Goal: Task Accomplishment & Management: Manage account settings

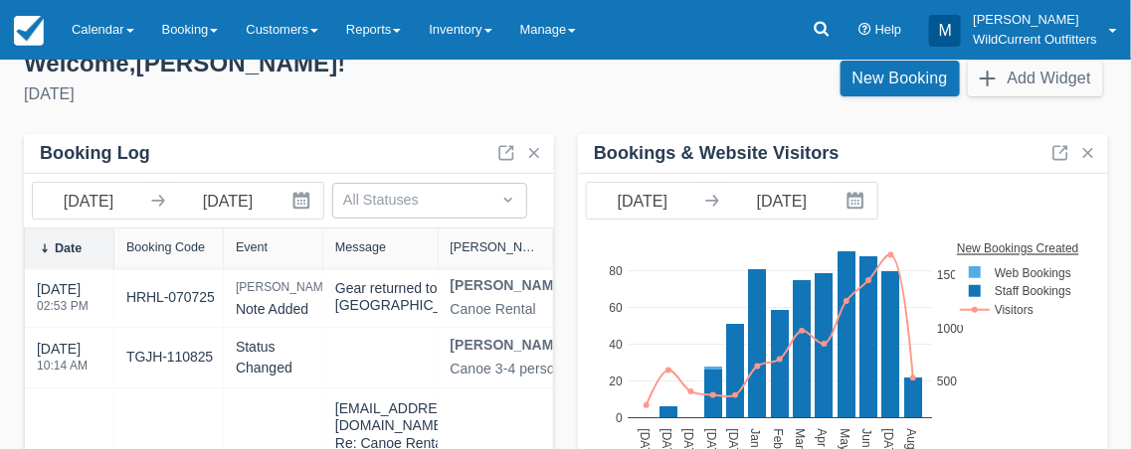
scroll to position [27, 0]
click at [139, 75] on div "Welcome , Michael !" at bounding box center [287, 64] width 526 height 30
click at [117, 34] on link "Calendar" at bounding box center [103, 30] width 90 height 60
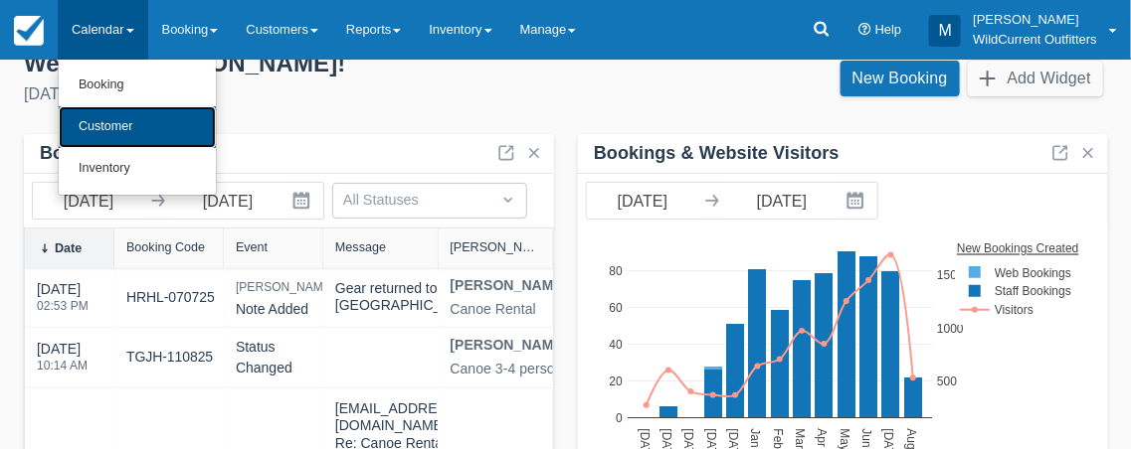
click at [119, 125] on link "Customer" at bounding box center [137, 127] width 157 height 42
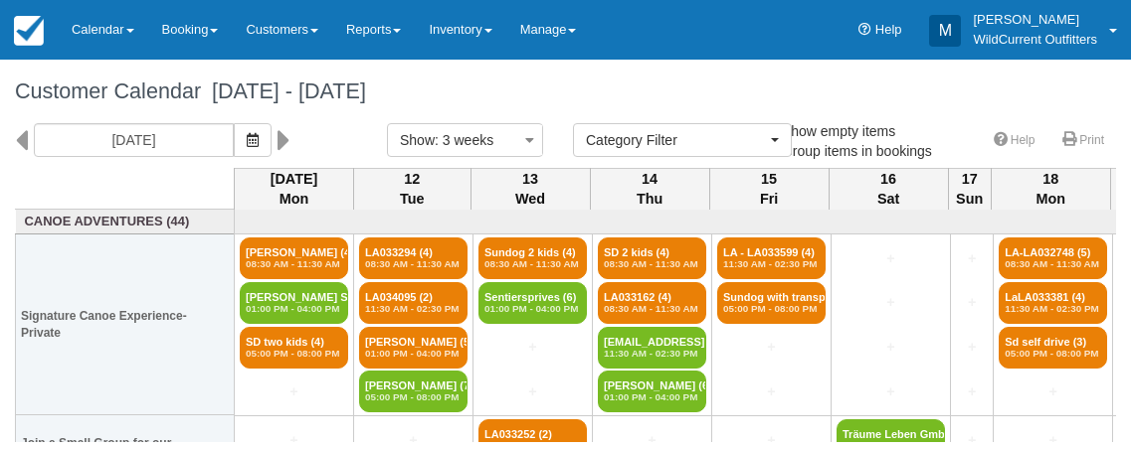
select select
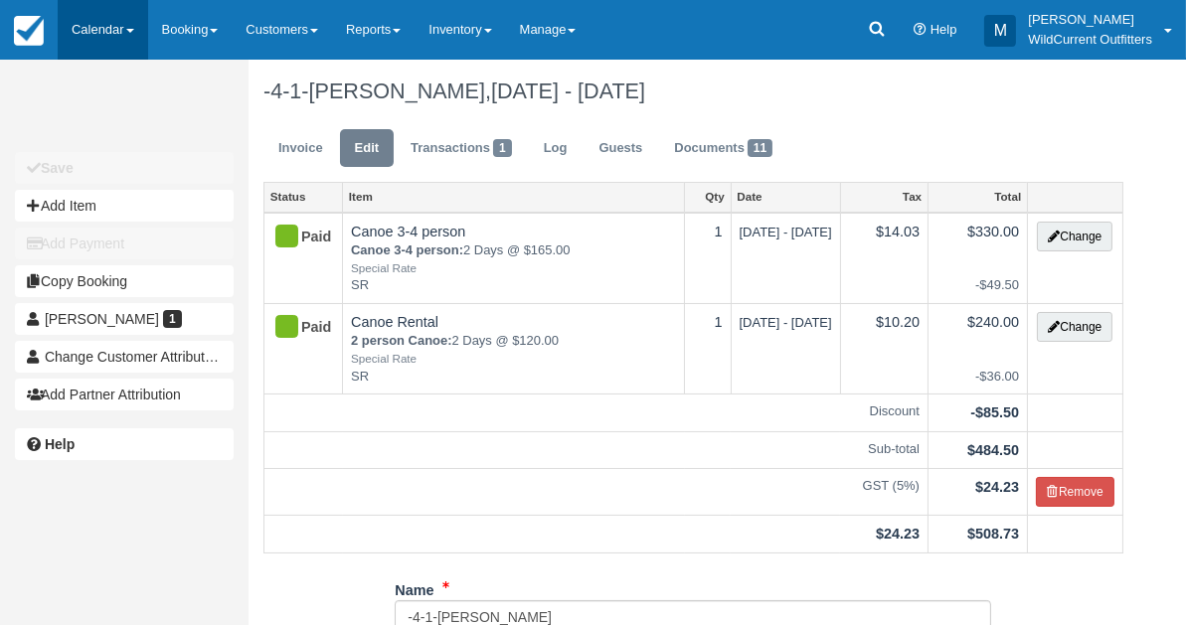
click at [80, 23] on link "Calendar" at bounding box center [103, 30] width 90 height 60
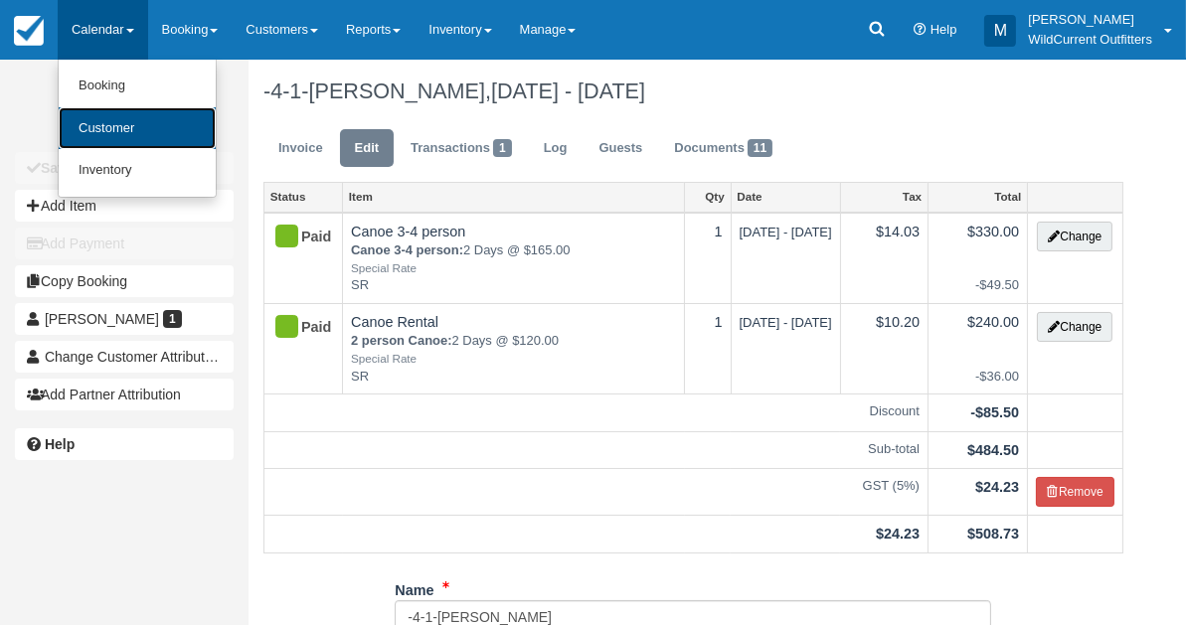
click at [80, 120] on link "Customer" at bounding box center [137, 128] width 157 height 43
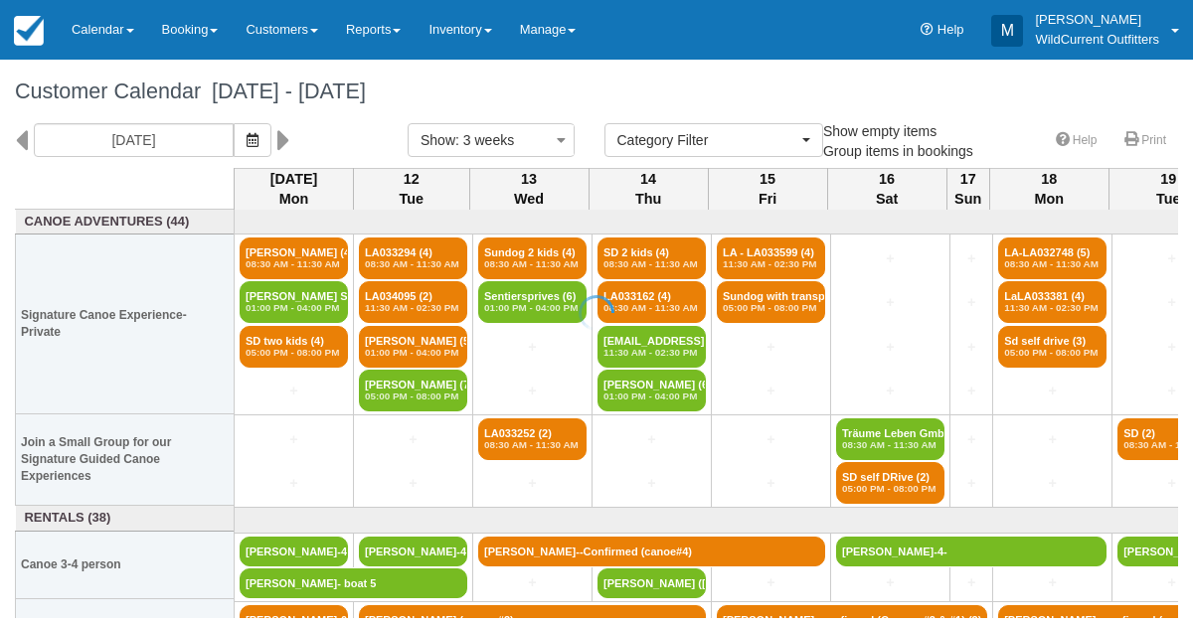
select select
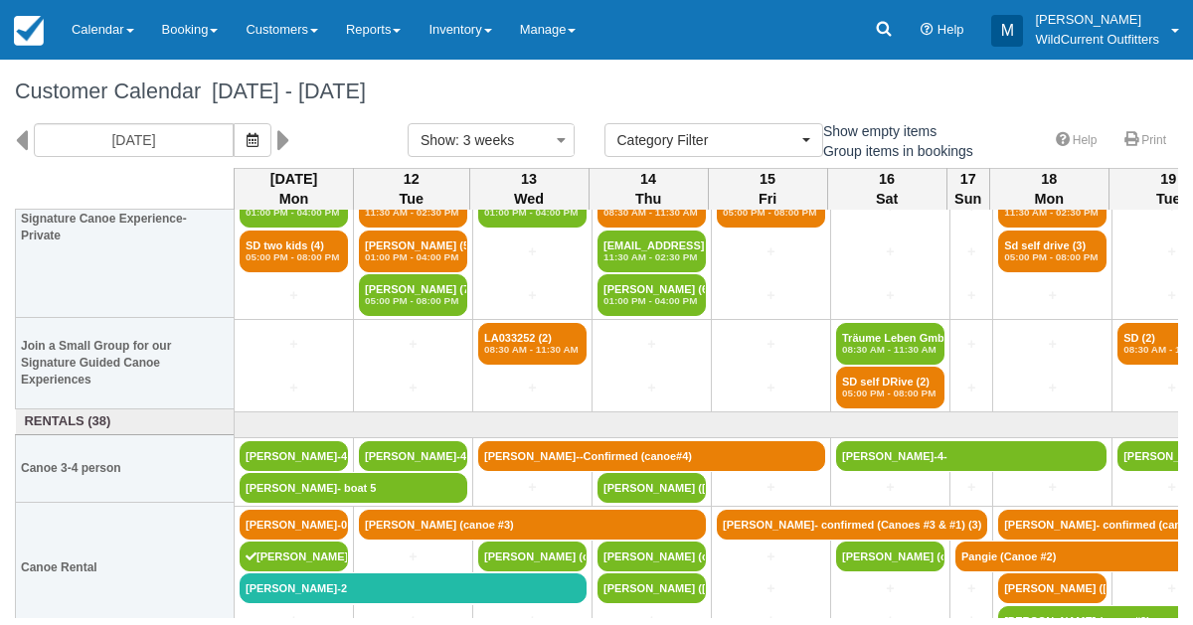
scroll to position [96, 0]
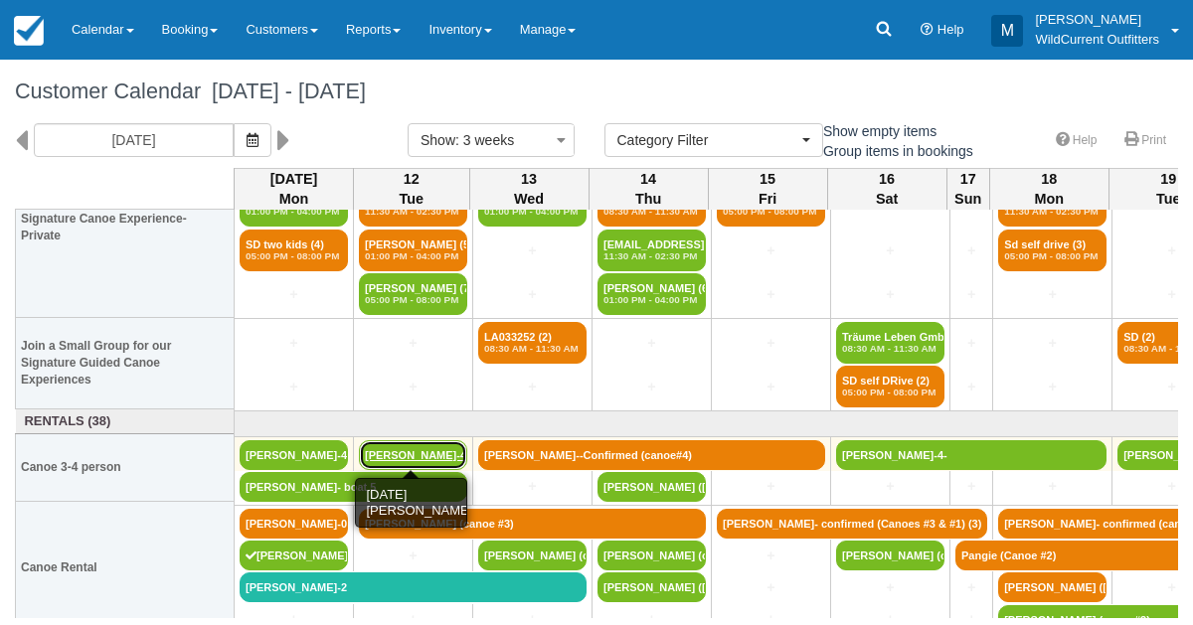
click at [411, 451] on link "[PERSON_NAME]-4" at bounding box center [413, 455] width 108 height 30
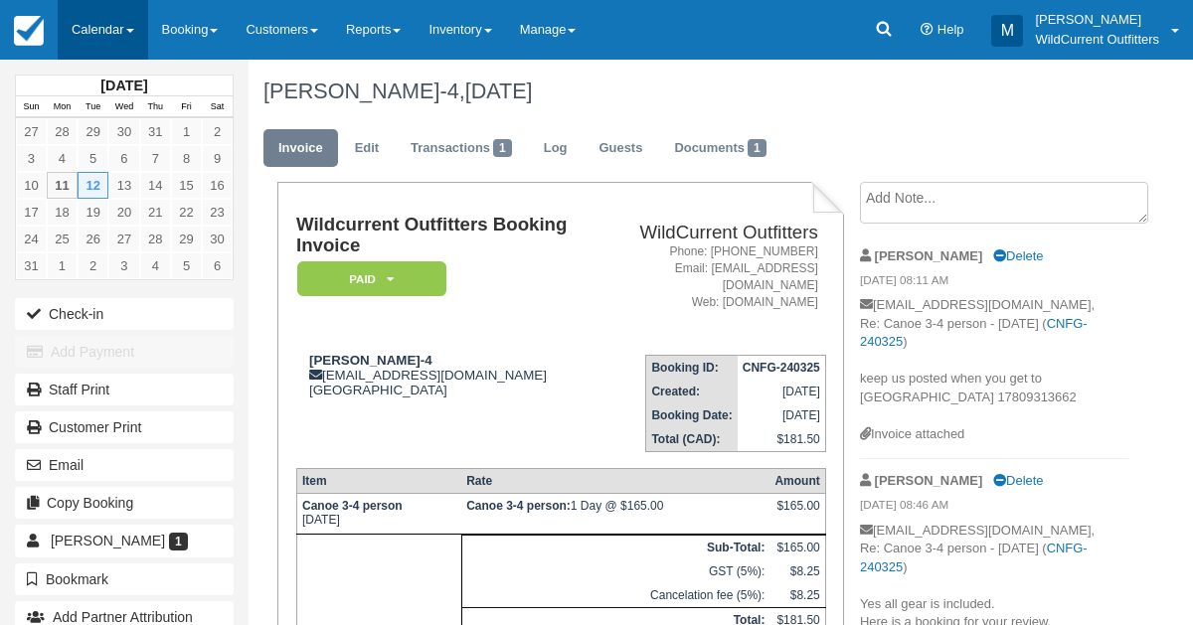
click at [72, 35] on link "Calendar" at bounding box center [103, 30] width 90 height 60
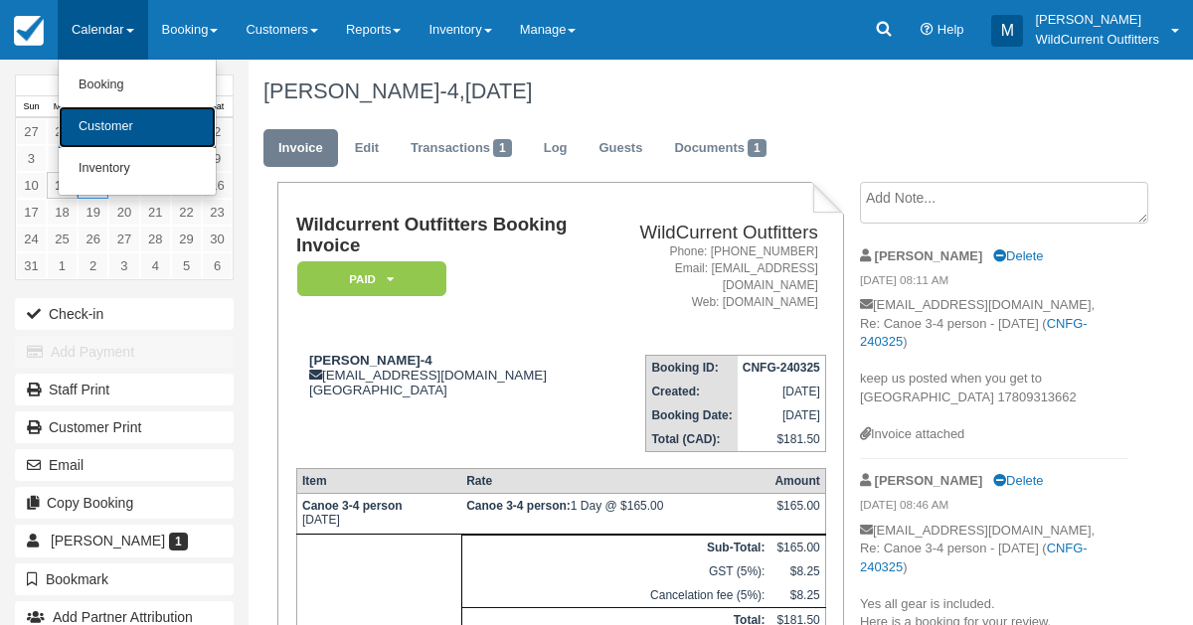
click at [90, 115] on link "Customer" at bounding box center [137, 127] width 157 height 42
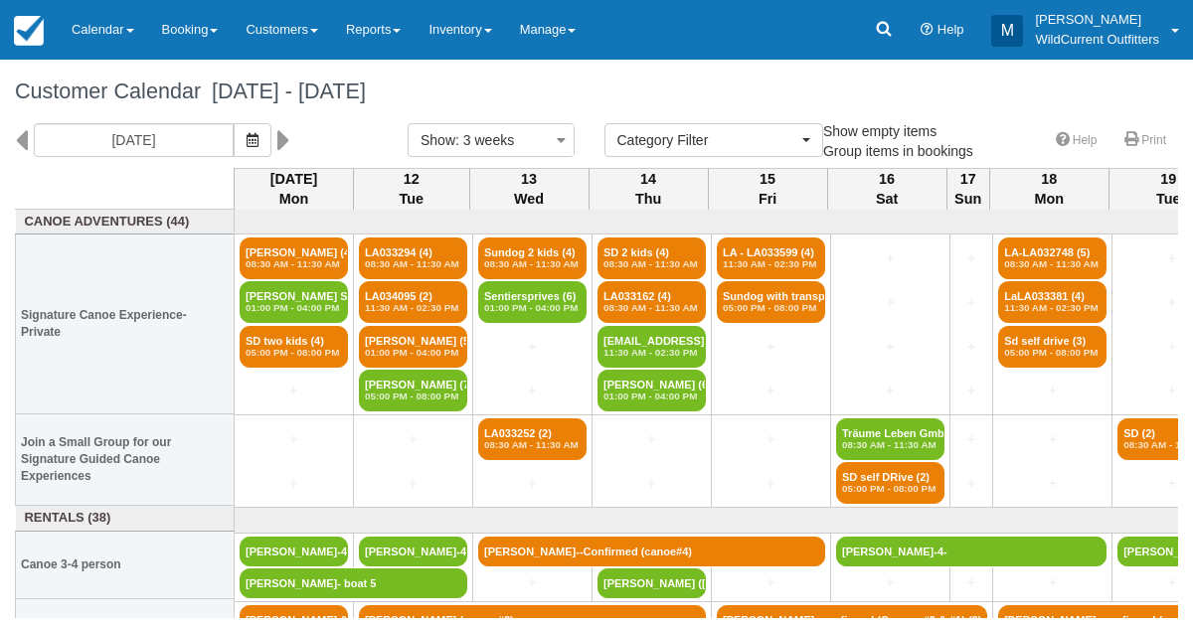
select select
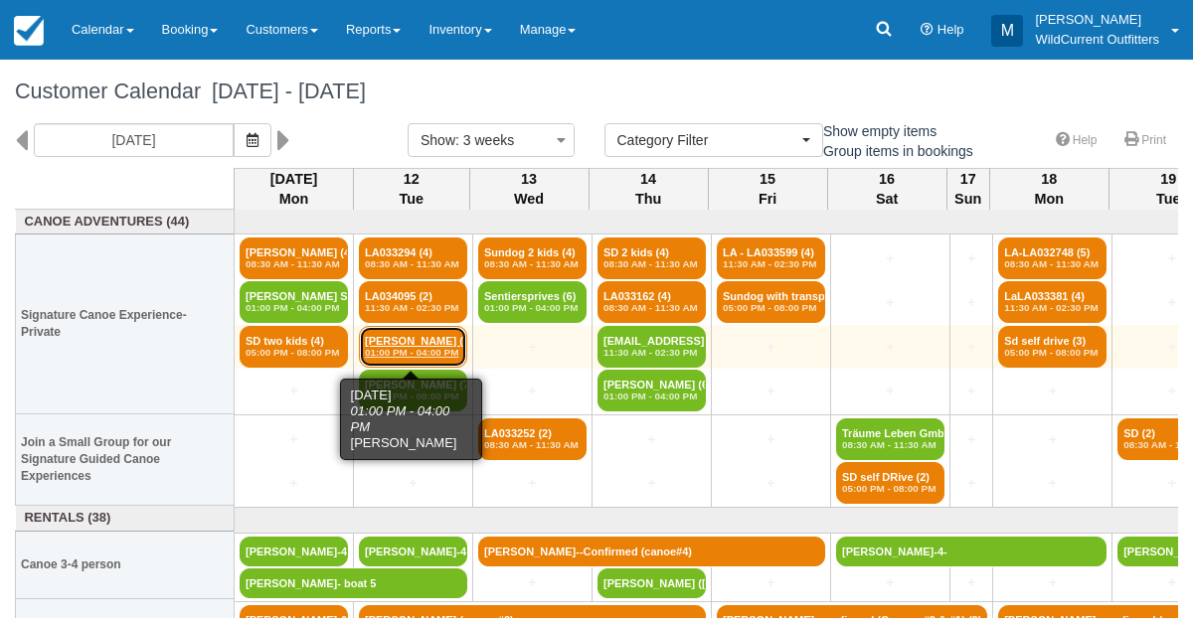
click at [399, 350] on em "01:00 PM - 04:00 PM" at bounding box center [413, 353] width 96 height 12
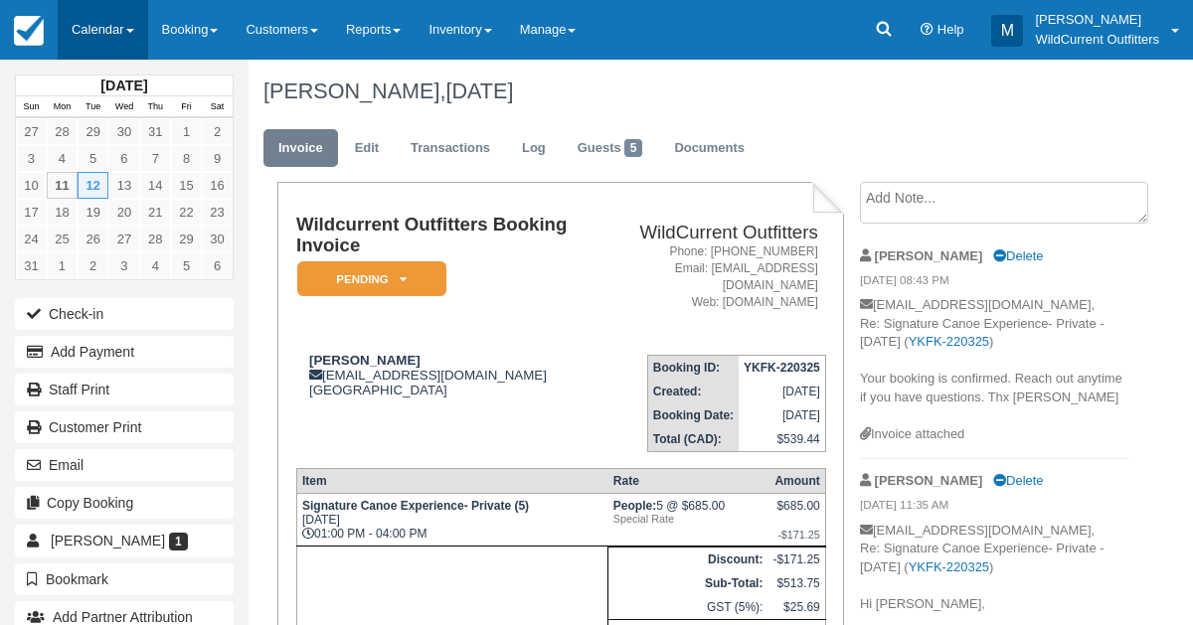
click at [98, 32] on link "Calendar" at bounding box center [103, 30] width 90 height 60
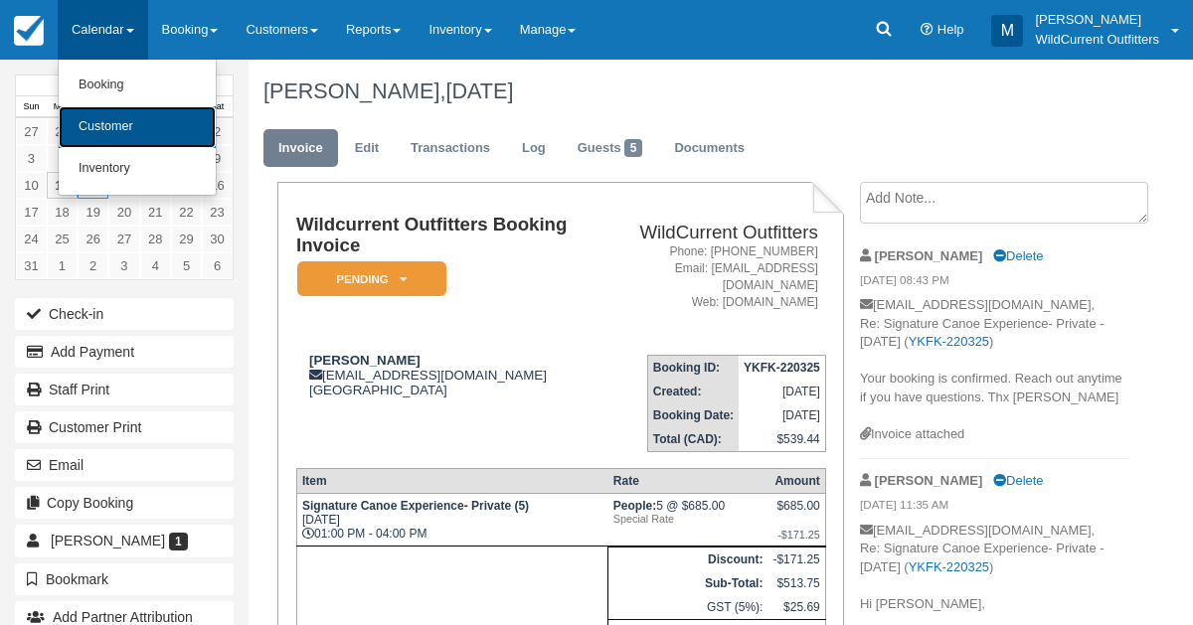
click at [113, 118] on link "Customer" at bounding box center [137, 127] width 157 height 42
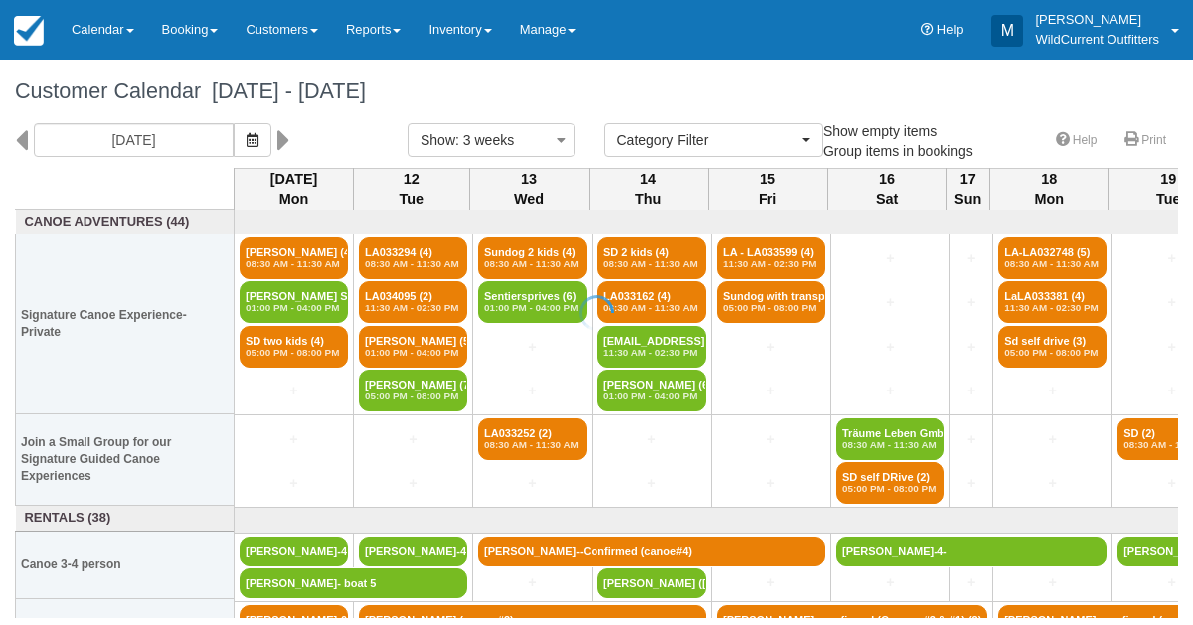
select select
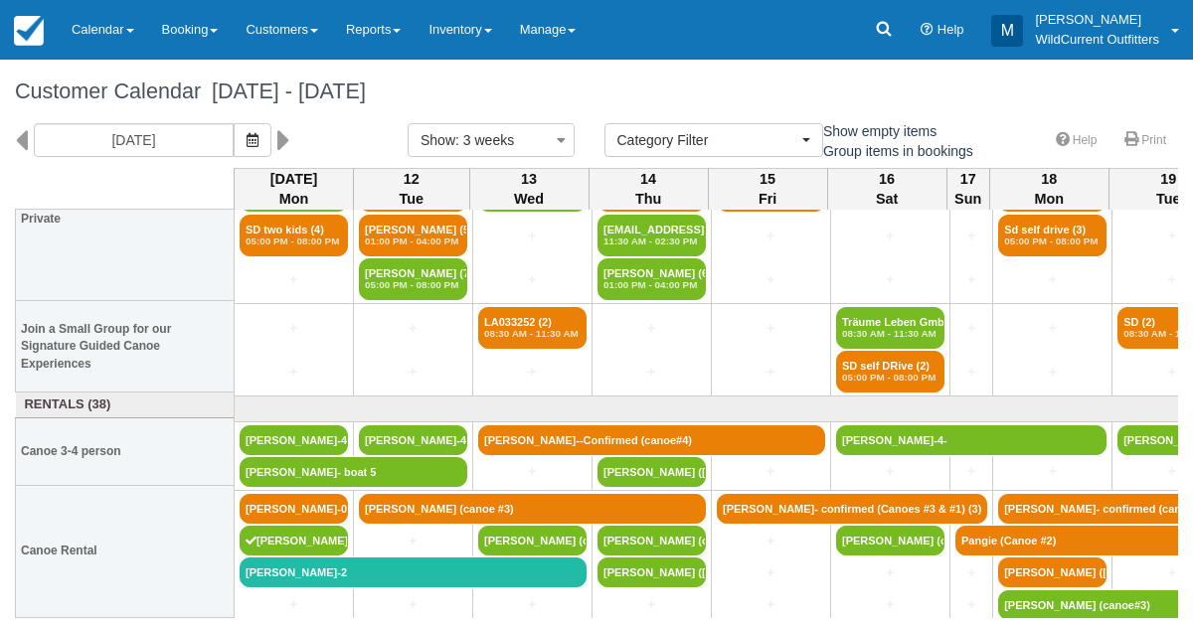
scroll to position [112, 0]
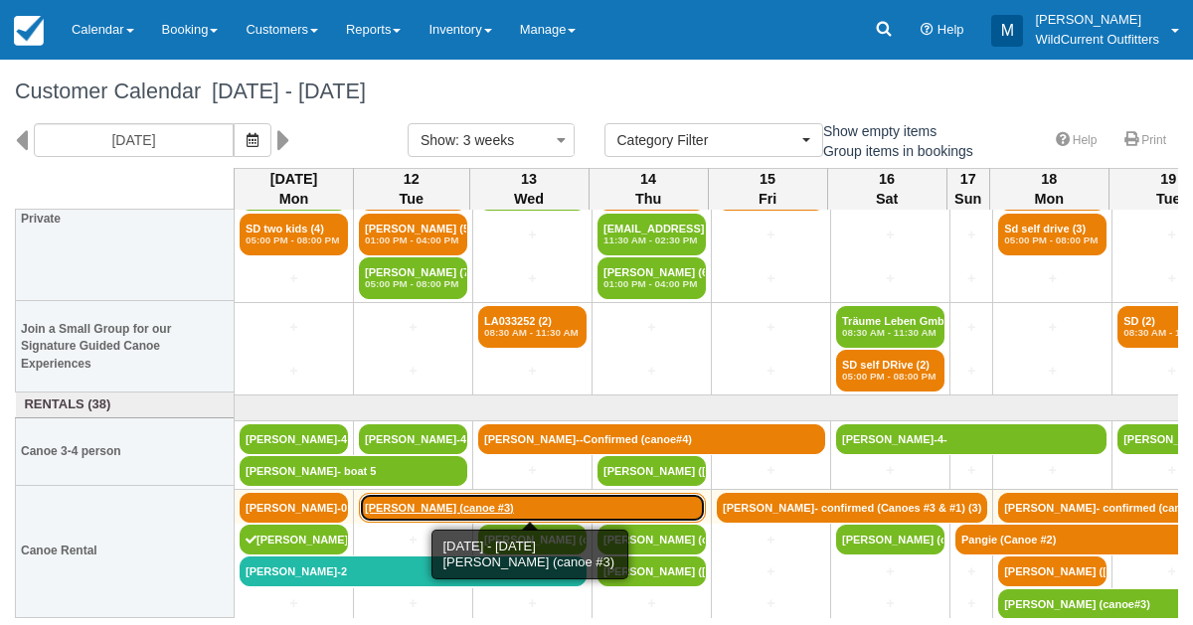
click at [377, 503] on link "[PERSON_NAME] (canoe #3)" at bounding box center [532, 508] width 347 height 30
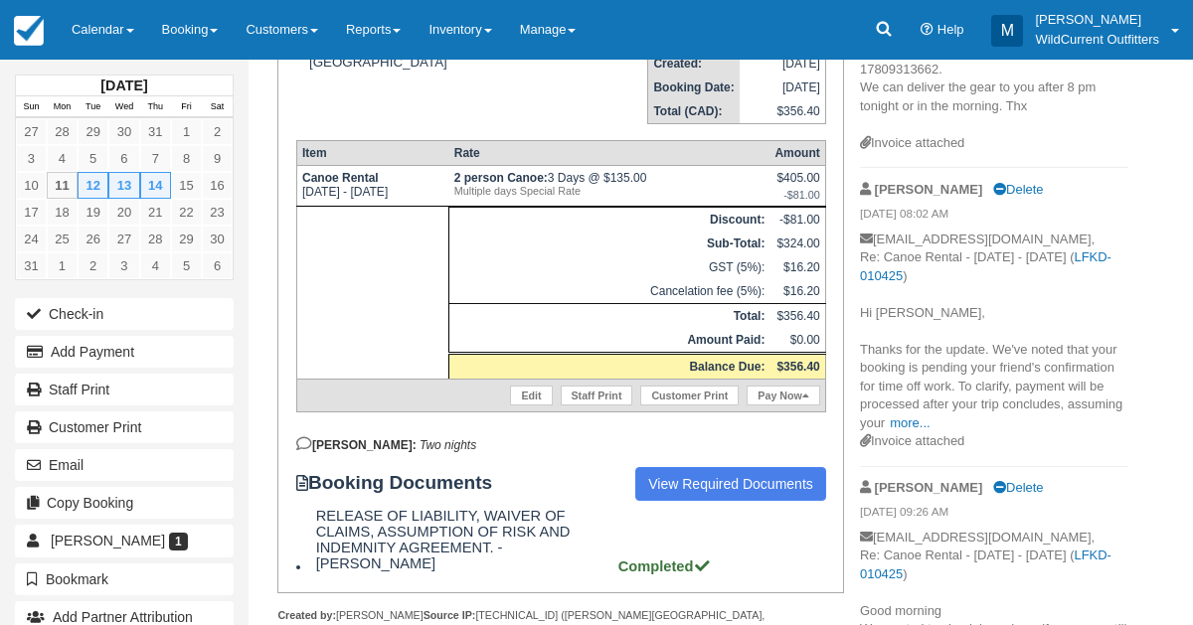
scroll to position [328, 0]
click at [100, 29] on link "Calendar" at bounding box center [103, 30] width 90 height 60
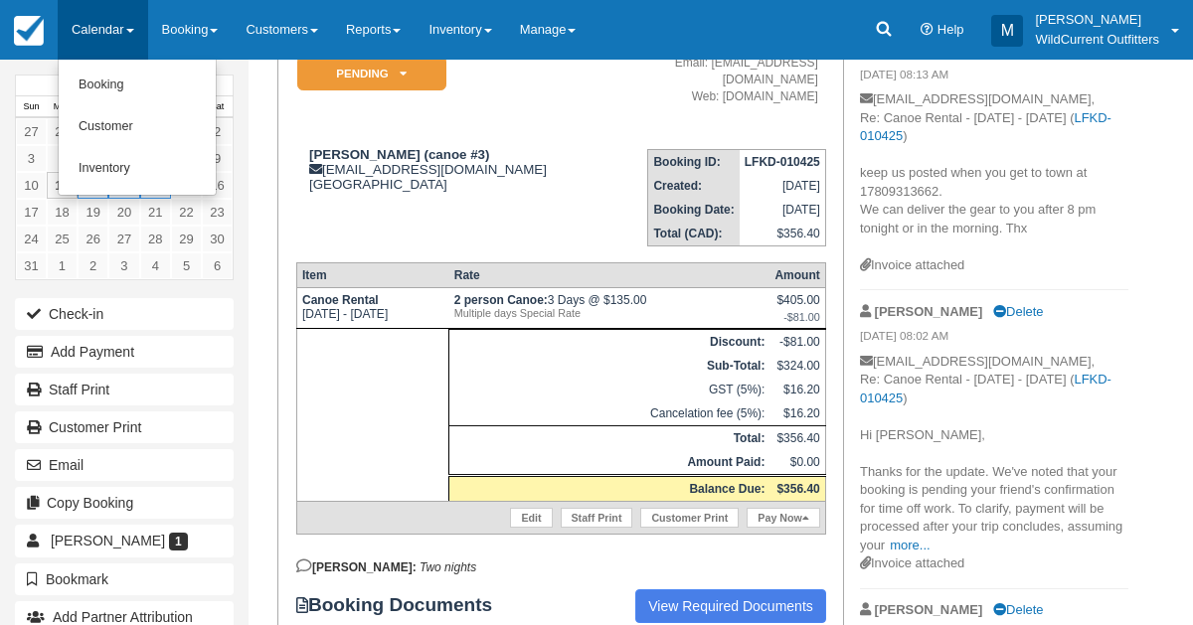
scroll to position [200, 0]
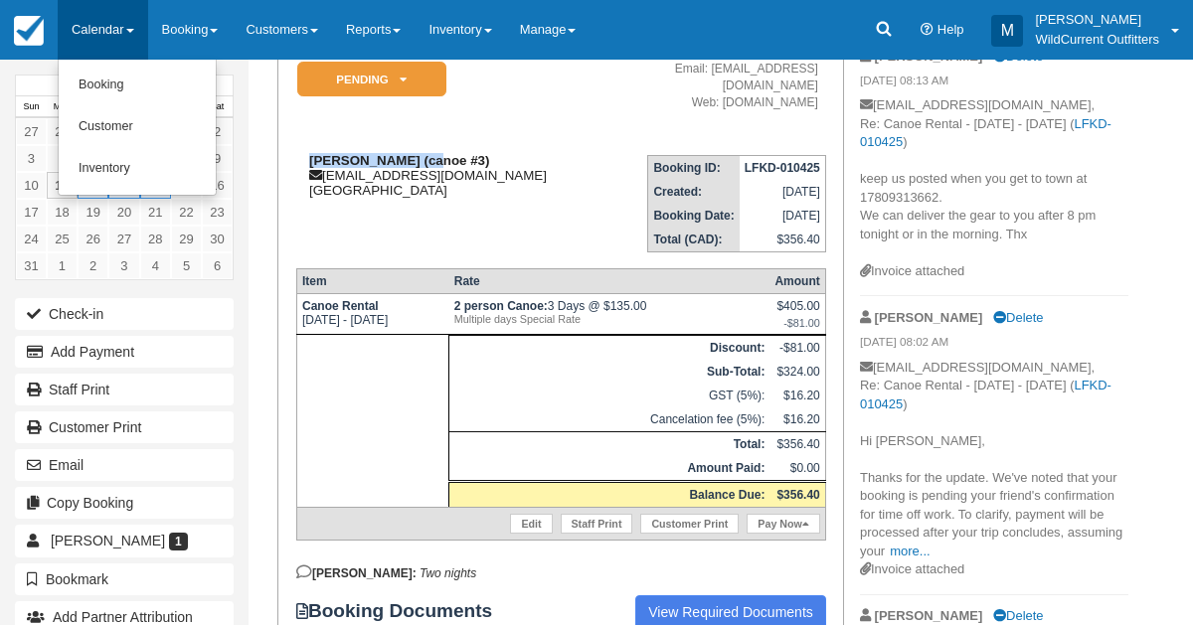
drag, startPoint x: 428, startPoint y: 157, endPoint x: 308, endPoint y: 161, distance: 119.4
click at [309, 161] on strong "[PERSON_NAME] (canoe #3)" at bounding box center [399, 160] width 180 height 15
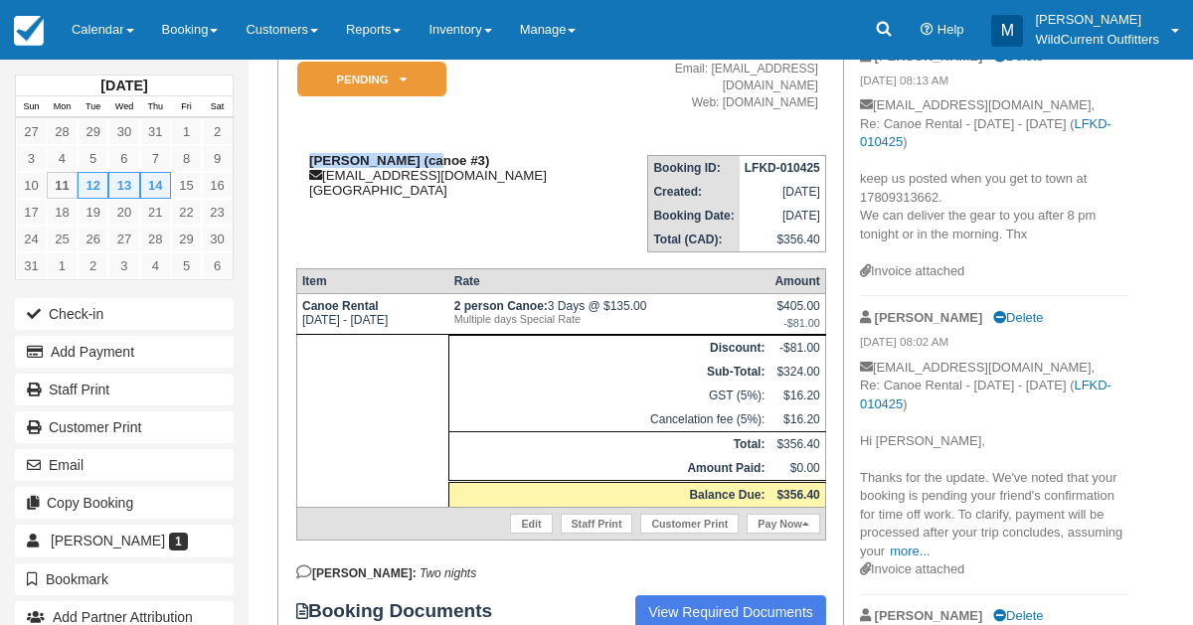
copy strong "Stephanie Johnson"
click at [106, 14] on link "Calendar" at bounding box center [103, 30] width 90 height 60
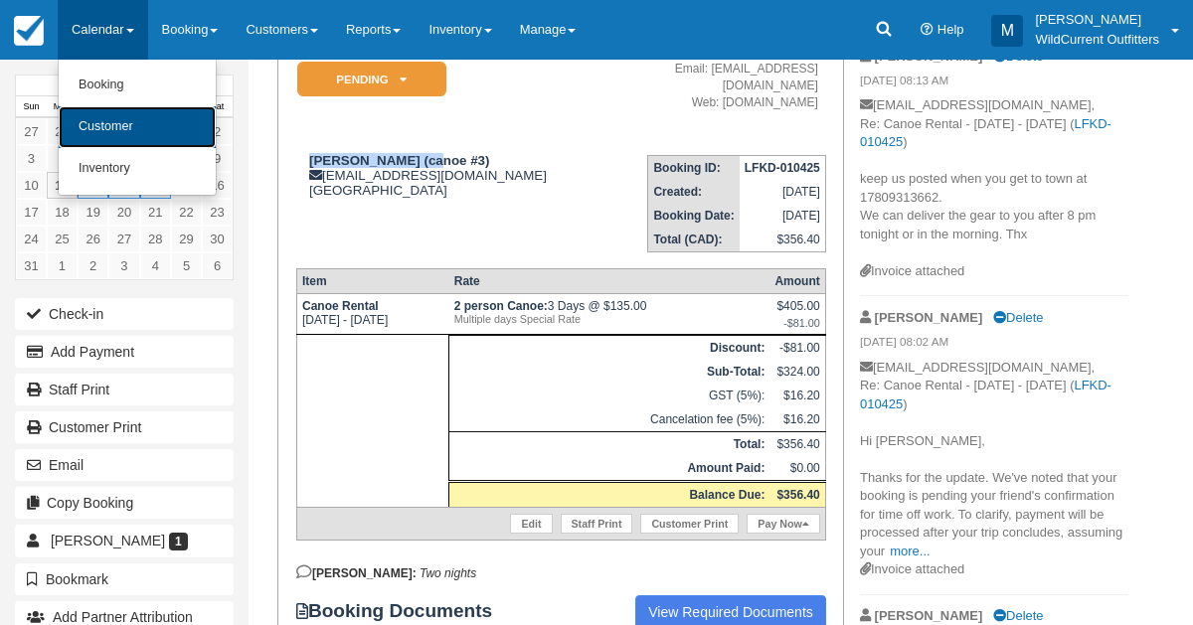
click at [89, 132] on link "Customer" at bounding box center [137, 127] width 157 height 42
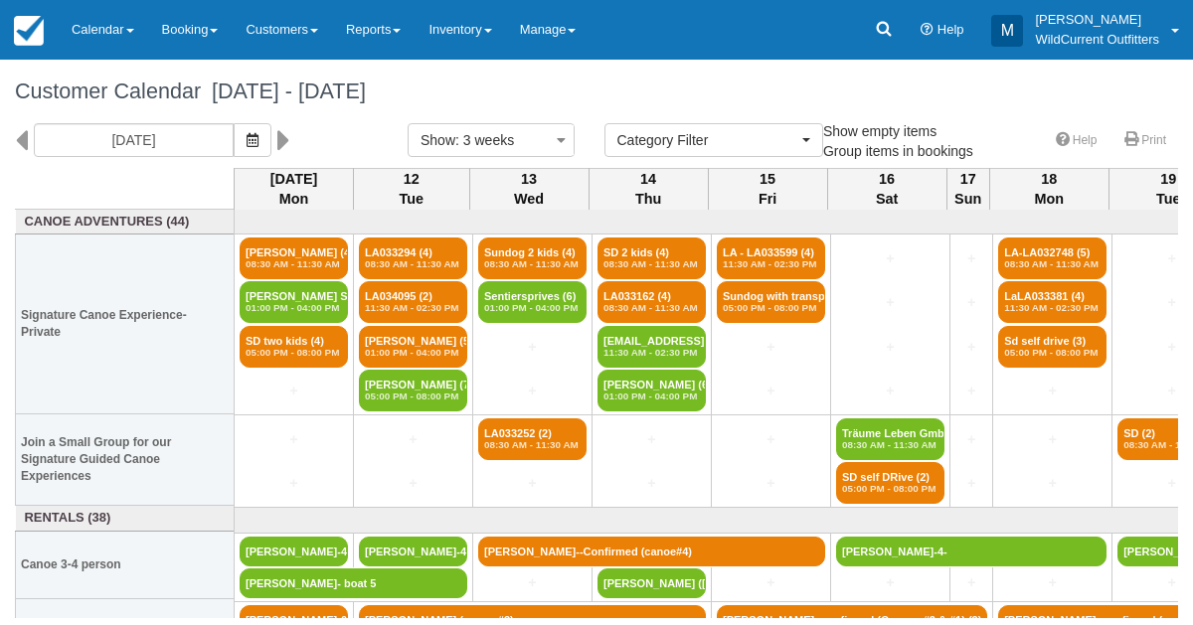
select select
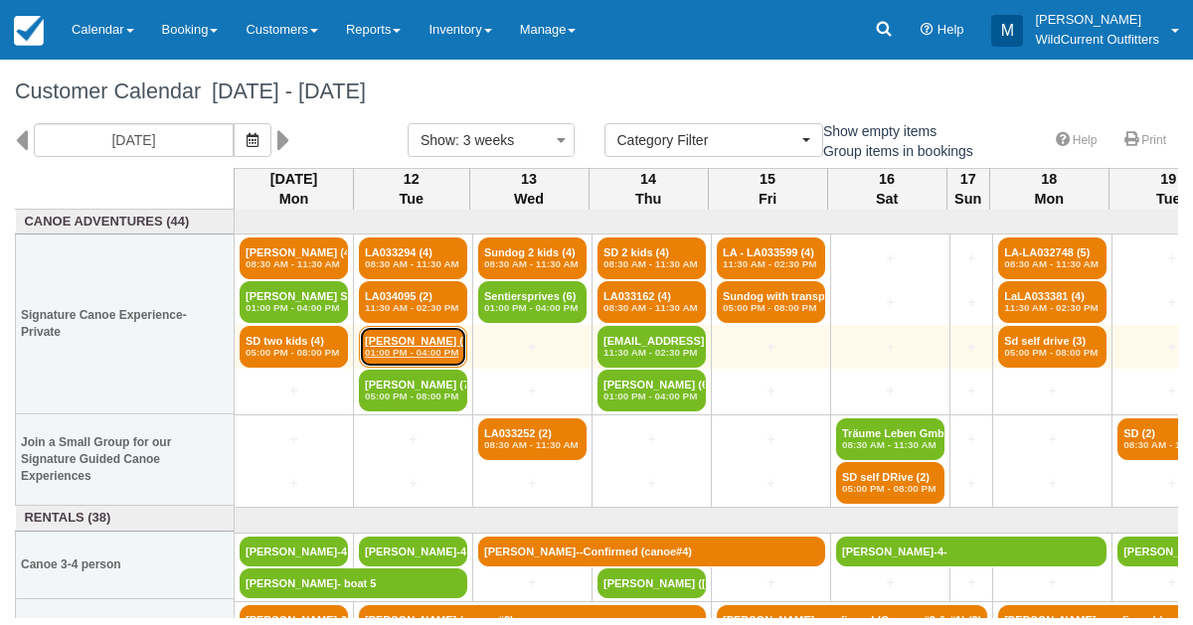
click at [412, 335] on link "Emma Skinner (5) 01:00 PM - 04:00 PM" at bounding box center [413, 347] width 108 height 42
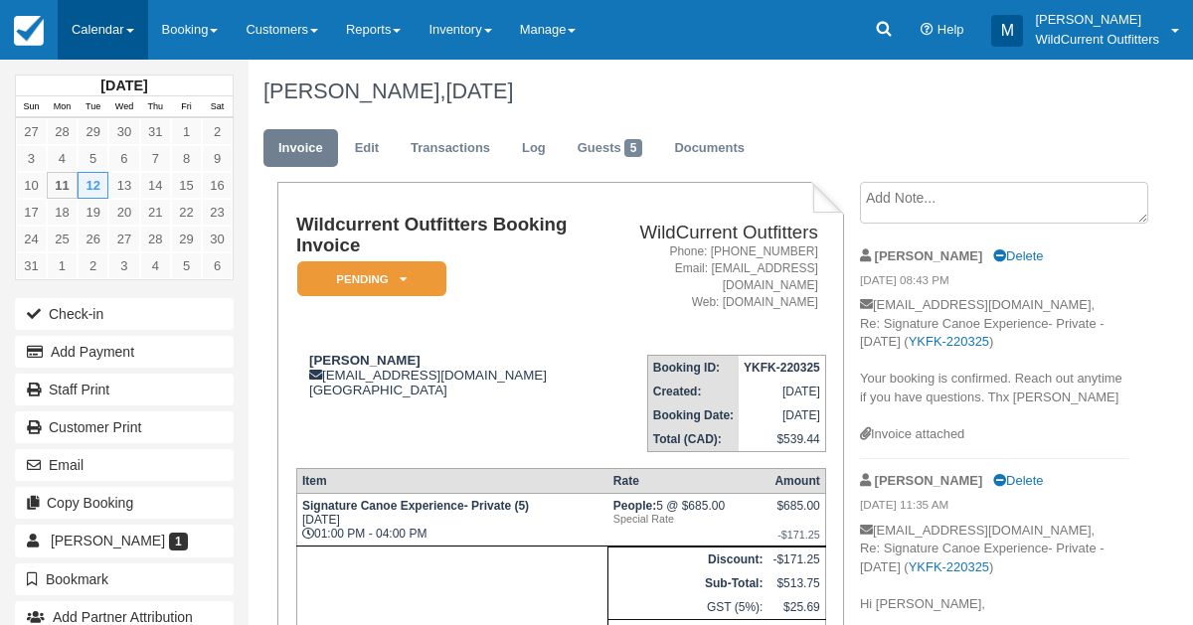
click at [111, 42] on link "Calendar" at bounding box center [103, 30] width 90 height 60
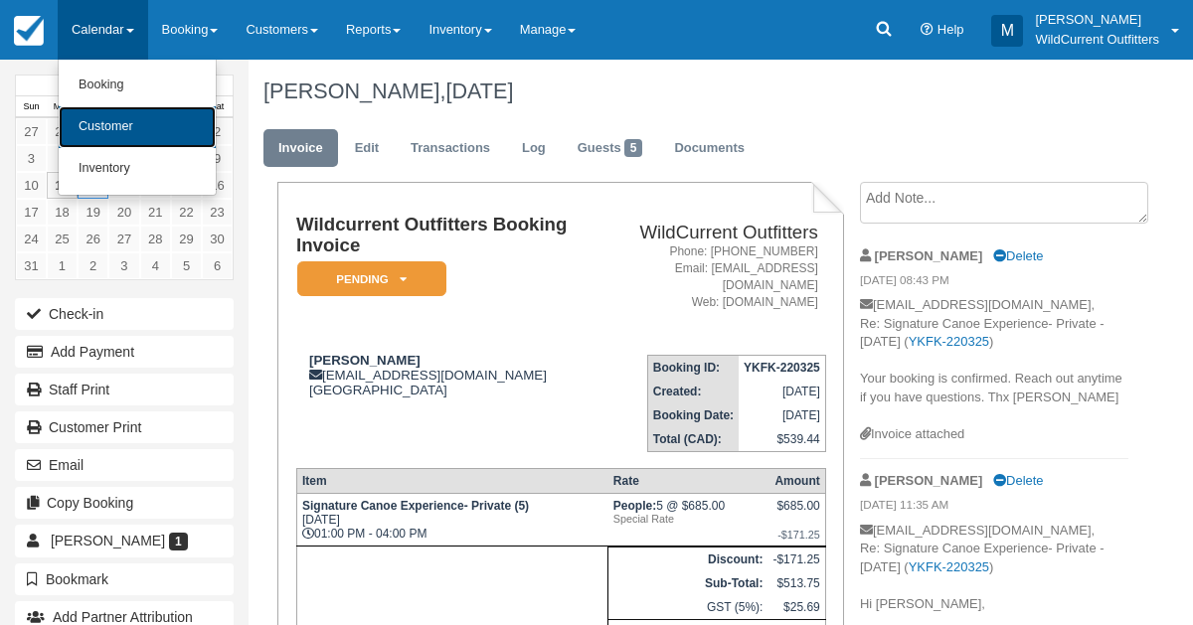
click at [100, 135] on link "Customer" at bounding box center [137, 127] width 157 height 42
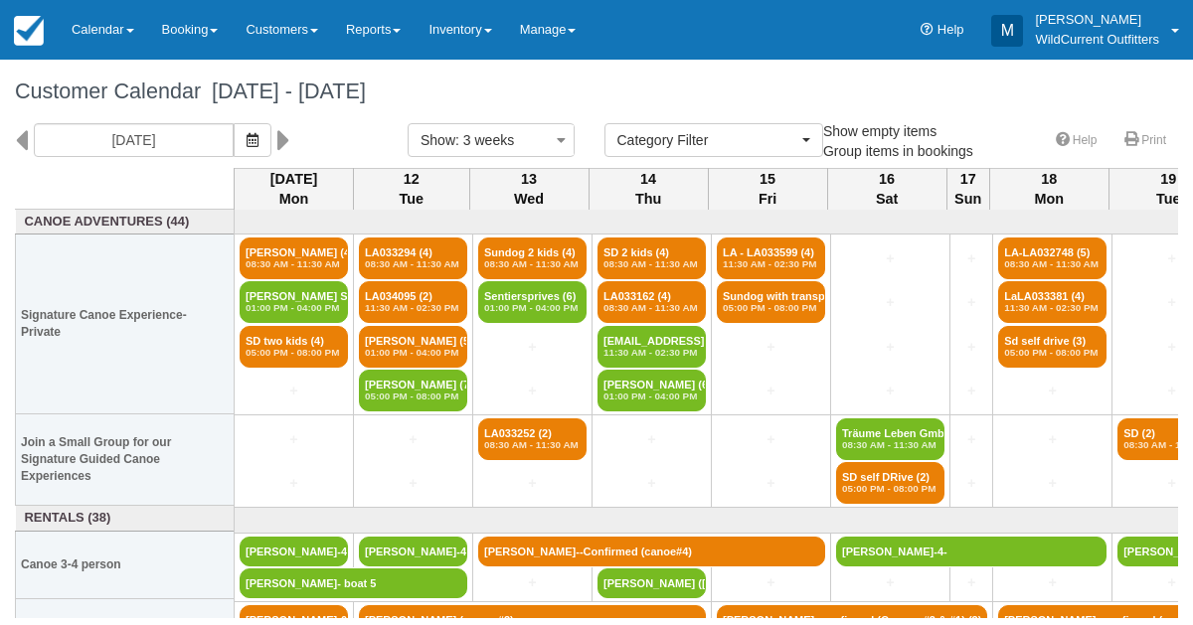
select select
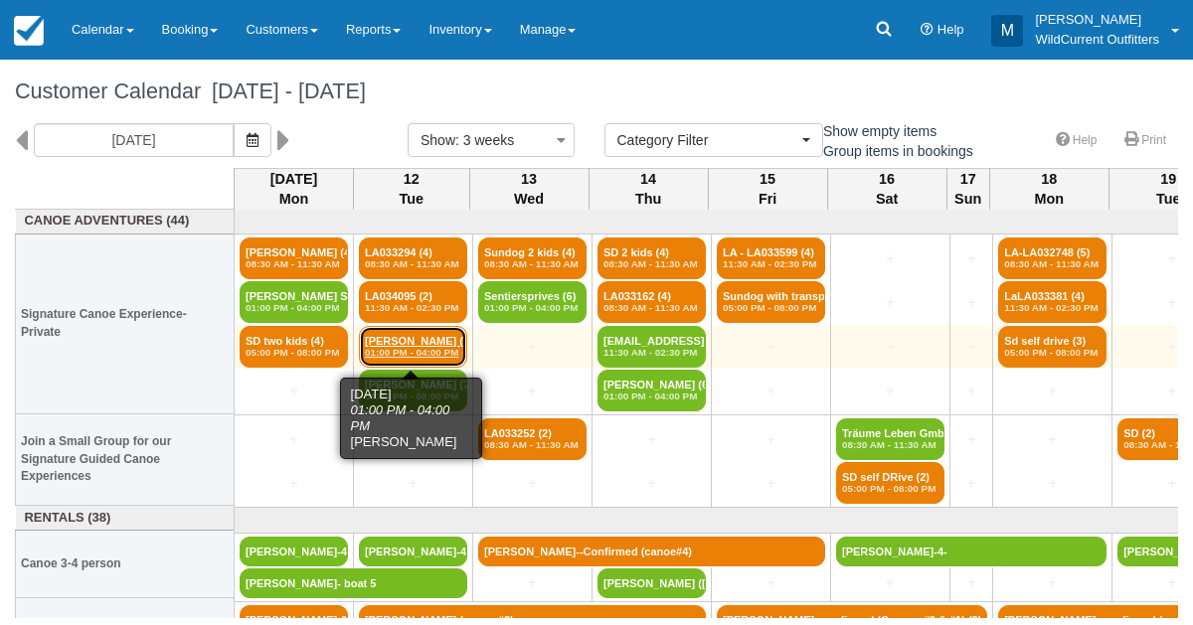
click at [419, 338] on link "[PERSON_NAME] (5) 01:00 PM - 04:00 PM" at bounding box center [413, 347] width 108 height 42
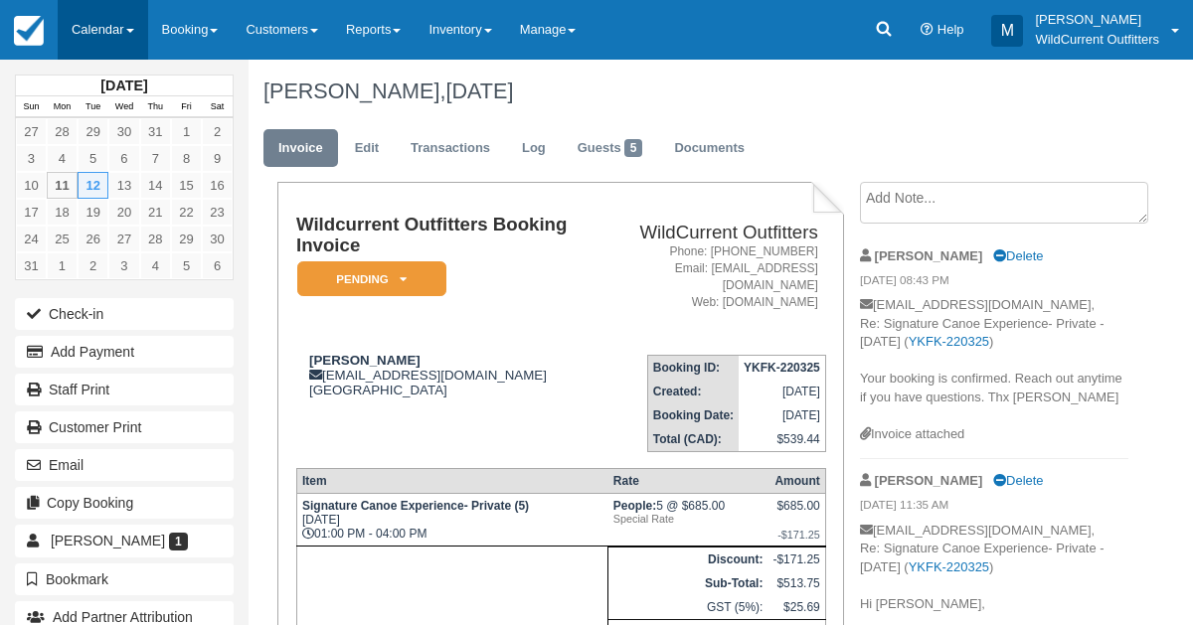
click at [98, 30] on link "Calendar" at bounding box center [103, 30] width 90 height 60
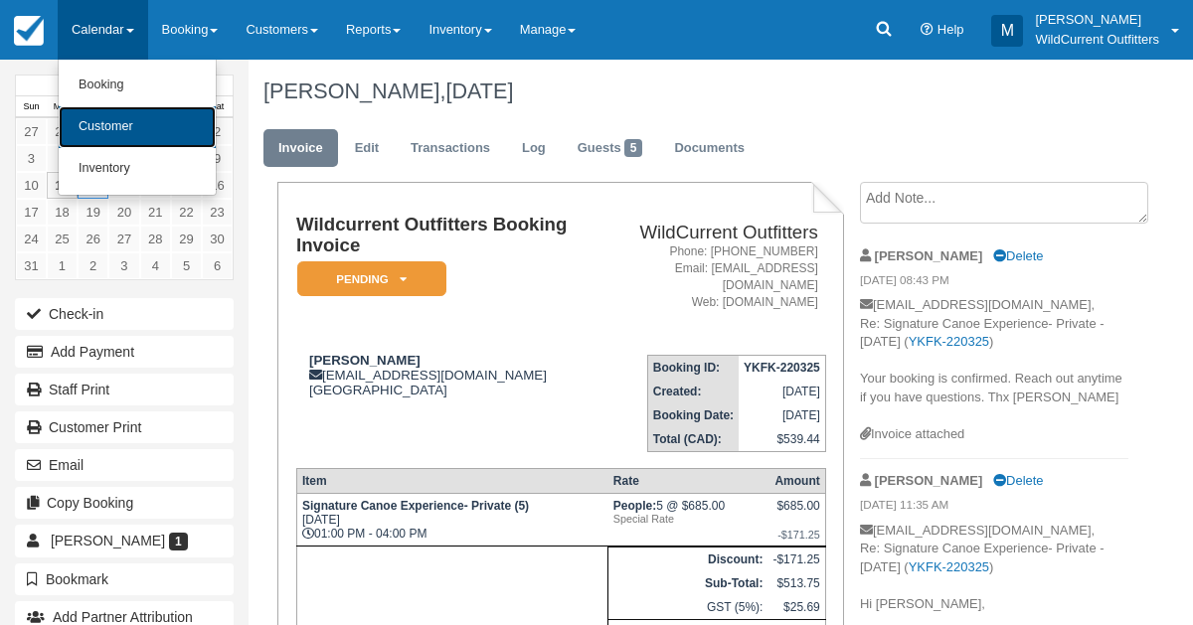
click at [97, 135] on link "Customer" at bounding box center [137, 127] width 157 height 42
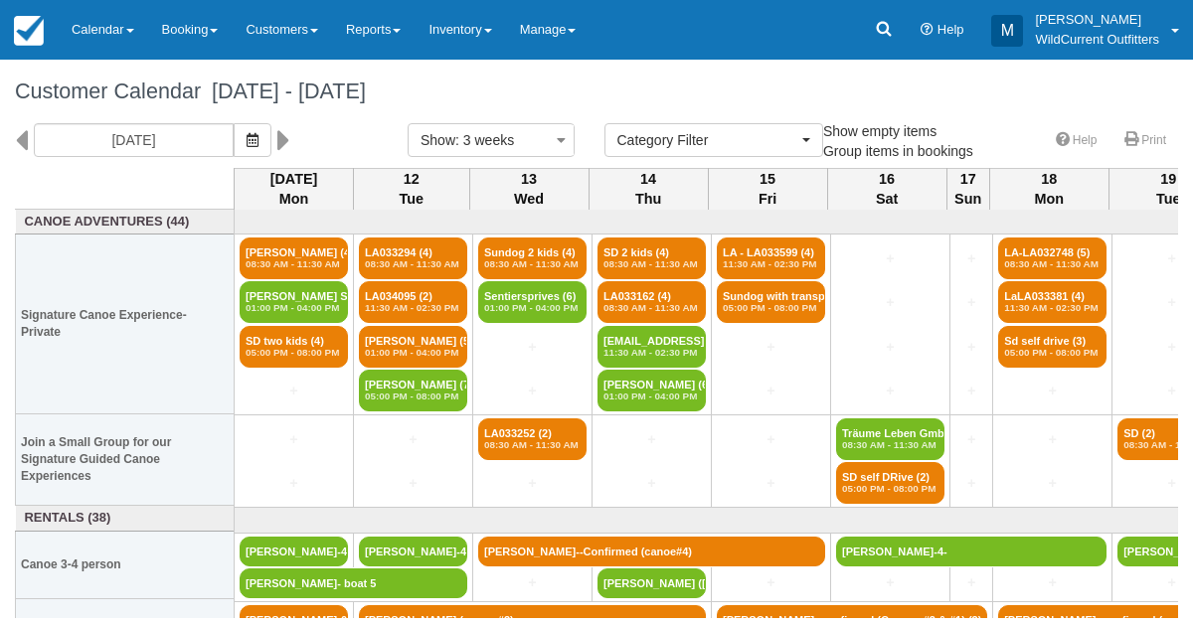
select select
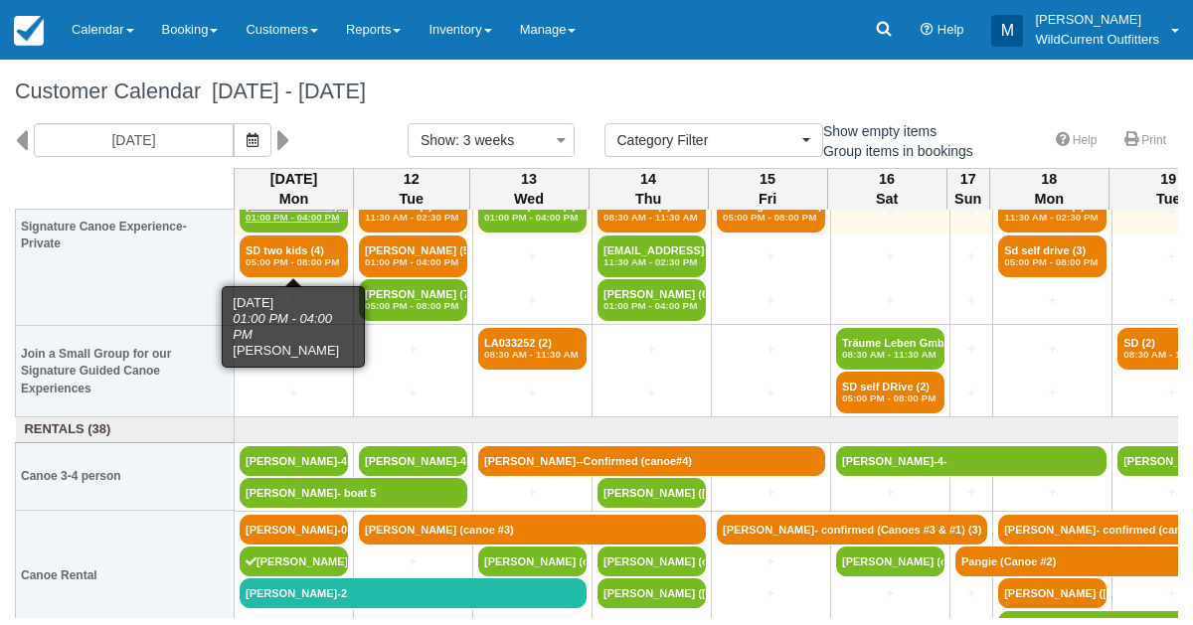
scroll to position [94, 0]
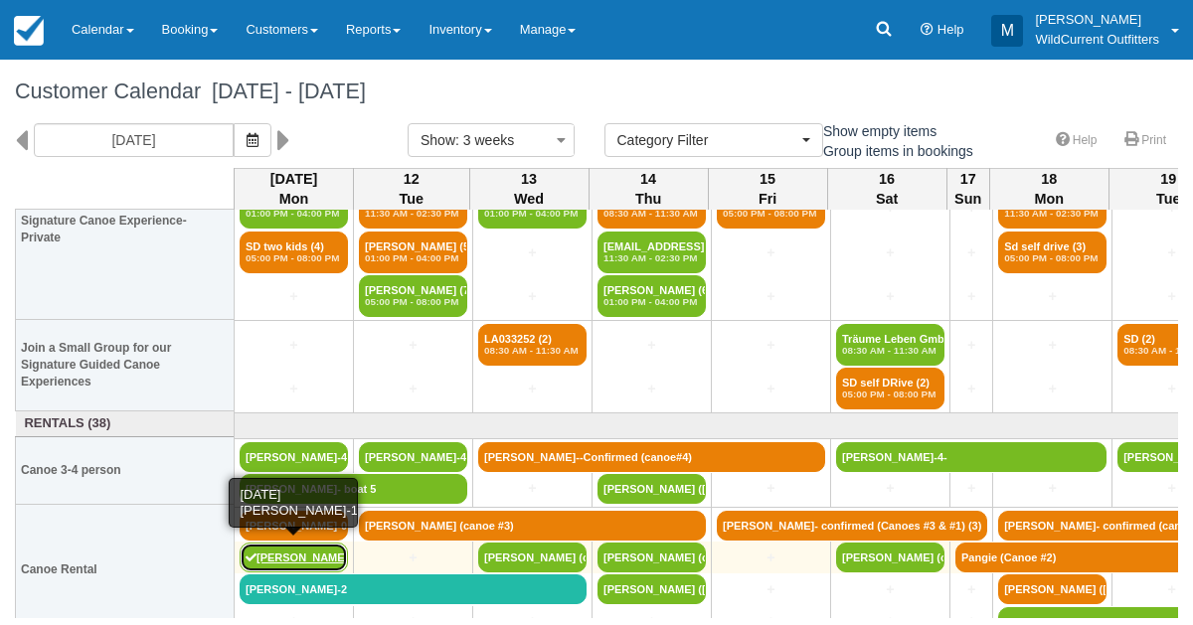
click at [325, 556] on link "Ethan Sterenfeld-1" at bounding box center [294, 558] width 108 height 30
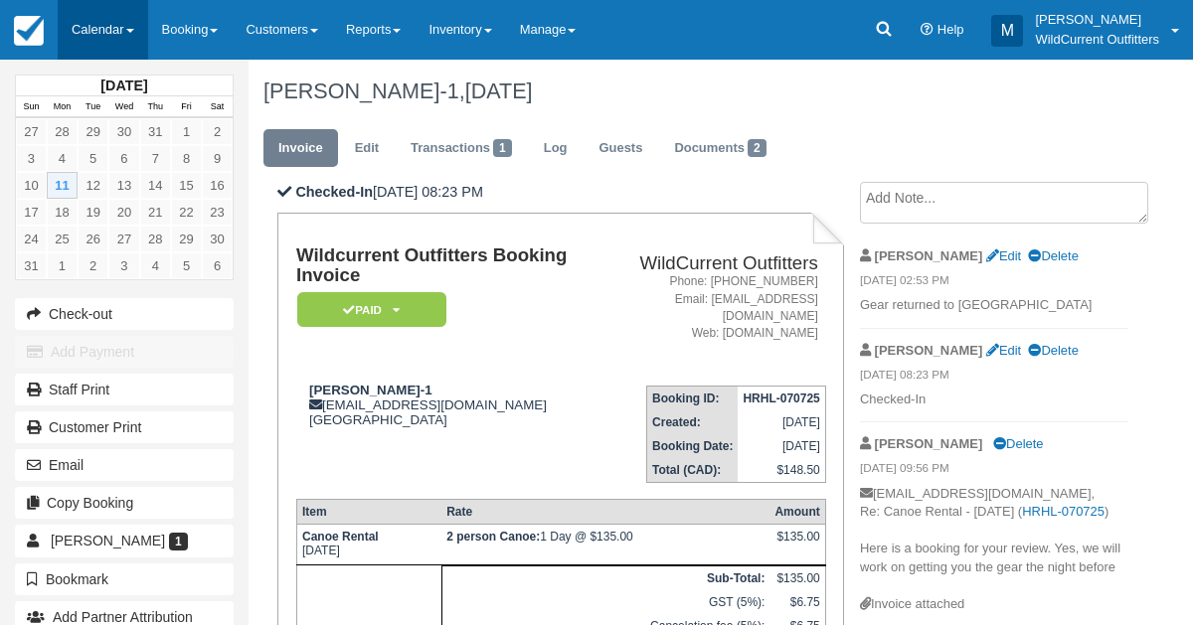
click at [103, 47] on link "Calendar" at bounding box center [103, 30] width 90 height 60
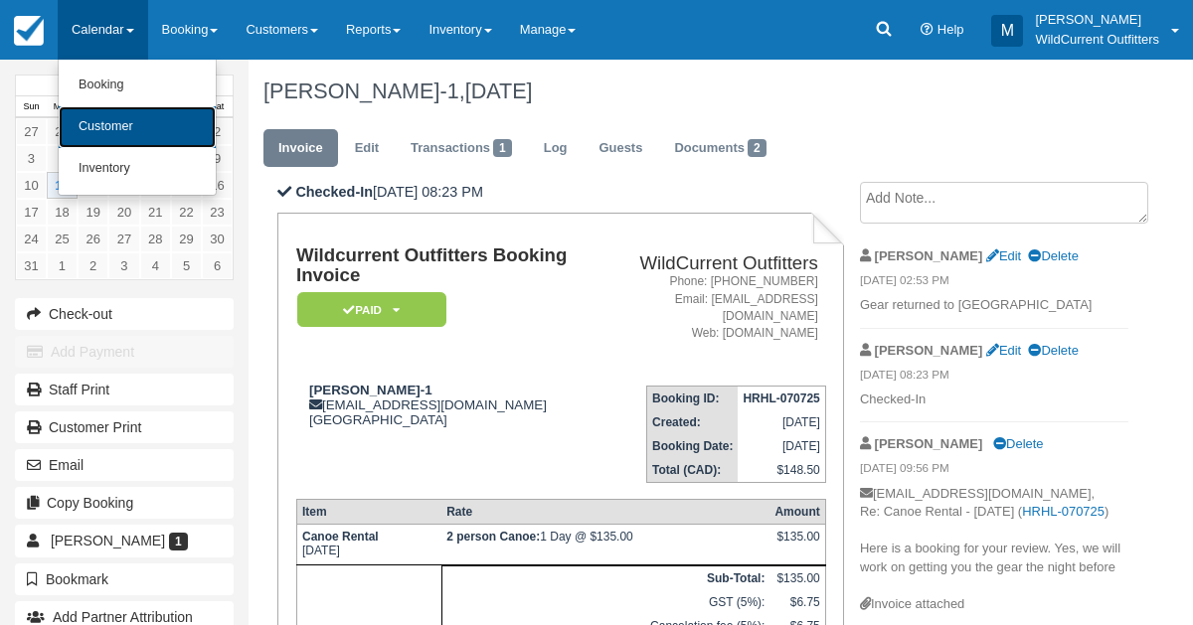
click at [120, 133] on link "Customer" at bounding box center [137, 127] width 157 height 42
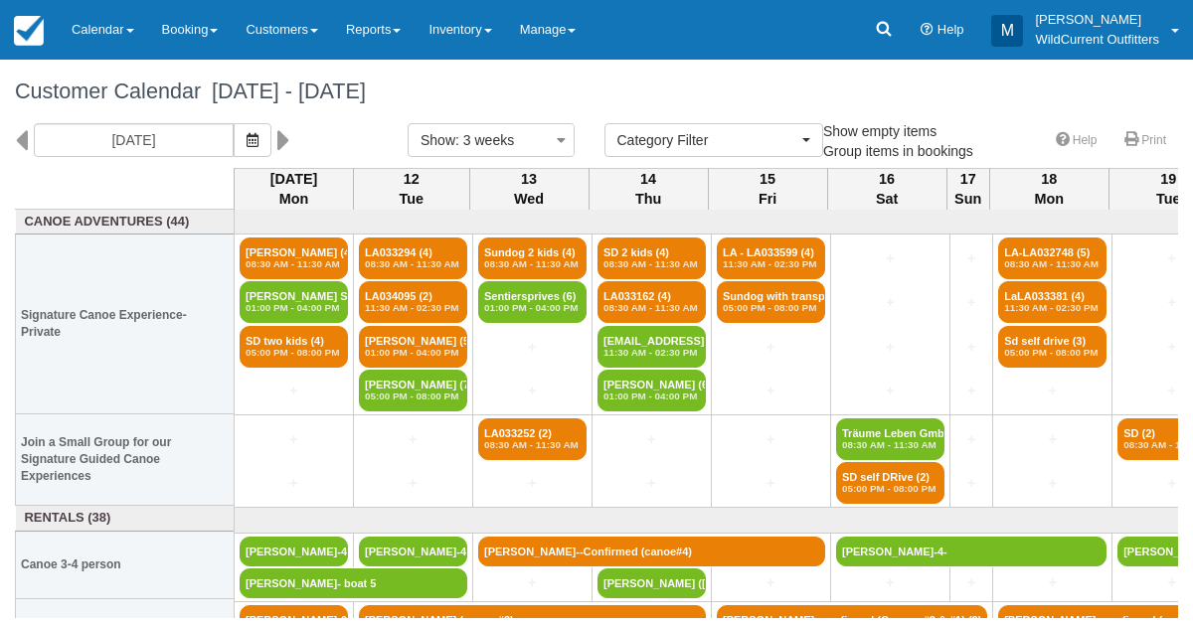
select select
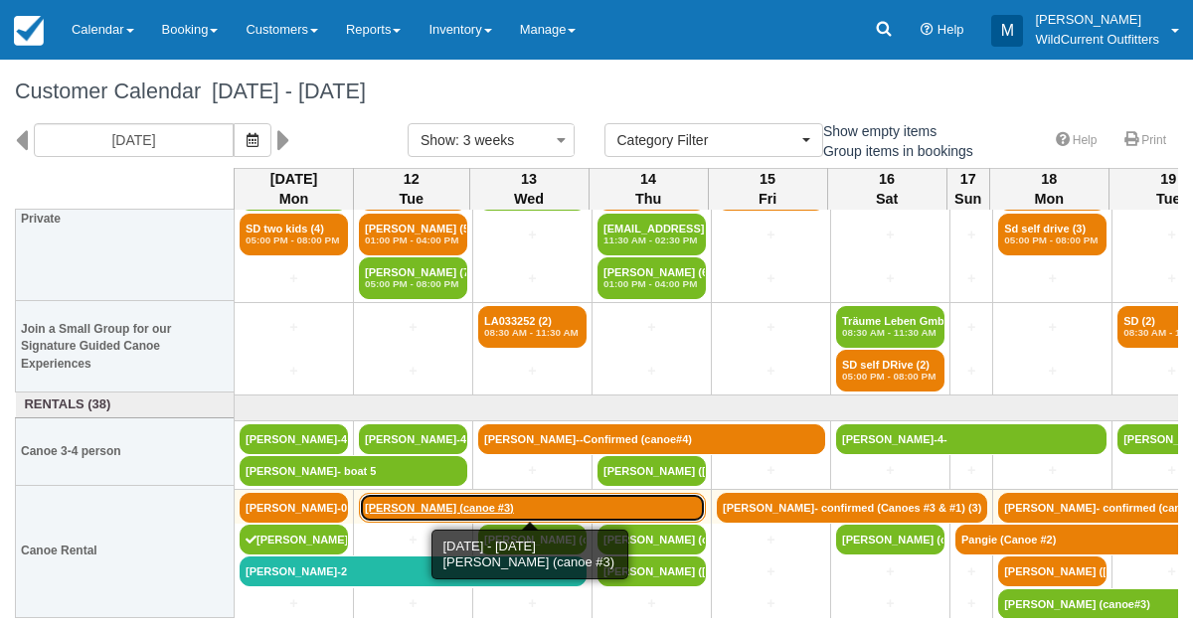
click at [492, 502] on link "[PERSON_NAME] (canoe #3)" at bounding box center [532, 508] width 347 height 30
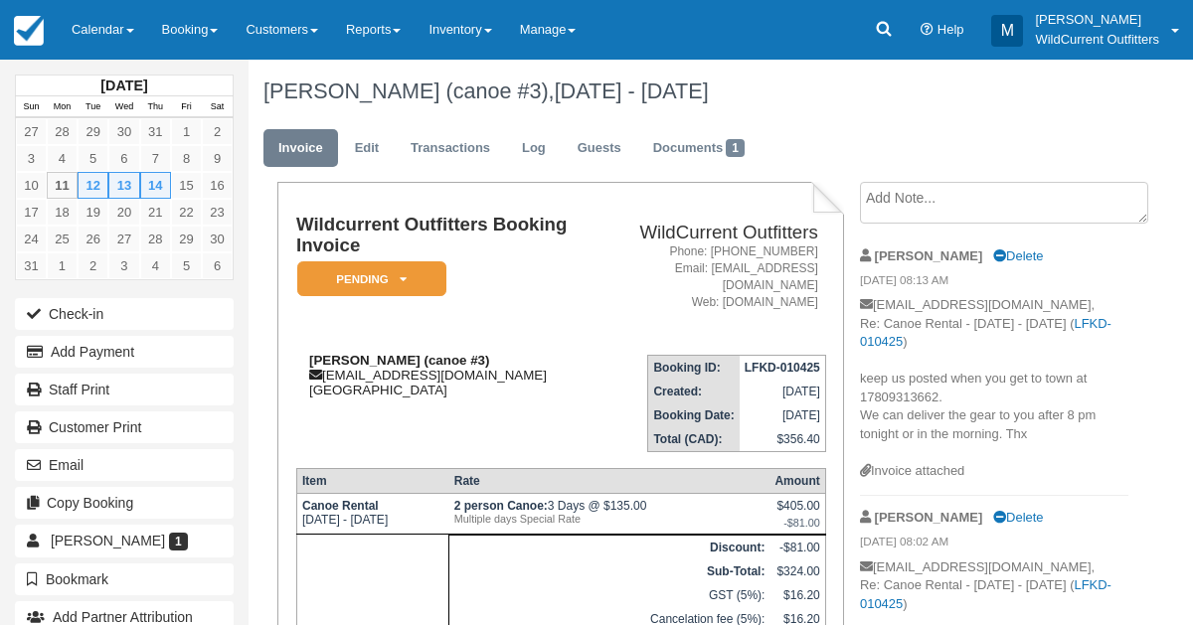
click at [489, 362] on strong "Stephanie Johnson (canoe #3)" at bounding box center [399, 360] width 180 height 15
click at [365, 145] on link "Edit" at bounding box center [367, 148] width 54 height 39
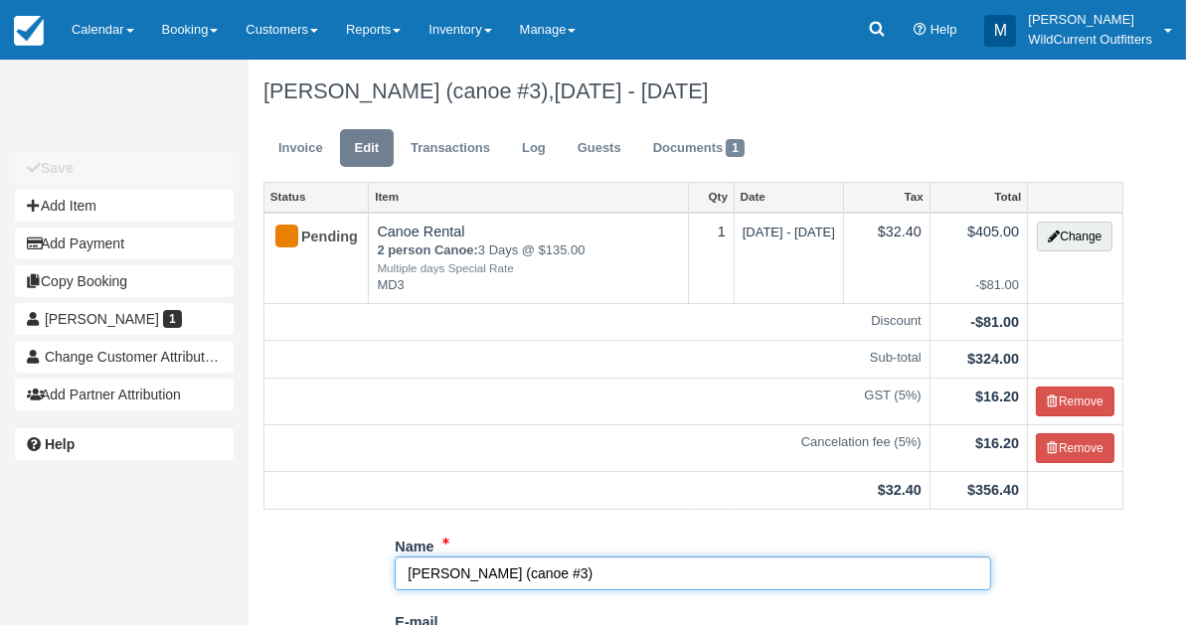
click at [593, 570] on input "Stephanie Johnson (canoe #3)" at bounding box center [693, 574] width 597 height 34
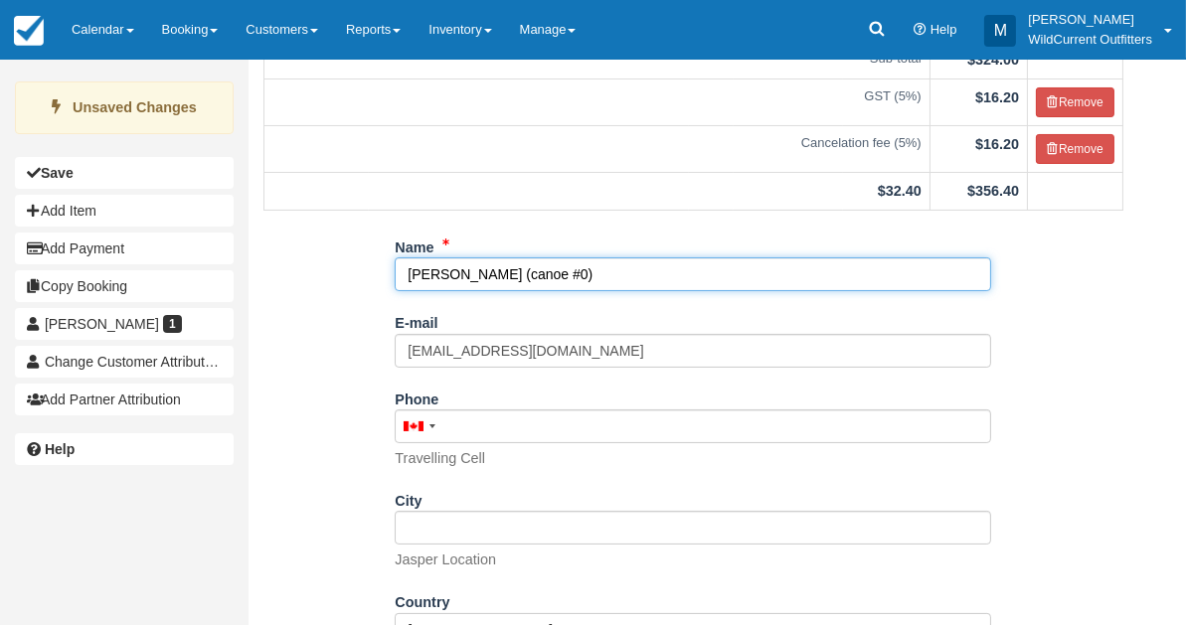
scroll to position [427, 0]
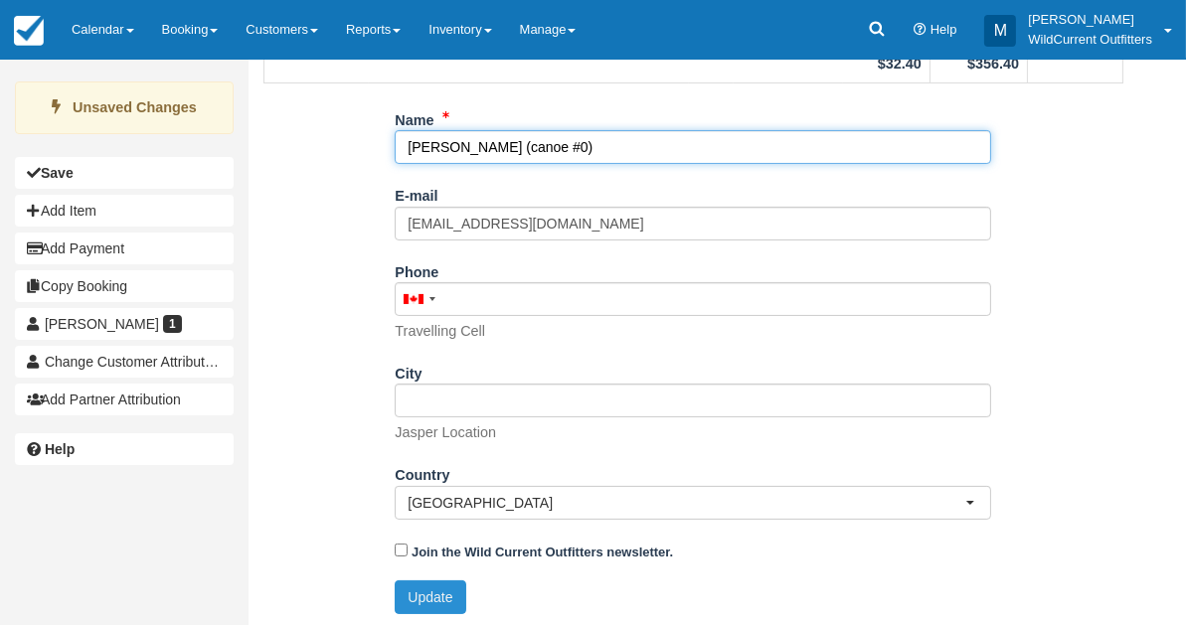
type input "Stephanie Johnson (canoe #0)"
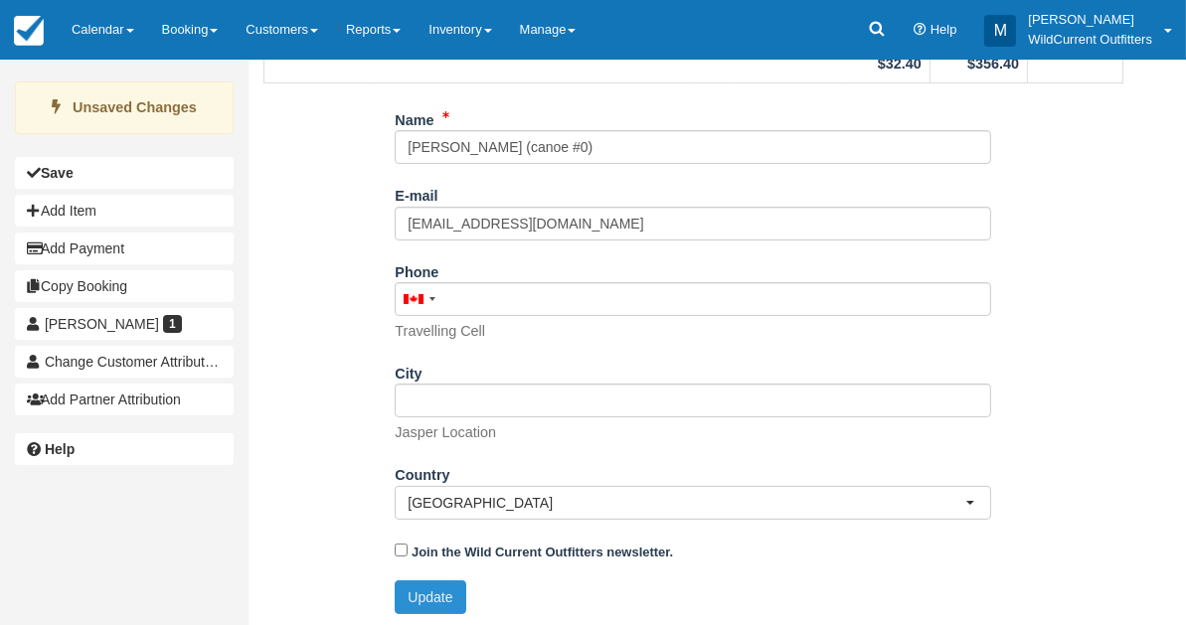
click at [431, 591] on button "Update" at bounding box center [430, 598] width 71 height 34
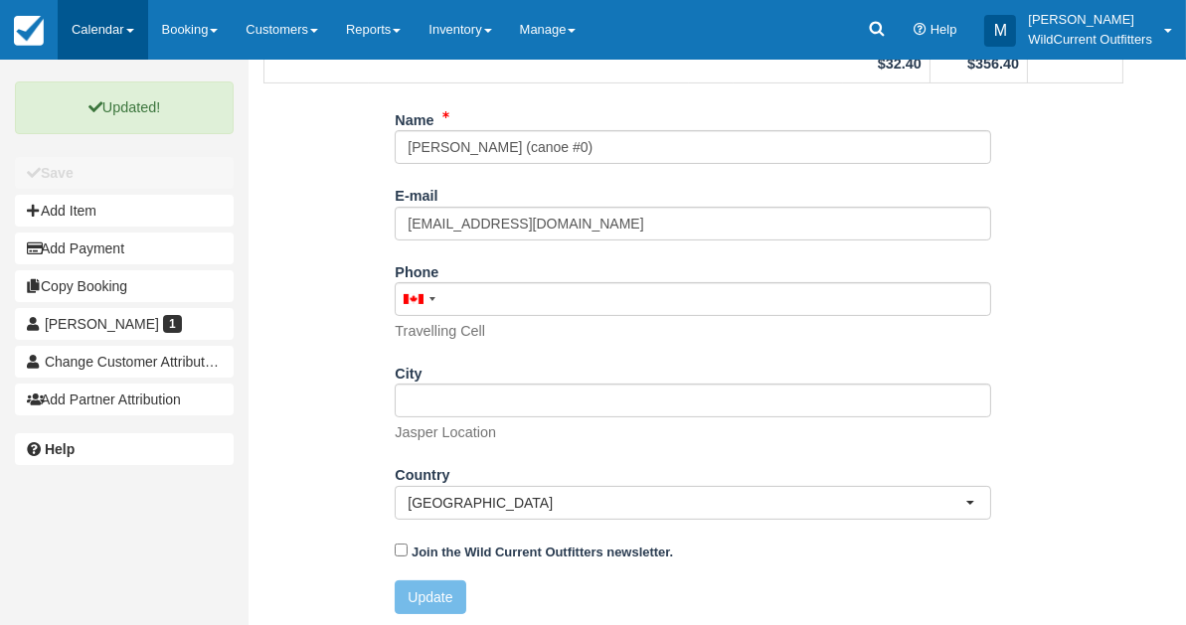
click at [92, 23] on link "Calendar" at bounding box center [103, 30] width 90 height 60
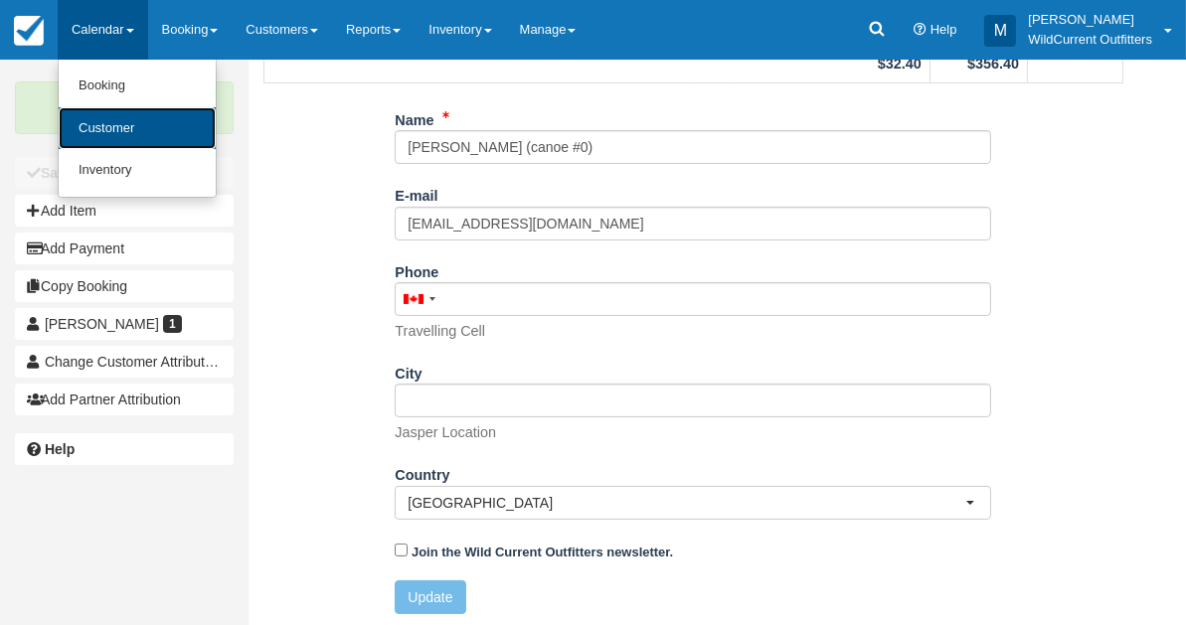
click at [101, 123] on link "Customer" at bounding box center [137, 128] width 157 height 43
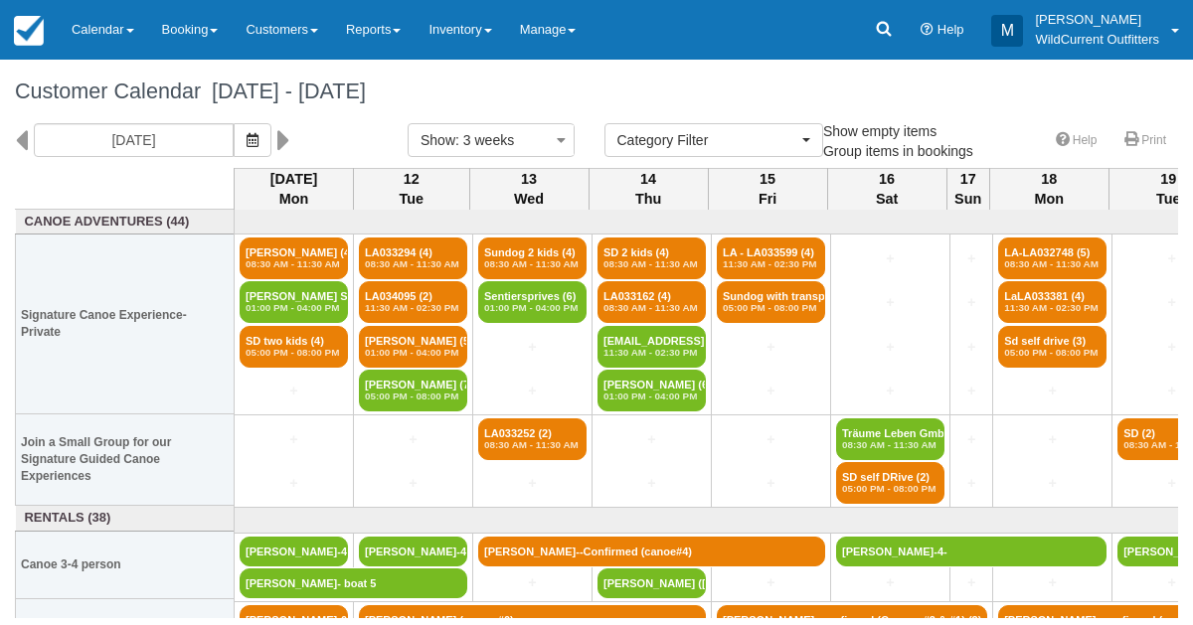
select select
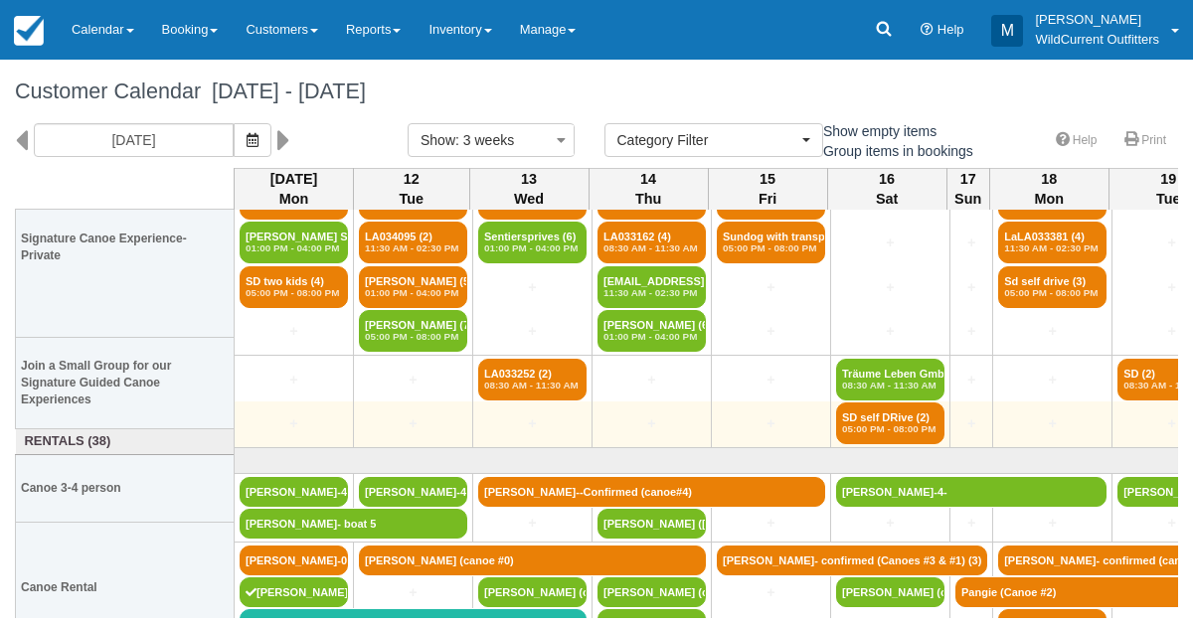
scroll to position [82, 0]
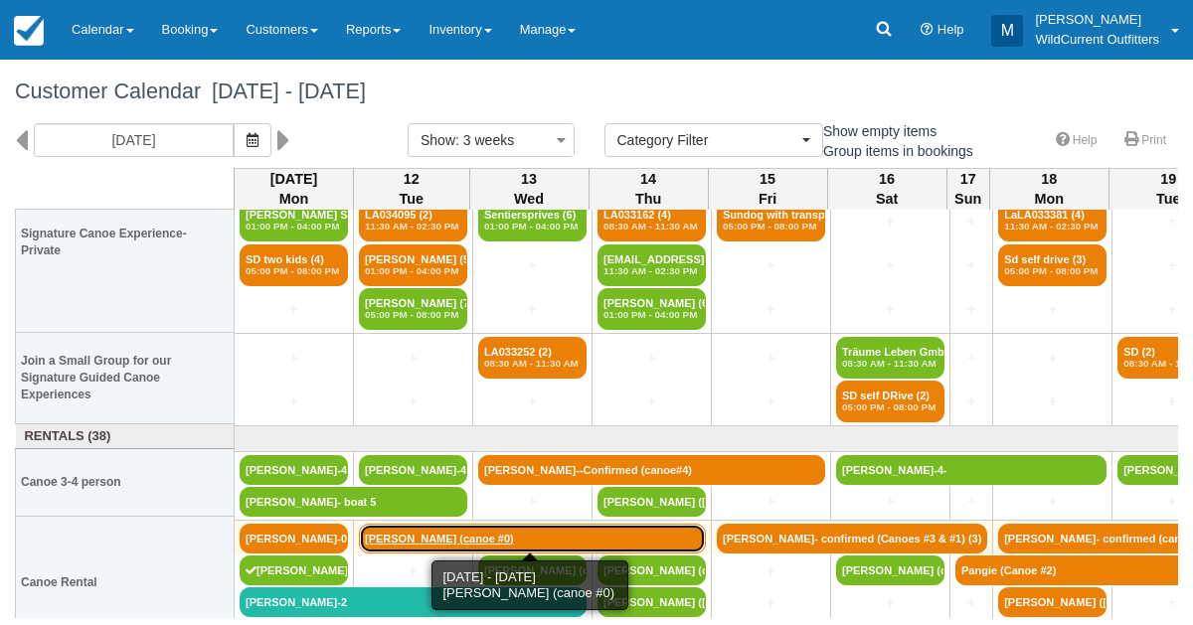
click at [487, 537] on link "[PERSON_NAME] (canoe #0)" at bounding box center [532, 539] width 347 height 30
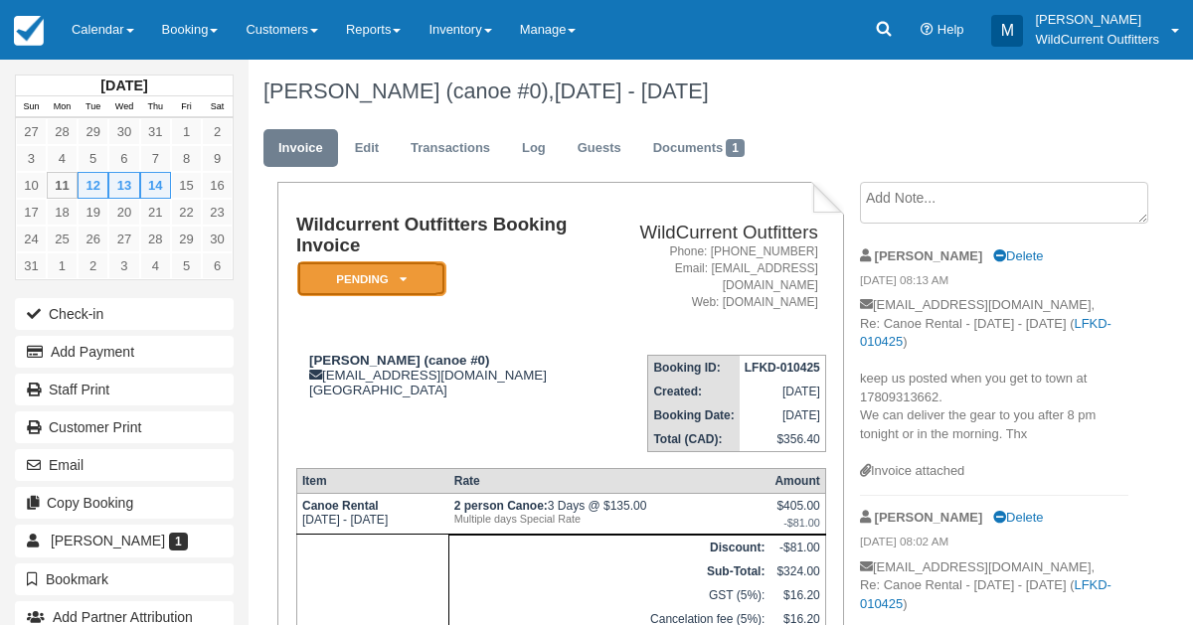
click at [404, 279] on icon at bounding box center [403, 279] width 7 height 12
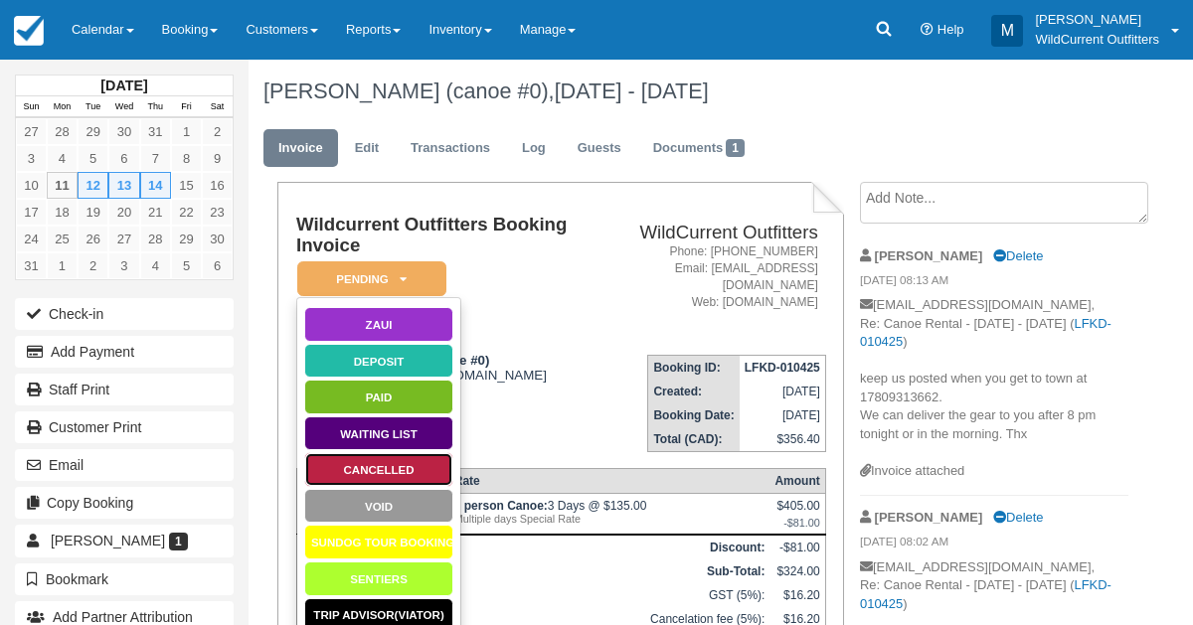
click at [385, 455] on link "Cancelled" at bounding box center [378, 469] width 149 height 35
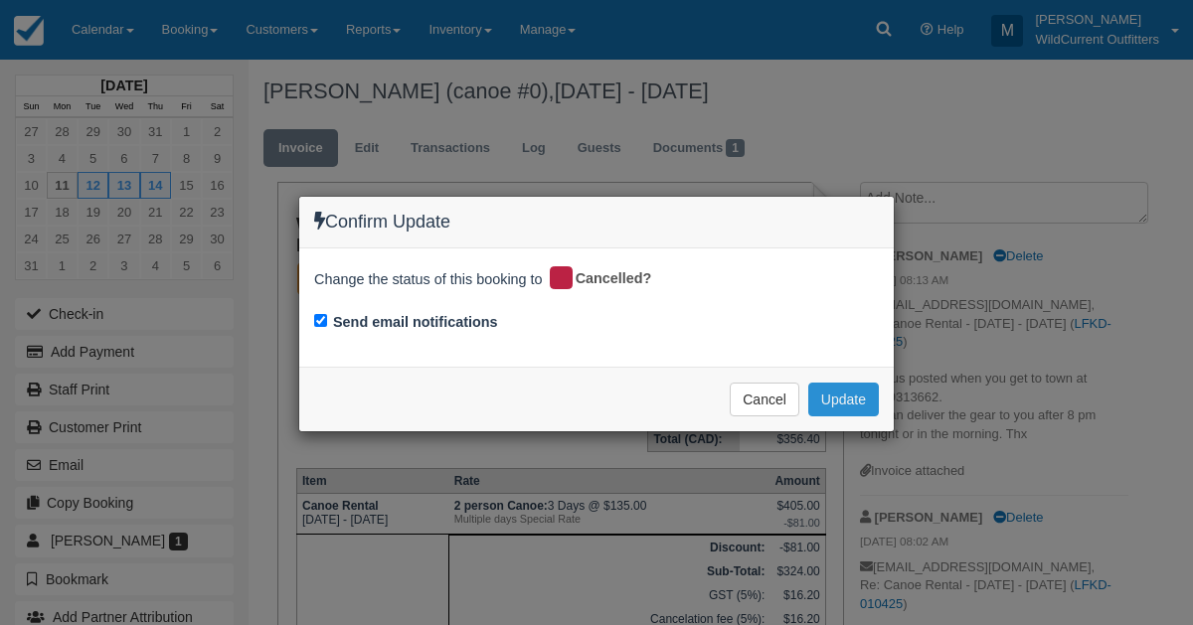
click at [827, 387] on button "Update" at bounding box center [843, 400] width 71 height 34
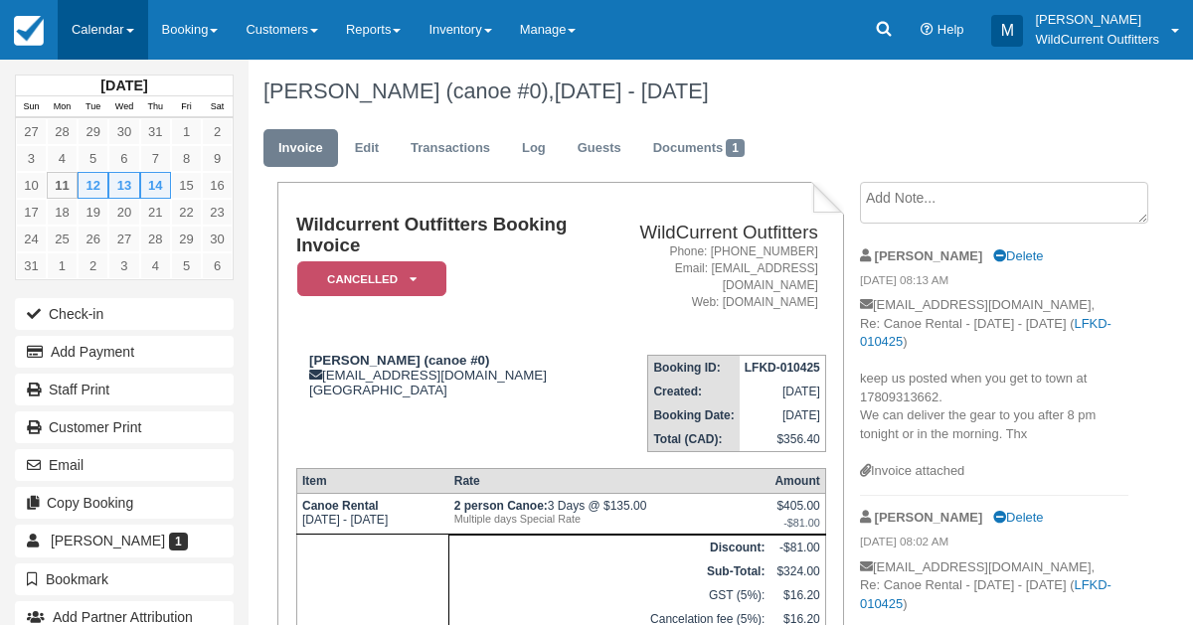
click at [79, 25] on link "Calendar" at bounding box center [103, 30] width 90 height 60
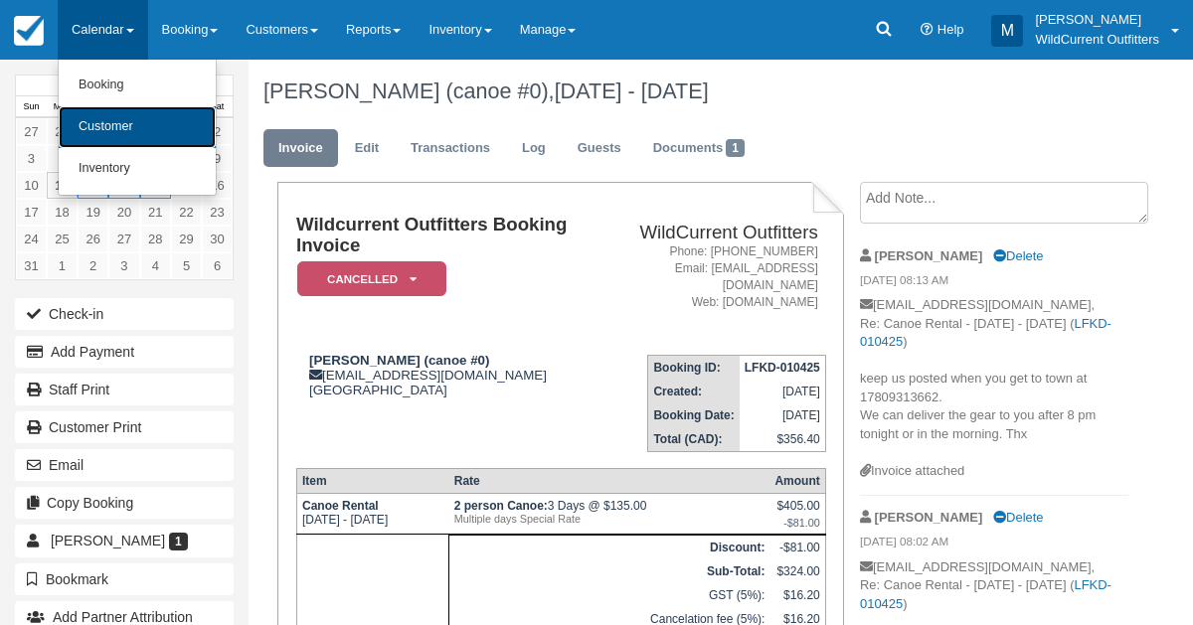
click at [104, 117] on link "Customer" at bounding box center [137, 127] width 157 height 42
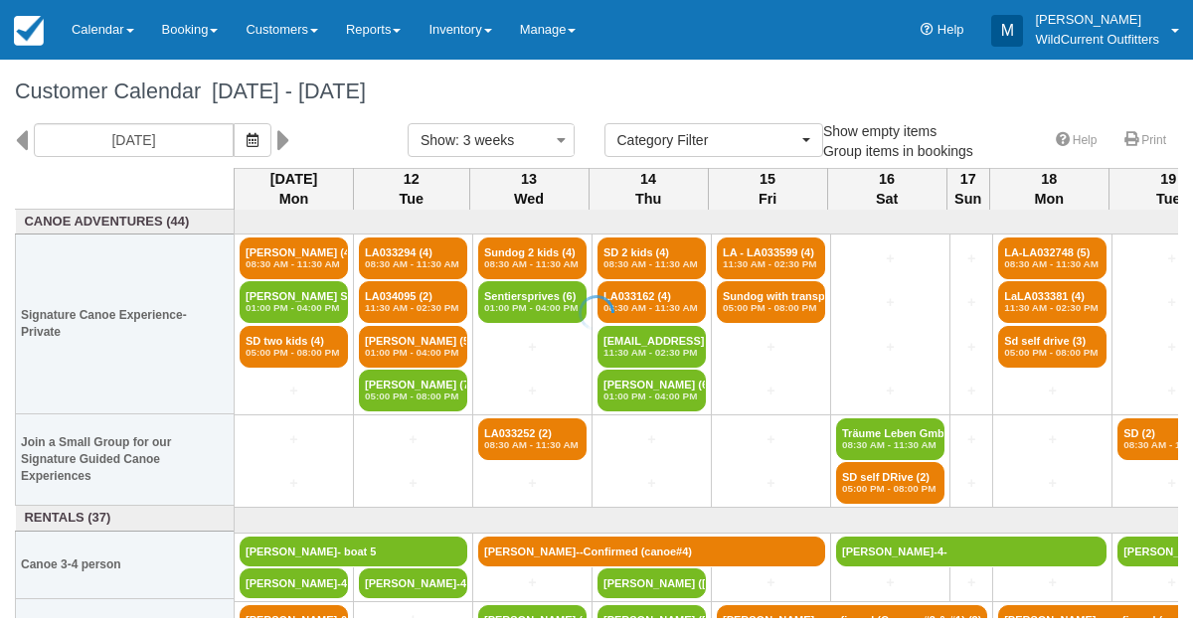
select select
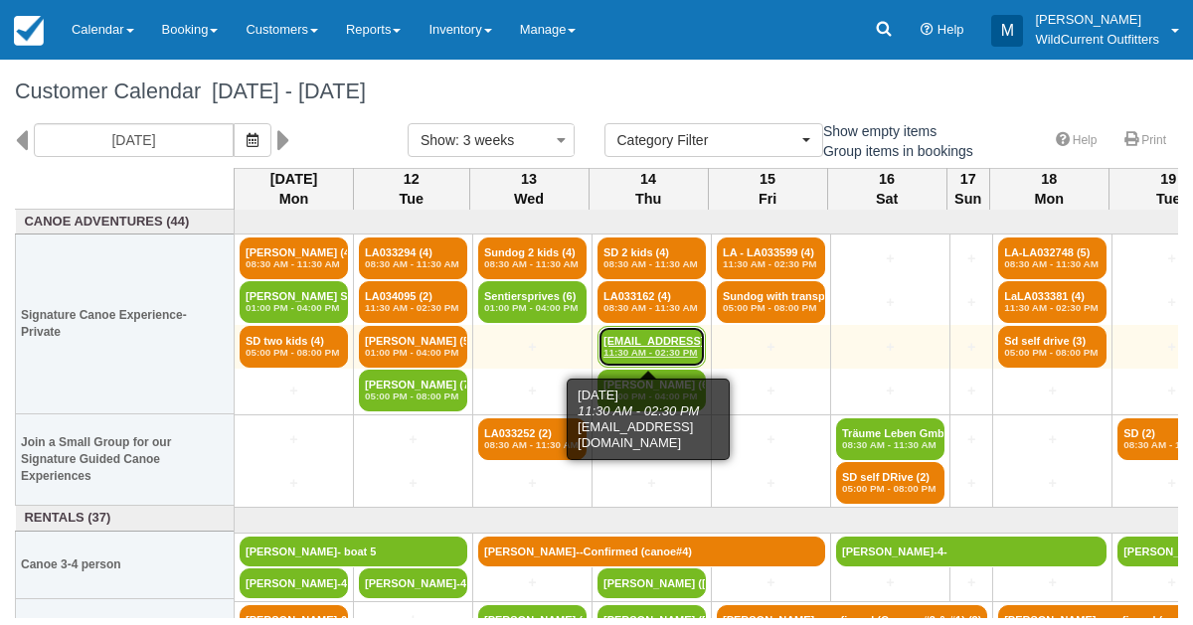
click at [610, 342] on link "Mmuzammil@gmail.com (2) 11:30 AM - 02:30 PM" at bounding box center [652, 347] width 108 height 42
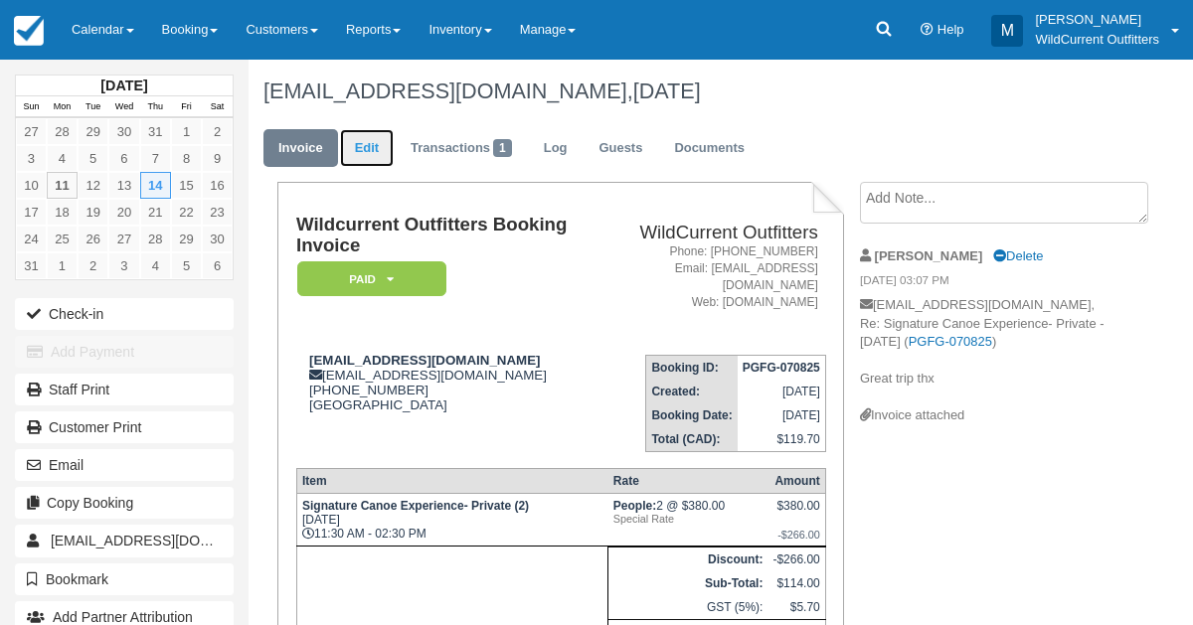
click at [375, 140] on link "Edit" at bounding box center [367, 148] width 54 height 39
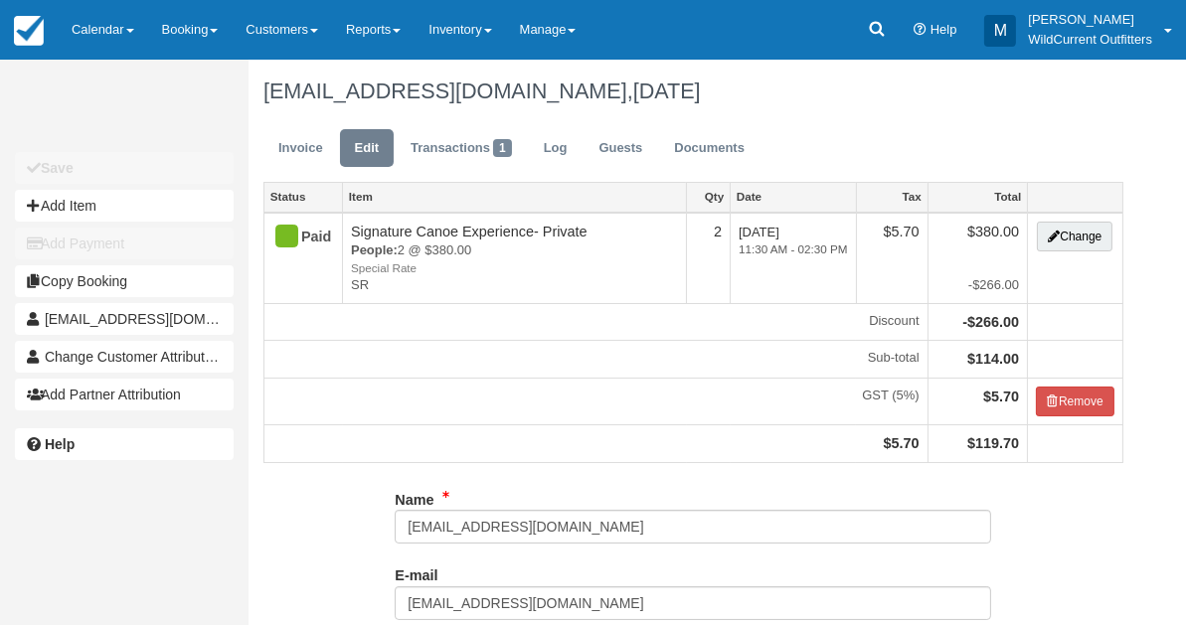
type input "[PHONE_NUMBER]"
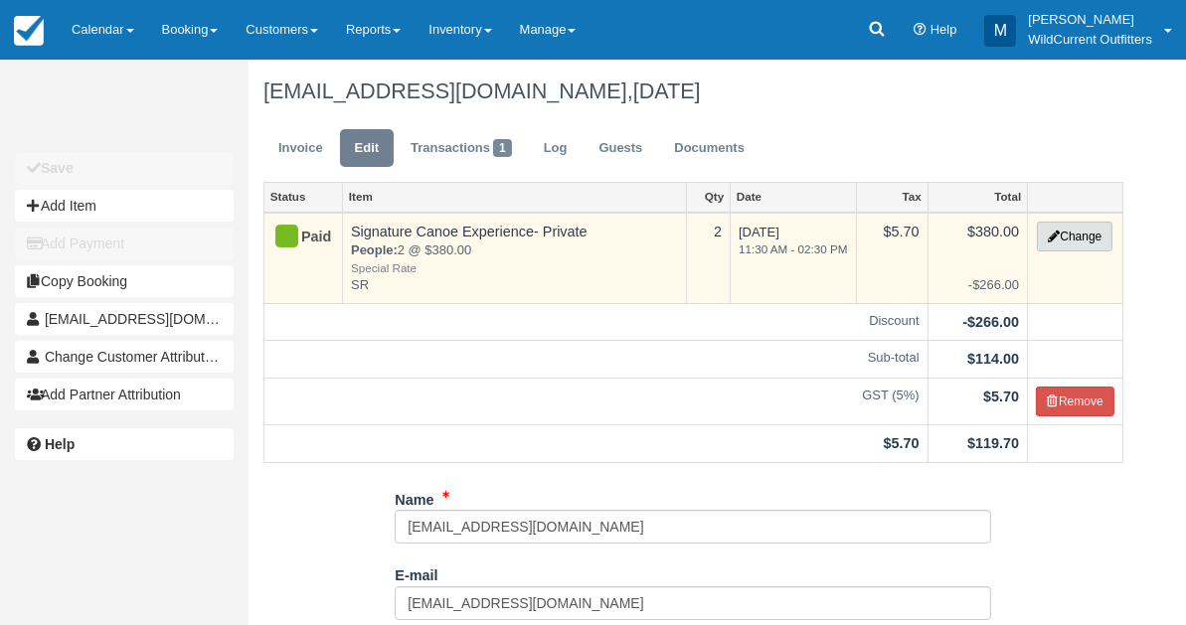
click at [1059, 230] on button "Change" at bounding box center [1075, 237] width 76 height 30
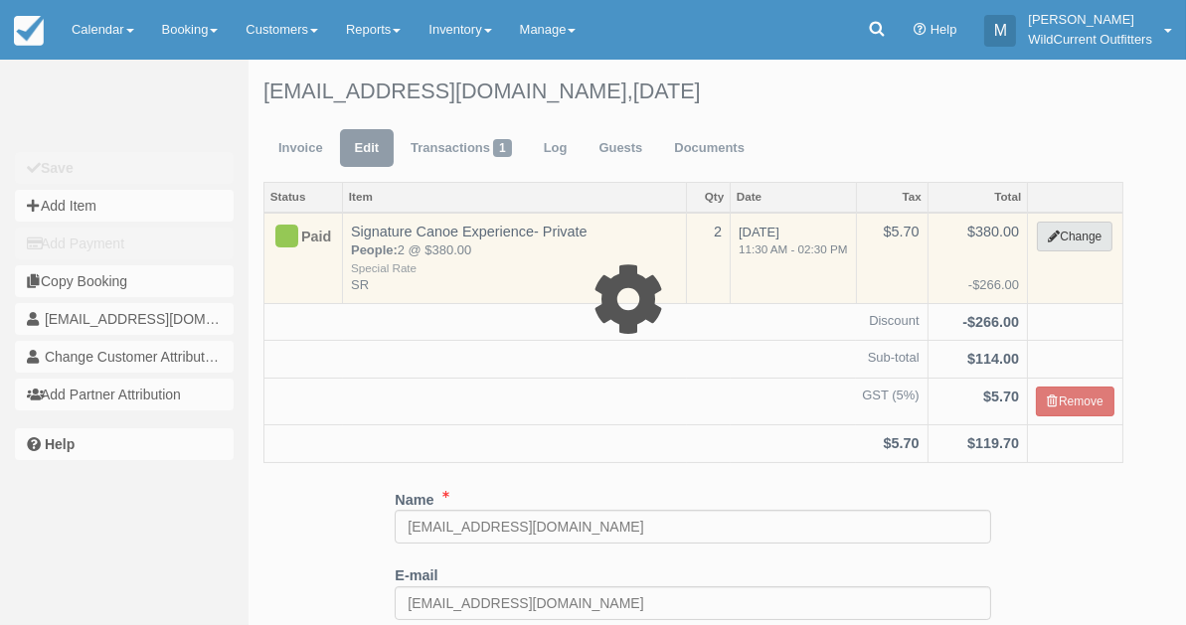
type input "380.00"
type input "SR"
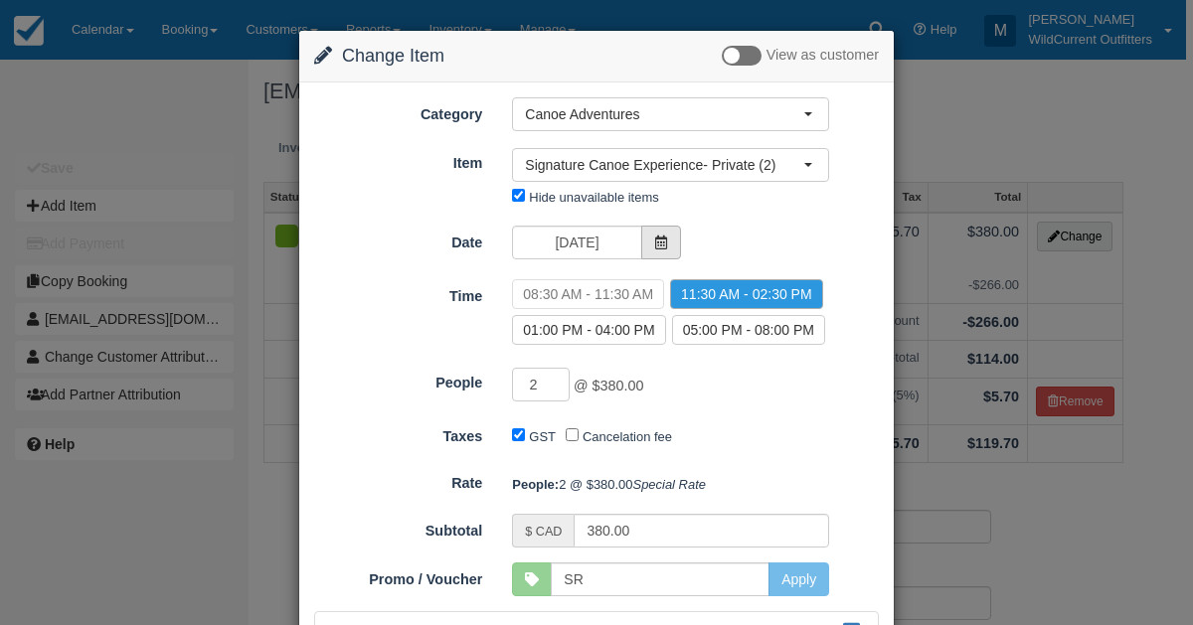
click at [654, 240] on icon at bounding box center [661, 243] width 14 height 14
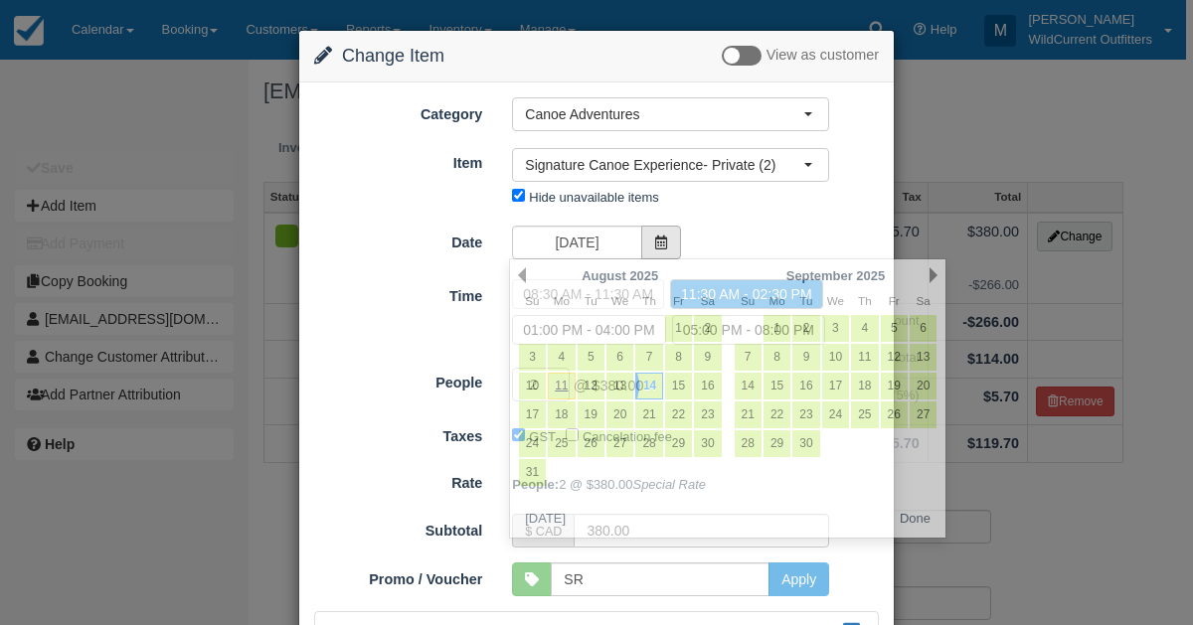
click at [654, 240] on icon at bounding box center [661, 243] width 14 height 14
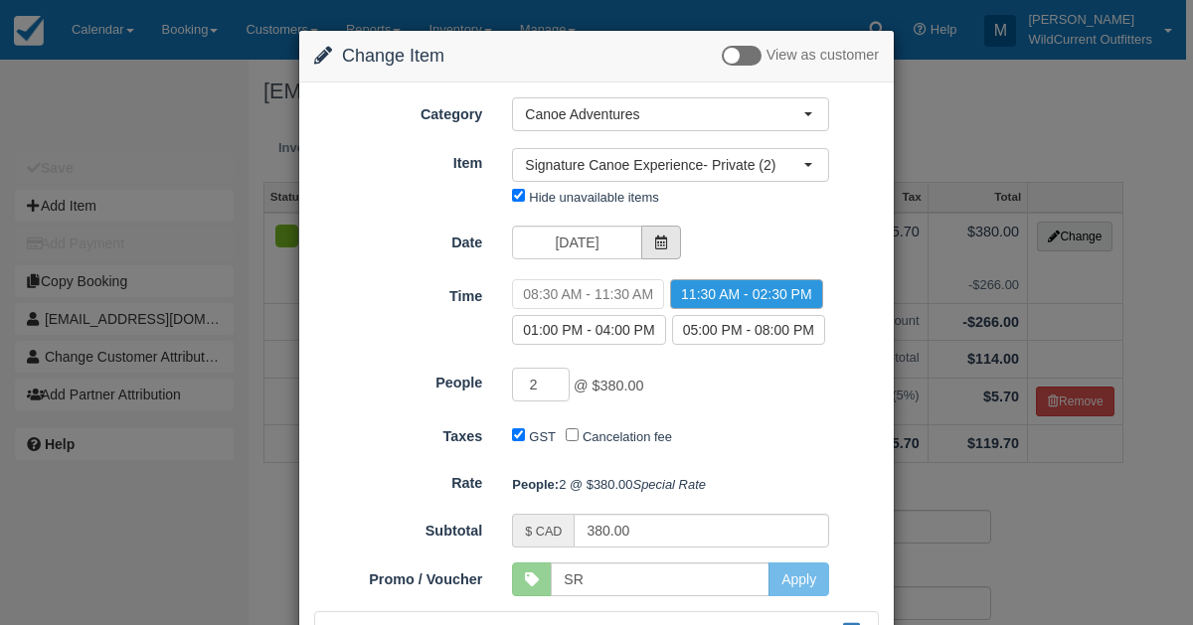
click at [654, 240] on icon at bounding box center [661, 243] width 14 height 14
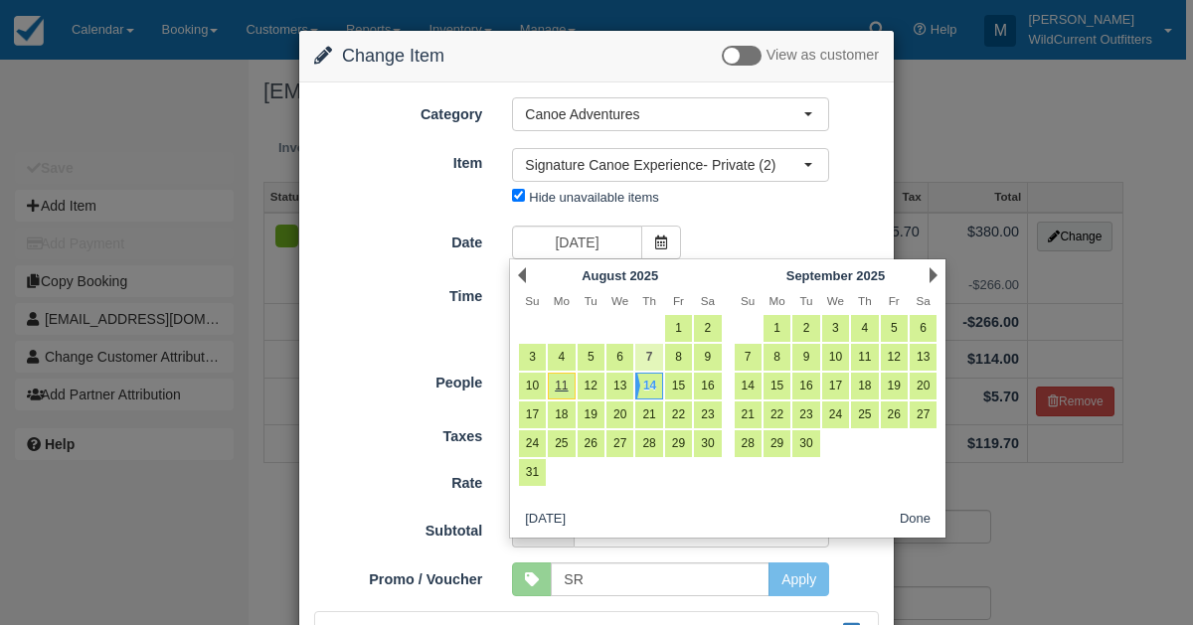
click at [644, 346] on link "7" at bounding box center [648, 357] width 27 height 27
type input "08/07/25"
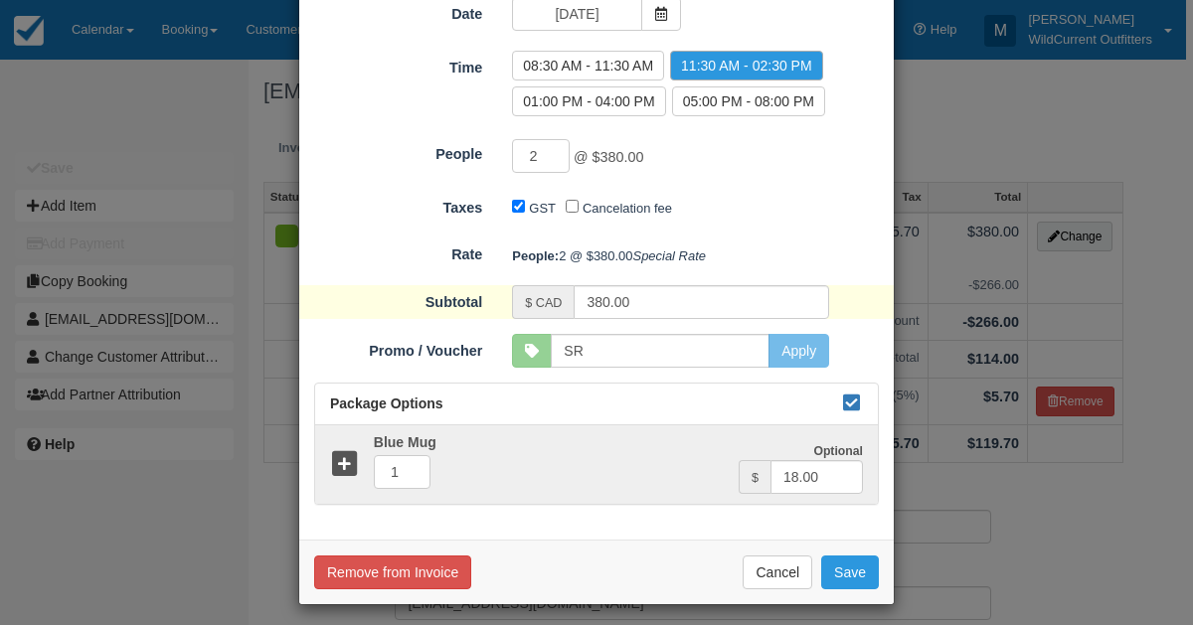
scroll to position [266, 0]
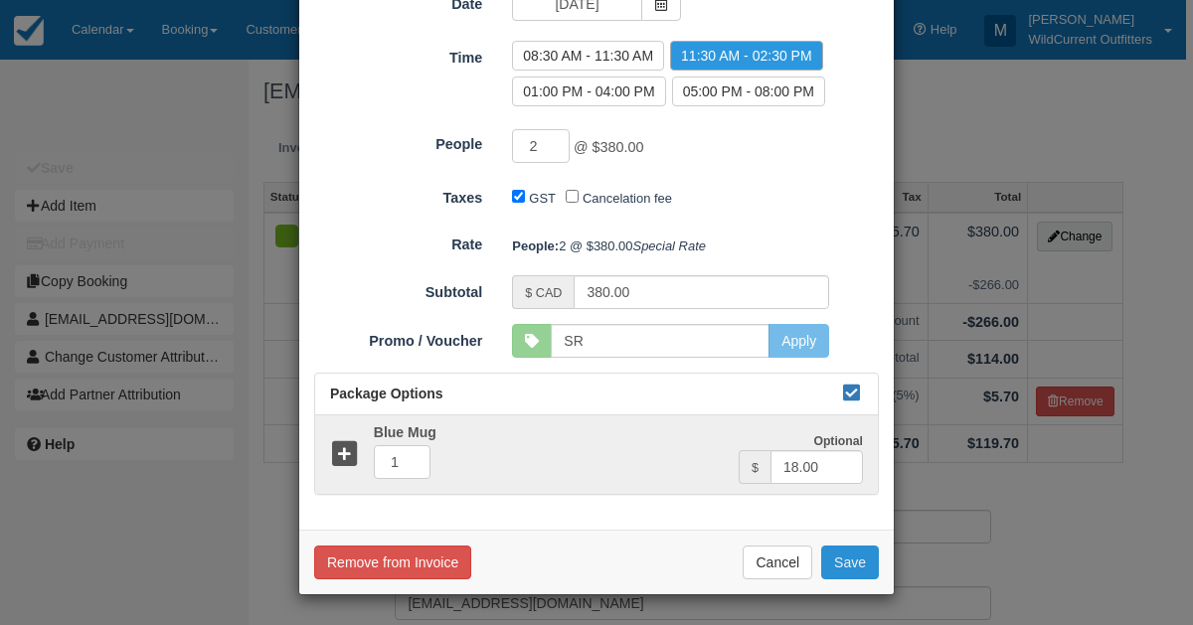
click at [853, 552] on button "Save" at bounding box center [850, 563] width 58 height 34
checkbox input "false"
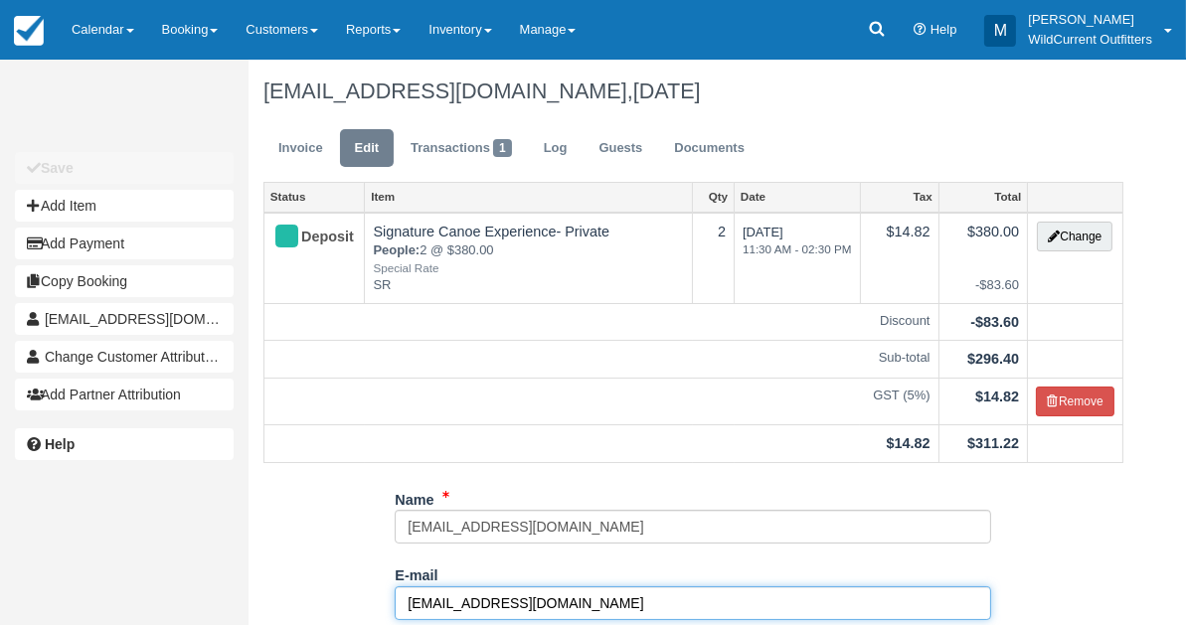
click at [589, 606] on input "[EMAIL_ADDRESS][DOMAIN_NAME]" at bounding box center [693, 604] width 597 height 34
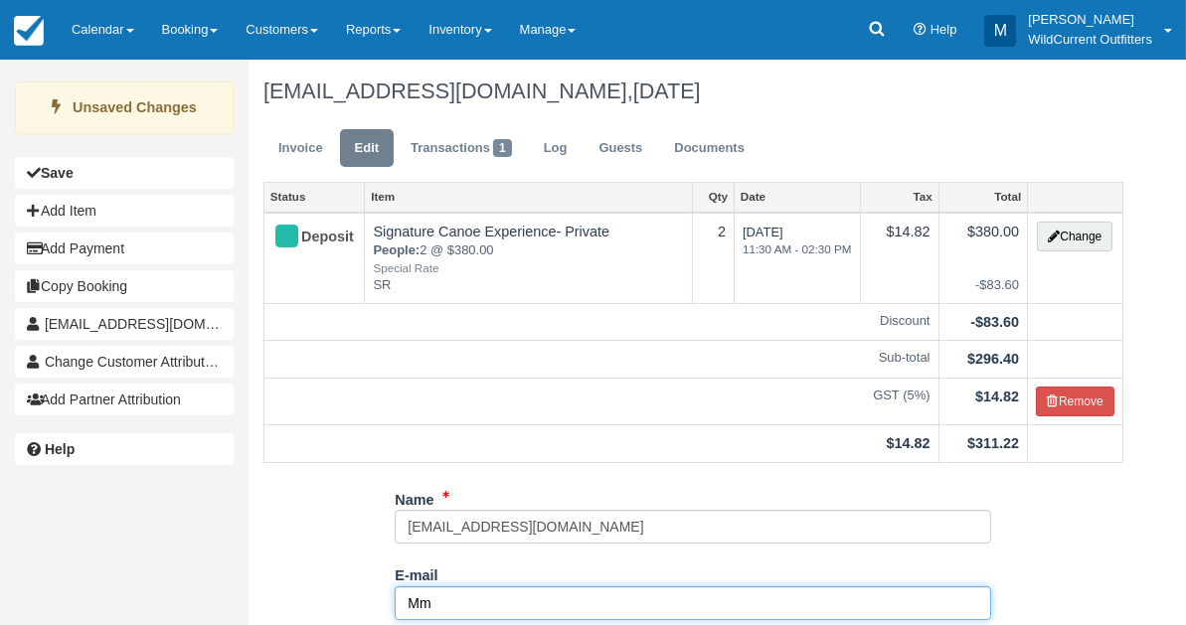
type input "M"
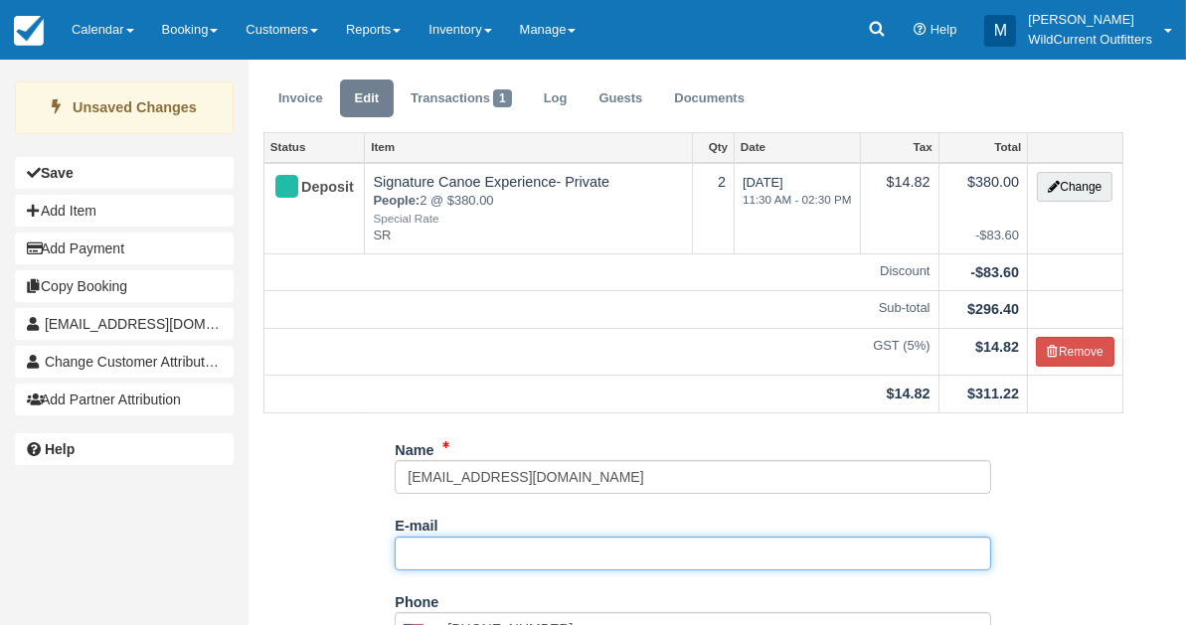
scroll to position [381, 0]
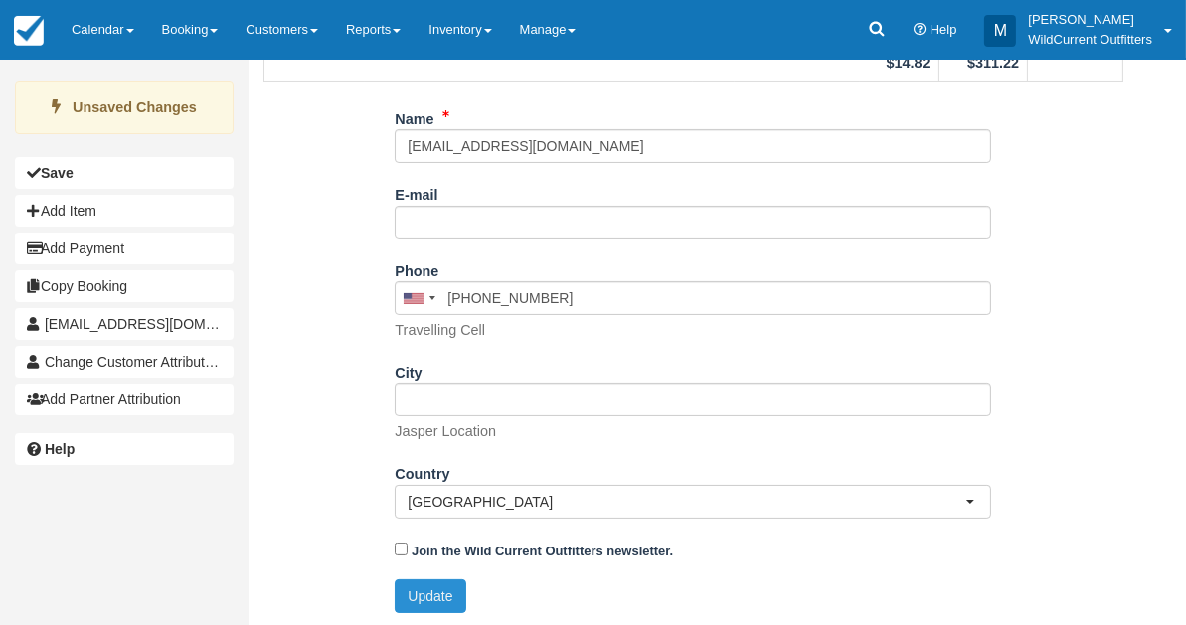
click at [440, 595] on button "Update" at bounding box center [430, 597] width 71 height 34
type input "[PHONE_NUMBER]"
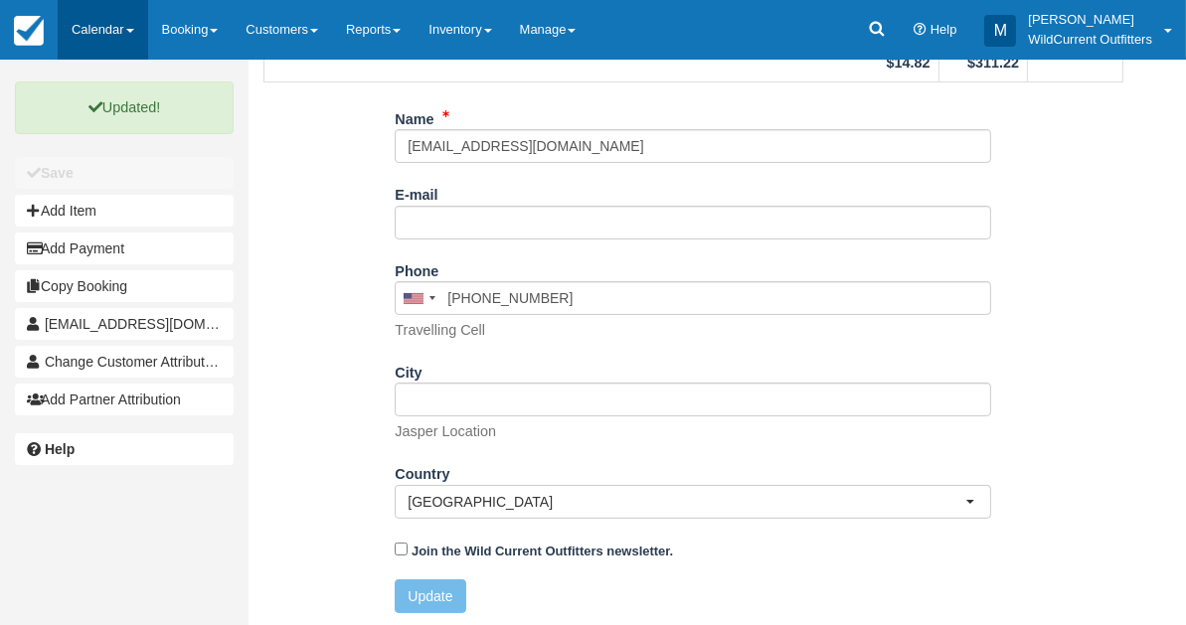
click at [81, 29] on link "Calendar" at bounding box center [103, 30] width 90 height 60
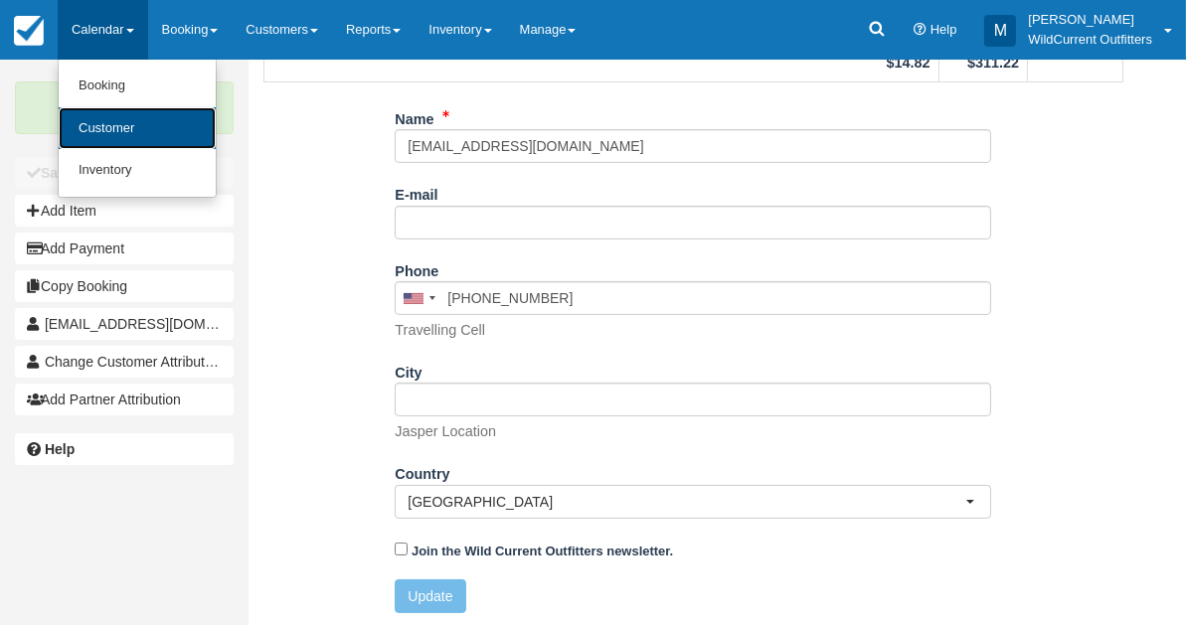
click at [106, 142] on link "Customer" at bounding box center [137, 128] width 157 height 43
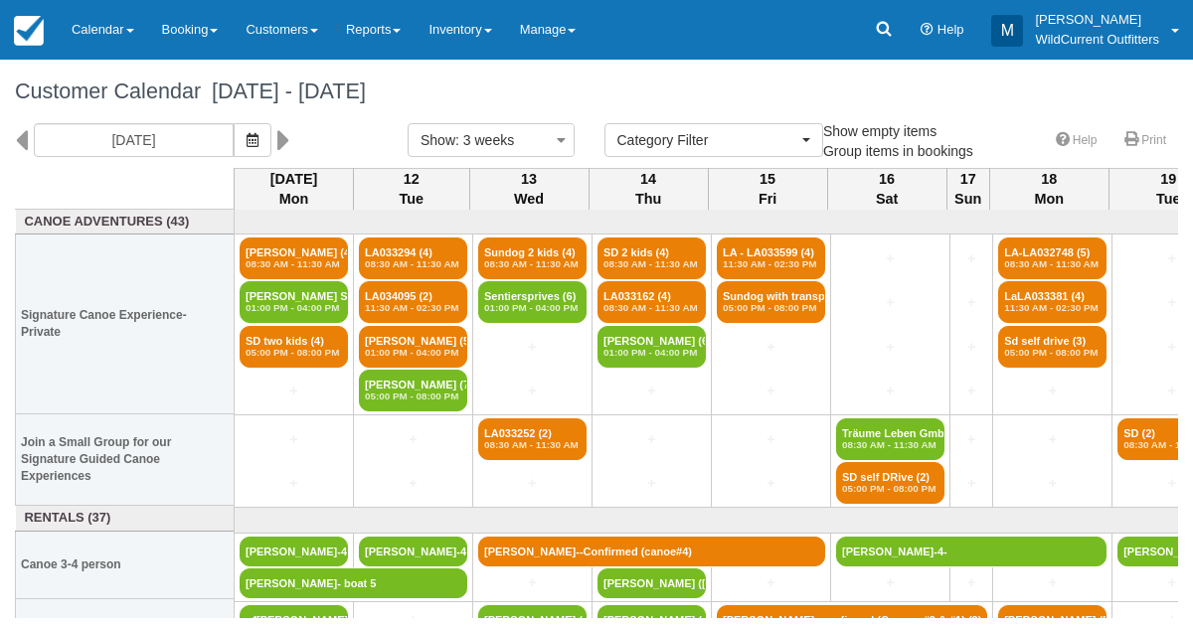
select select
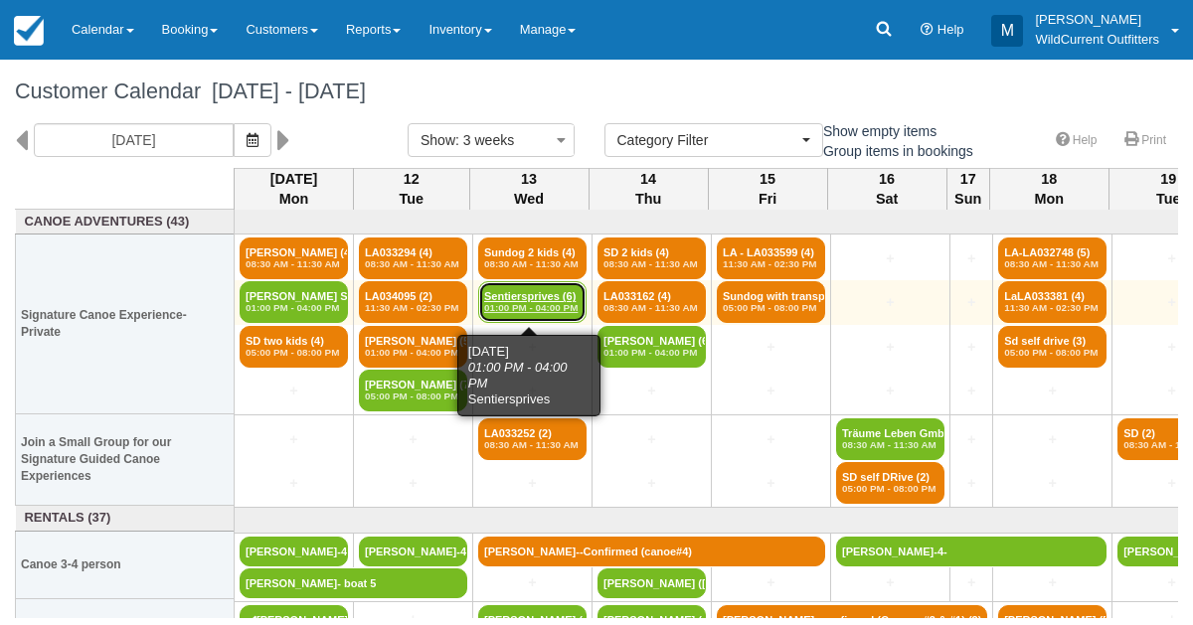
click at [547, 307] on em "01:00 PM - 04:00 PM" at bounding box center [532, 308] width 96 height 12
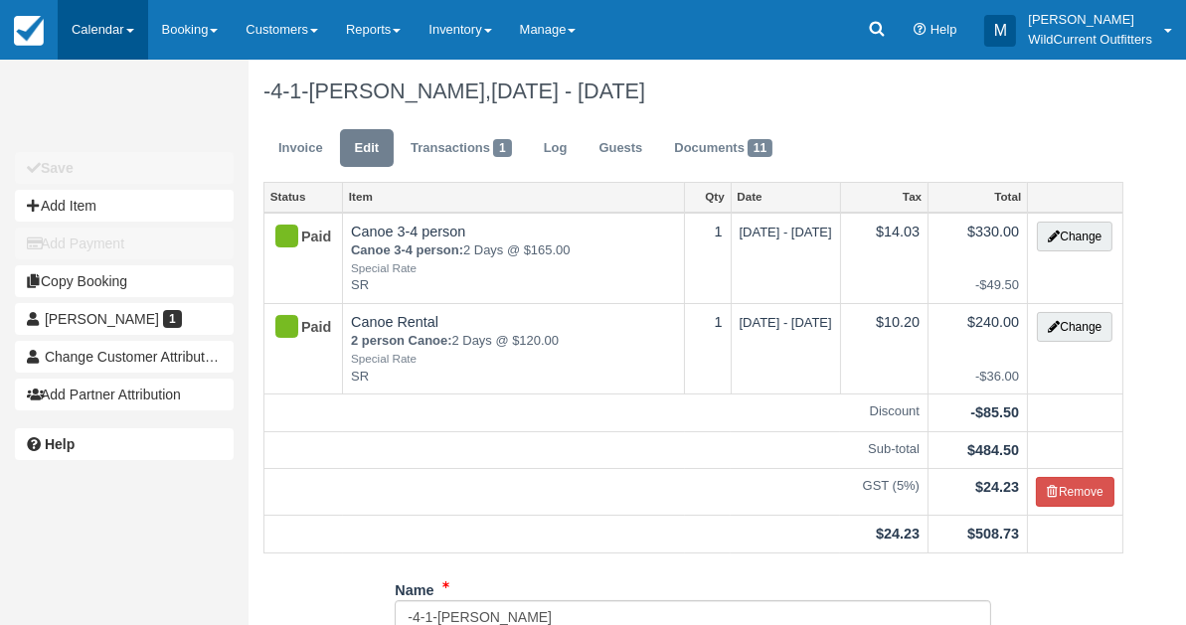
click at [109, 24] on link "Calendar" at bounding box center [103, 30] width 90 height 60
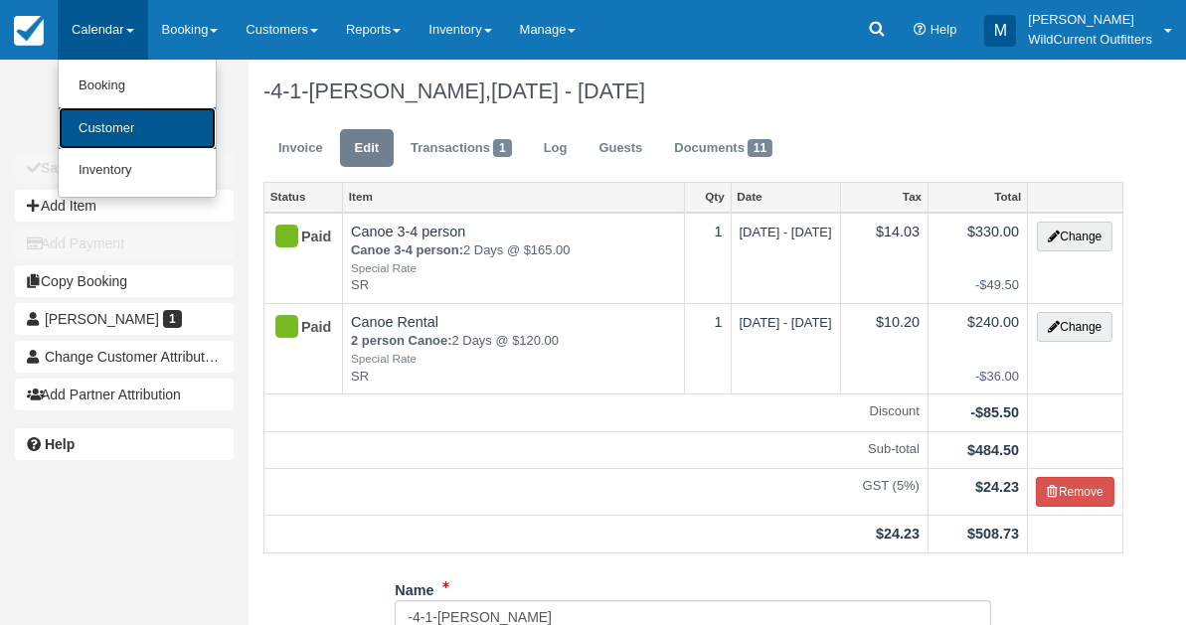
click at [94, 121] on link "Customer" at bounding box center [137, 128] width 157 height 43
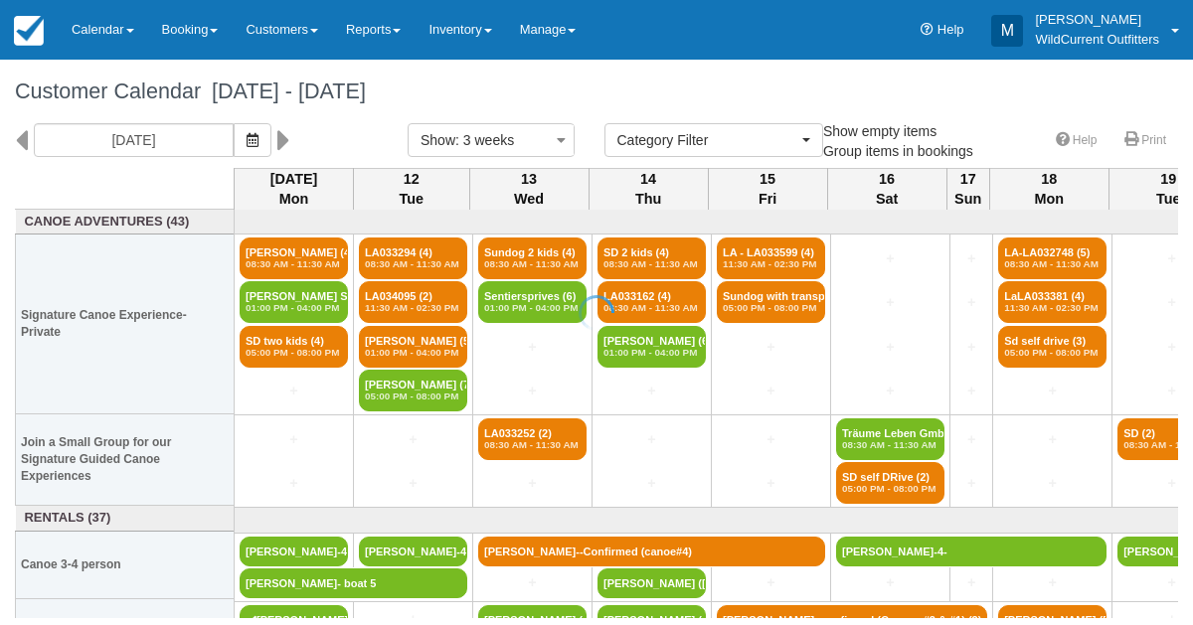
select select
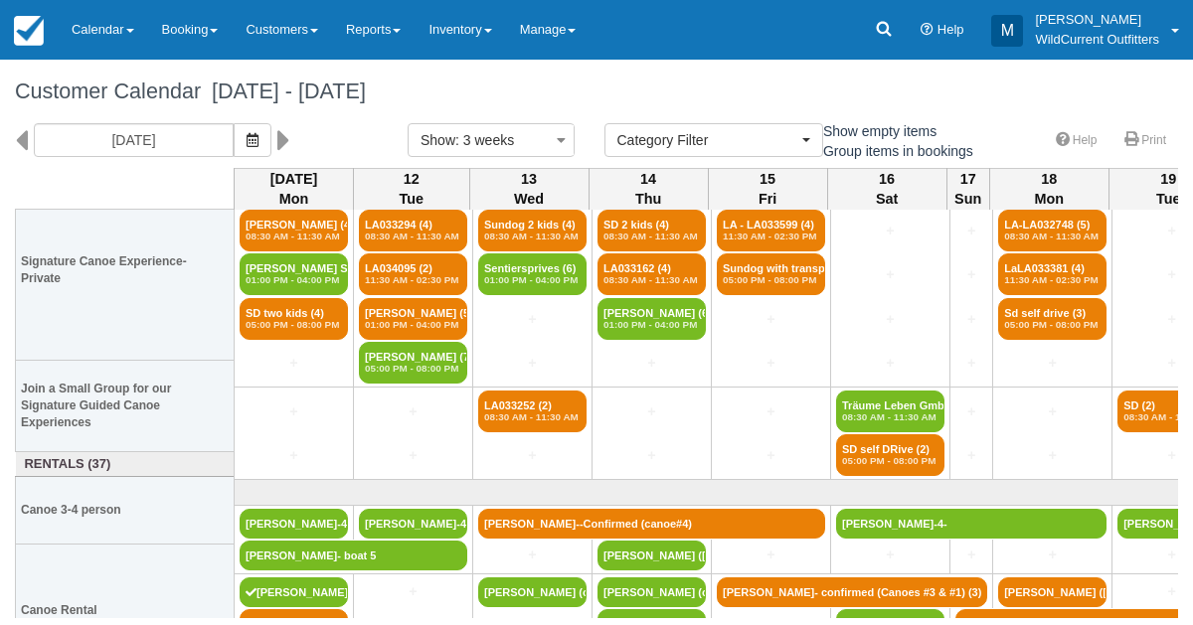
scroll to position [27, 0]
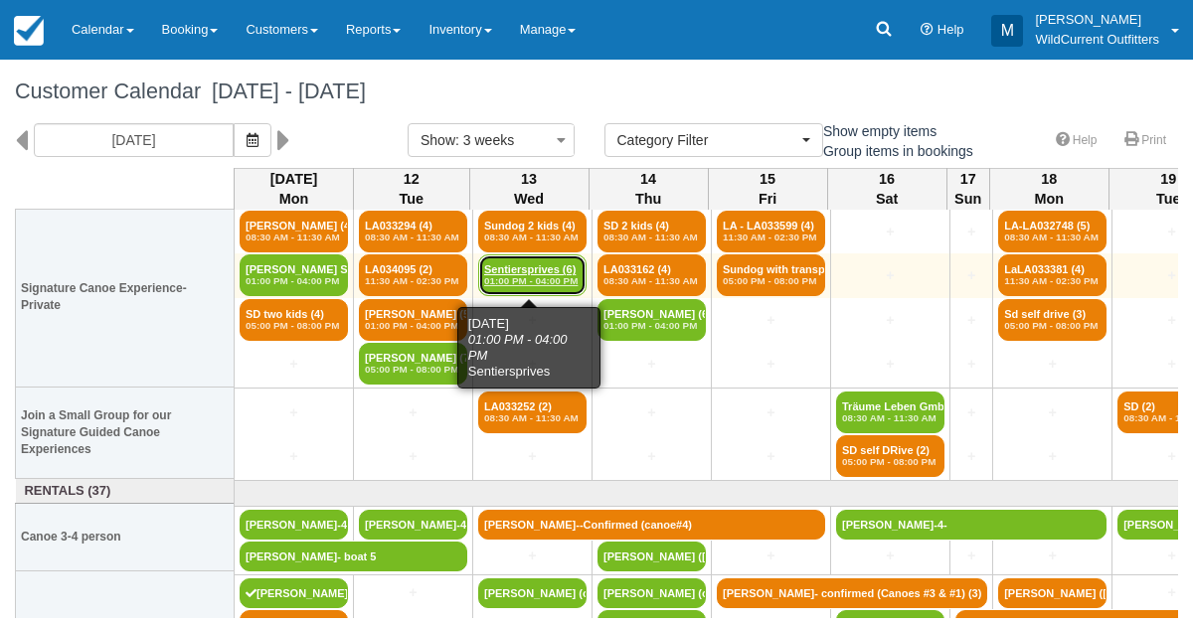
click at [534, 284] on em "01:00 PM - 04:00 PM" at bounding box center [532, 281] width 96 height 12
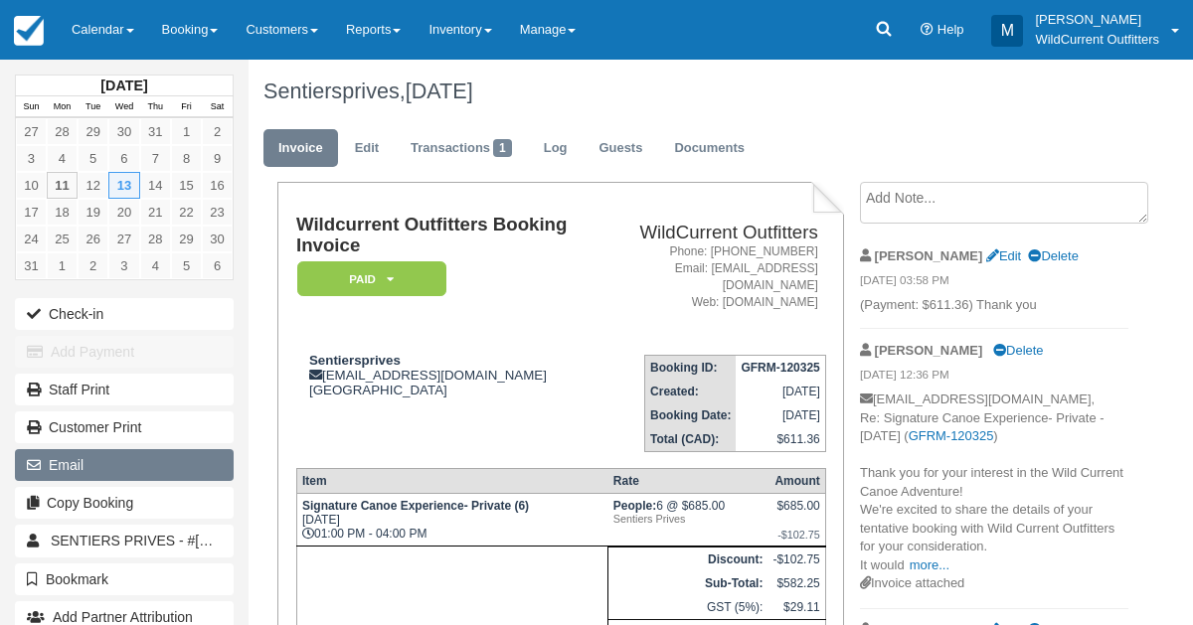
click at [117, 454] on button "Email" at bounding box center [124, 465] width 219 height 32
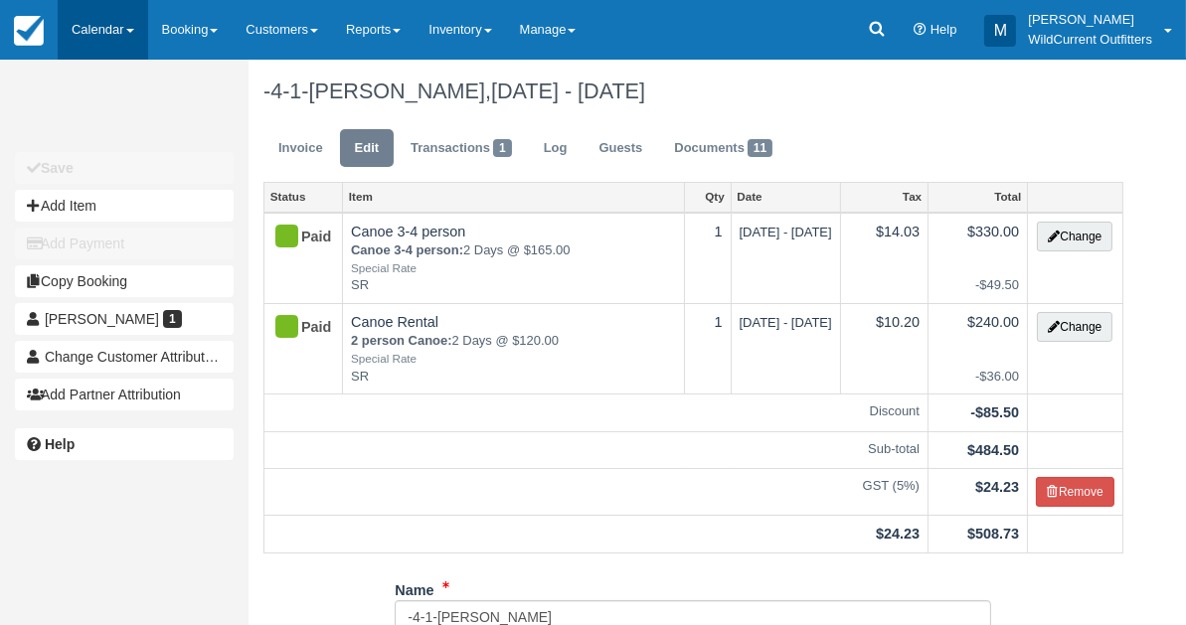
click at [84, 21] on link "Calendar" at bounding box center [103, 30] width 90 height 60
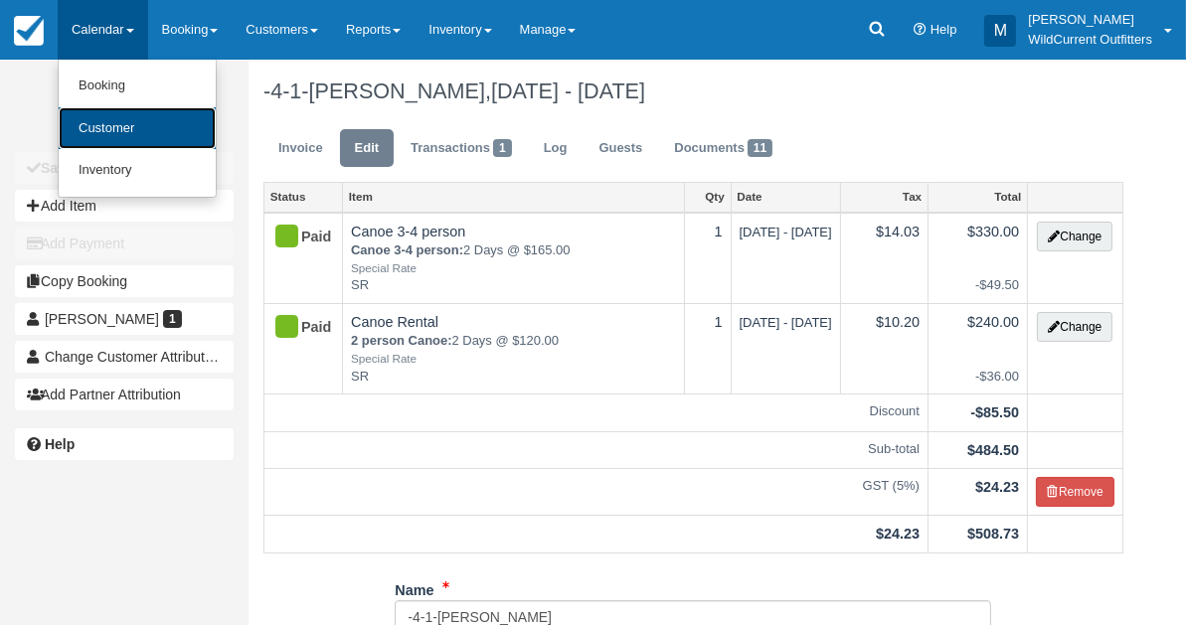
click at [88, 110] on link "Customer" at bounding box center [137, 128] width 157 height 43
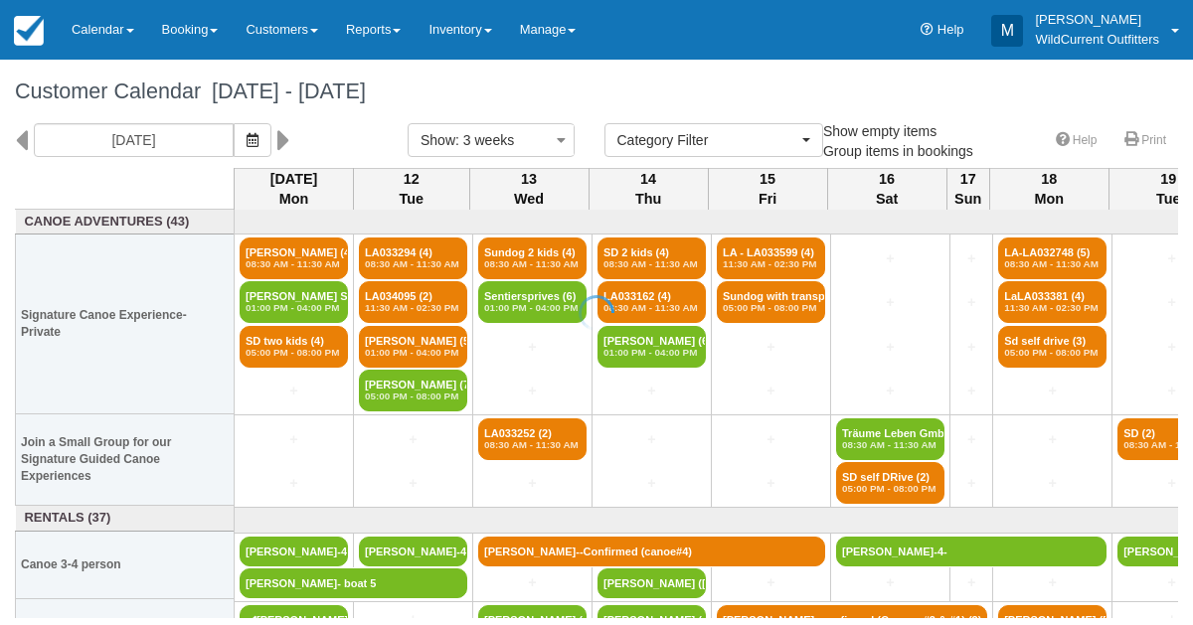
select select
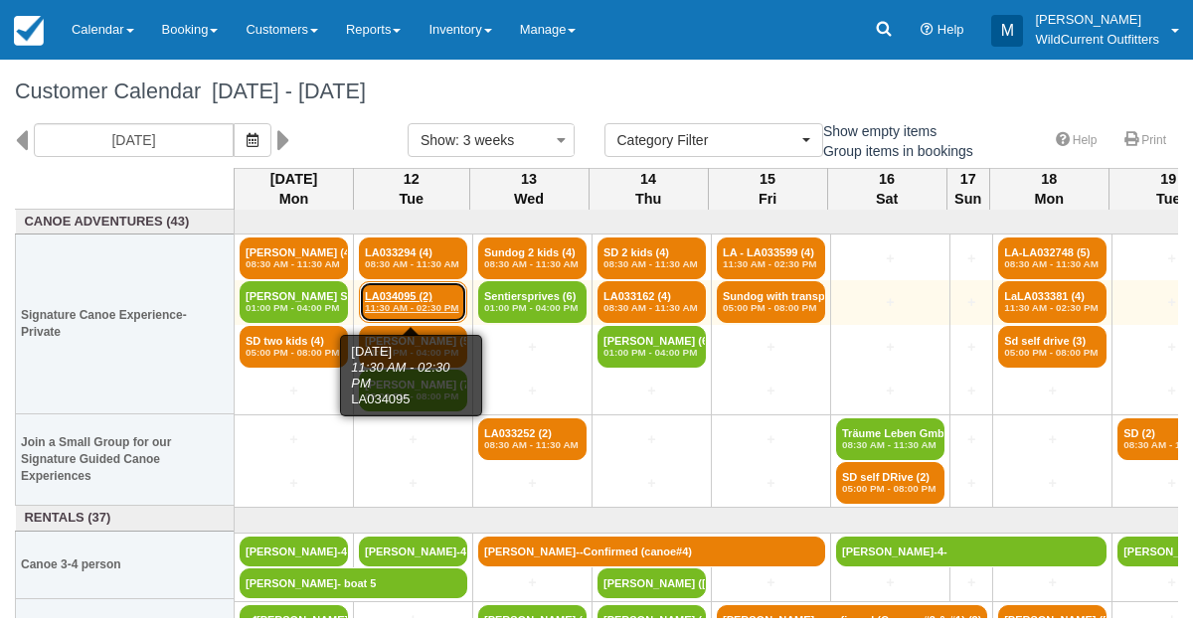
click at [400, 287] on link "LA034095 (2) 11:30 AM - 02:30 PM" at bounding box center [413, 302] width 108 height 42
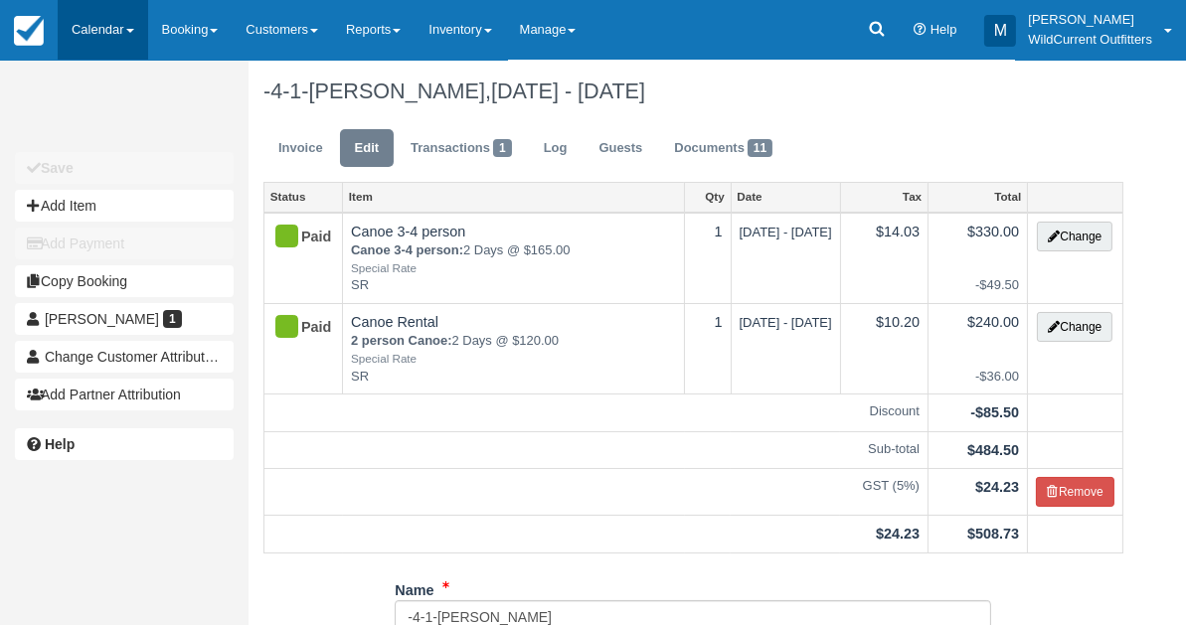
click at [90, 29] on link "Calendar" at bounding box center [103, 30] width 90 height 60
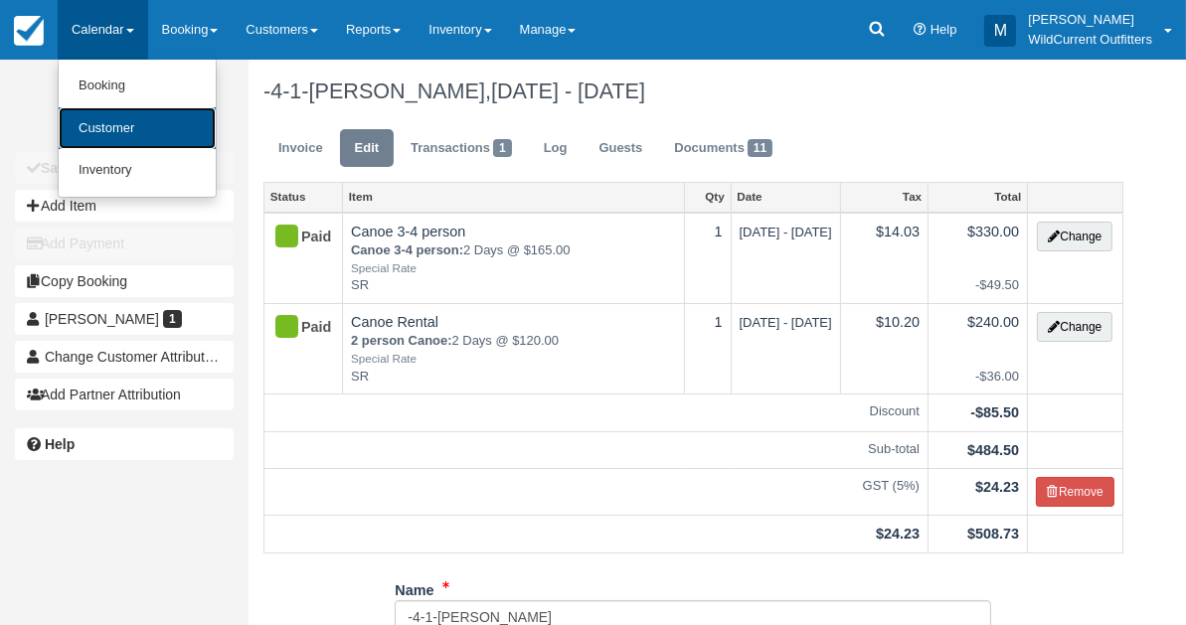
click at [104, 128] on link "Customer" at bounding box center [137, 128] width 157 height 43
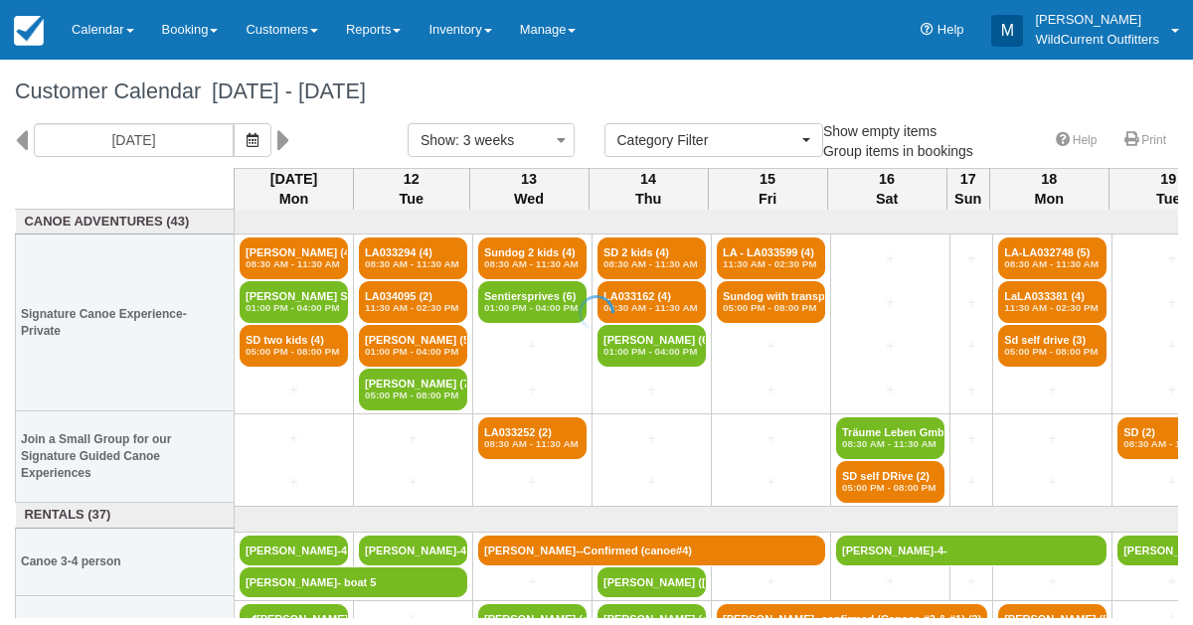
select select
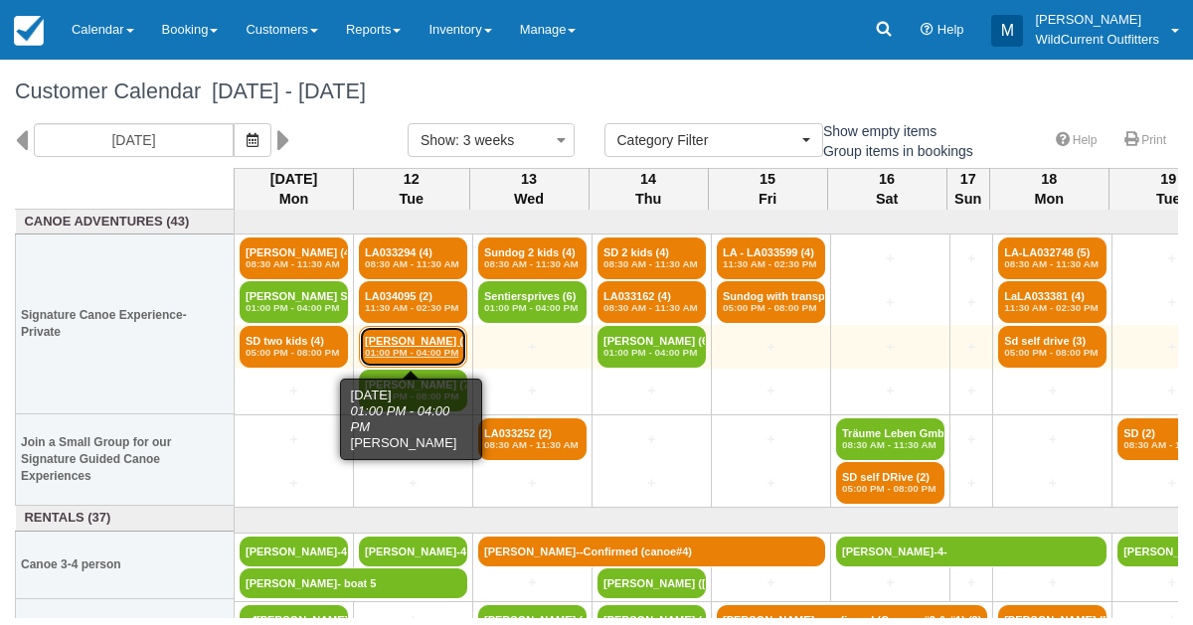
click at [390, 349] on em "01:00 PM - 04:00 PM" at bounding box center [413, 353] width 96 height 12
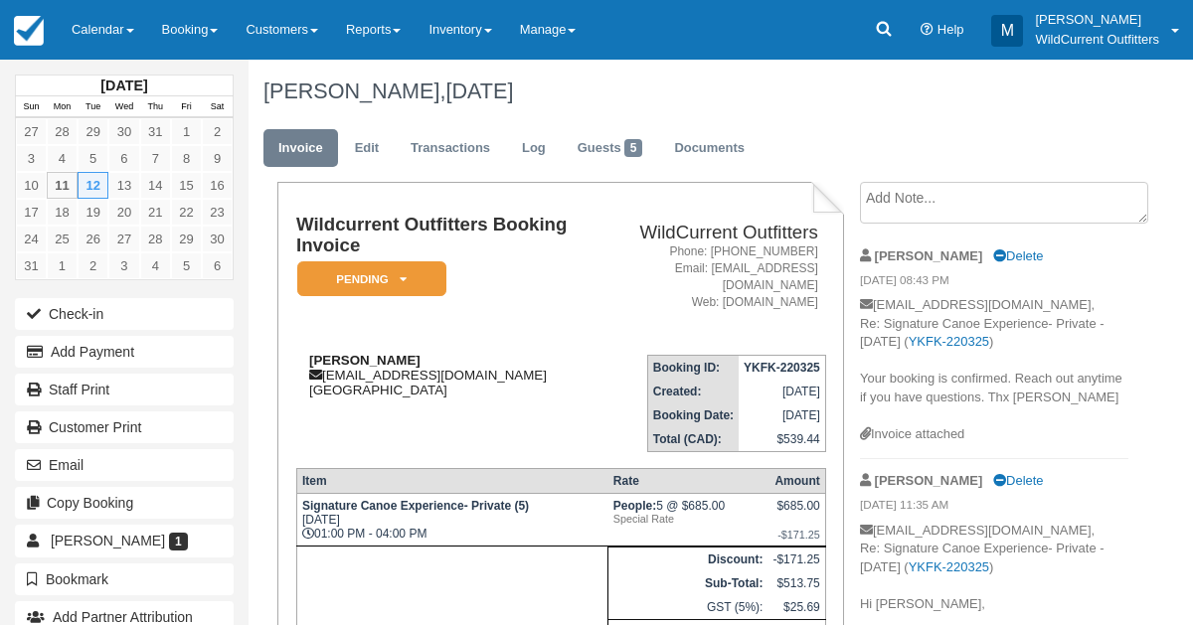
click at [365, 356] on div "[PERSON_NAME] [EMAIL_ADDRESS][DOMAIN_NAME] [GEOGRAPHIC_DATA]" at bounding box center [445, 375] width 299 height 45
drag, startPoint x: 409, startPoint y: 362, endPoint x: 308, endPoint y: 359, distance: 100.5
click at [308, 359] on div "[PERSON_NAME] [EMAIL_ADDRESS][DOMAIN_NAME] [GEOGRAPHIC_DATA]" at bounding box center [445, 375] width 299 height 45
copy strong "[PERSON_NAME]"
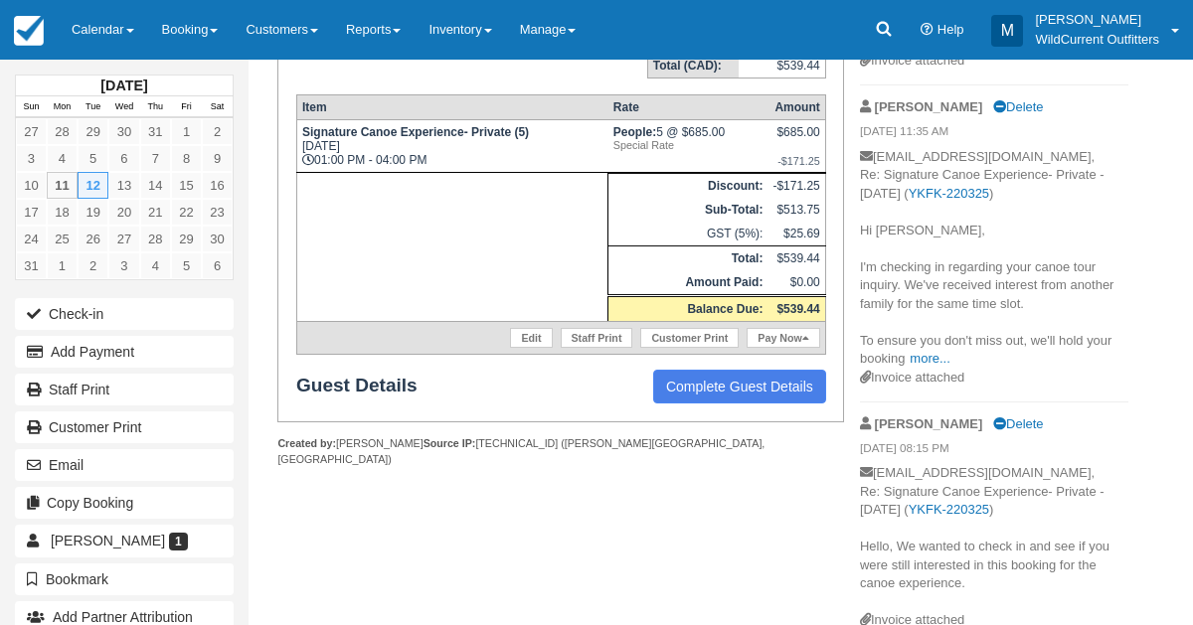
scroll to position [381, 0]
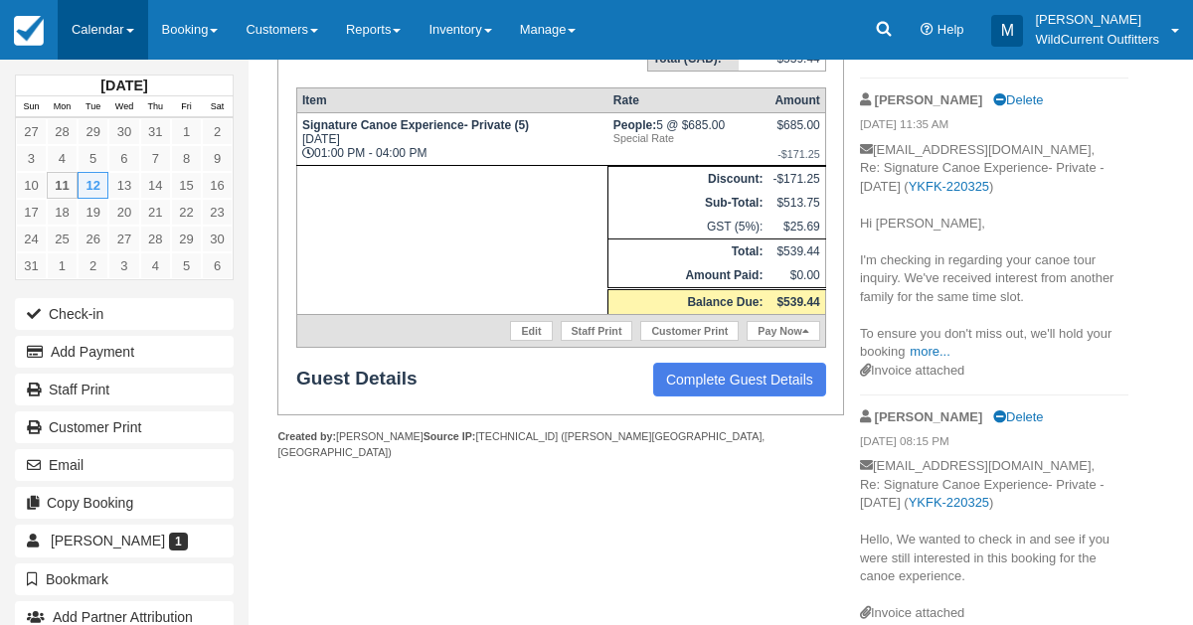
click at [70, 26] on link "Calendar" at bounding box center [103, 30] width 90 height 60
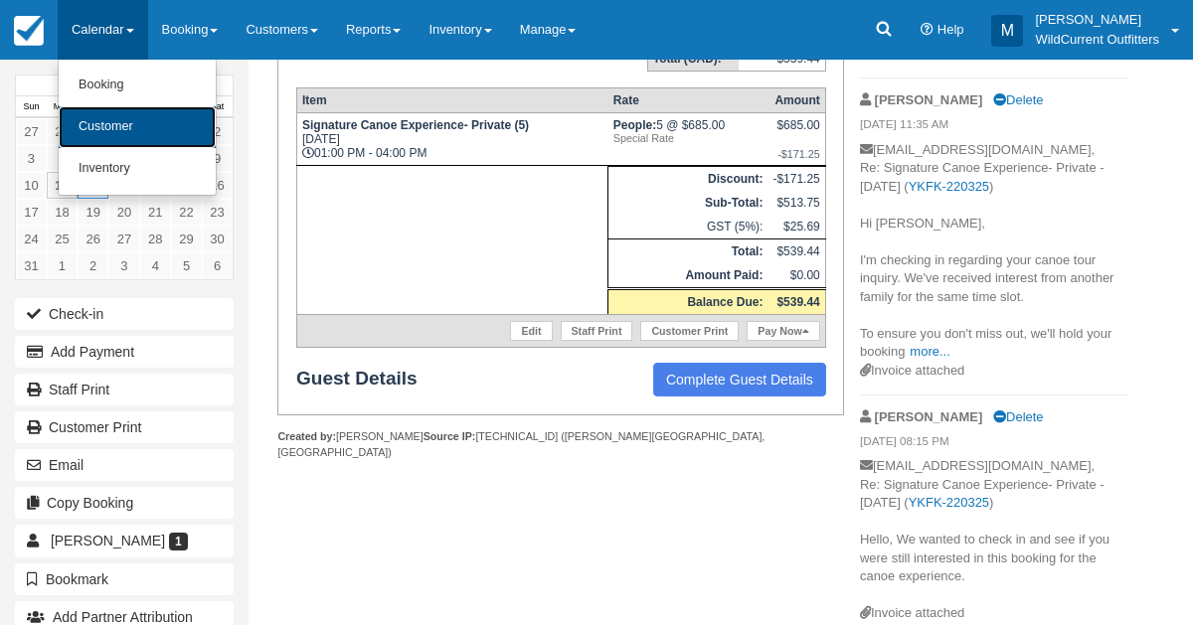
click at [90, 108] on link "Customer" at bounding box center [137, 127] width 157 height 42
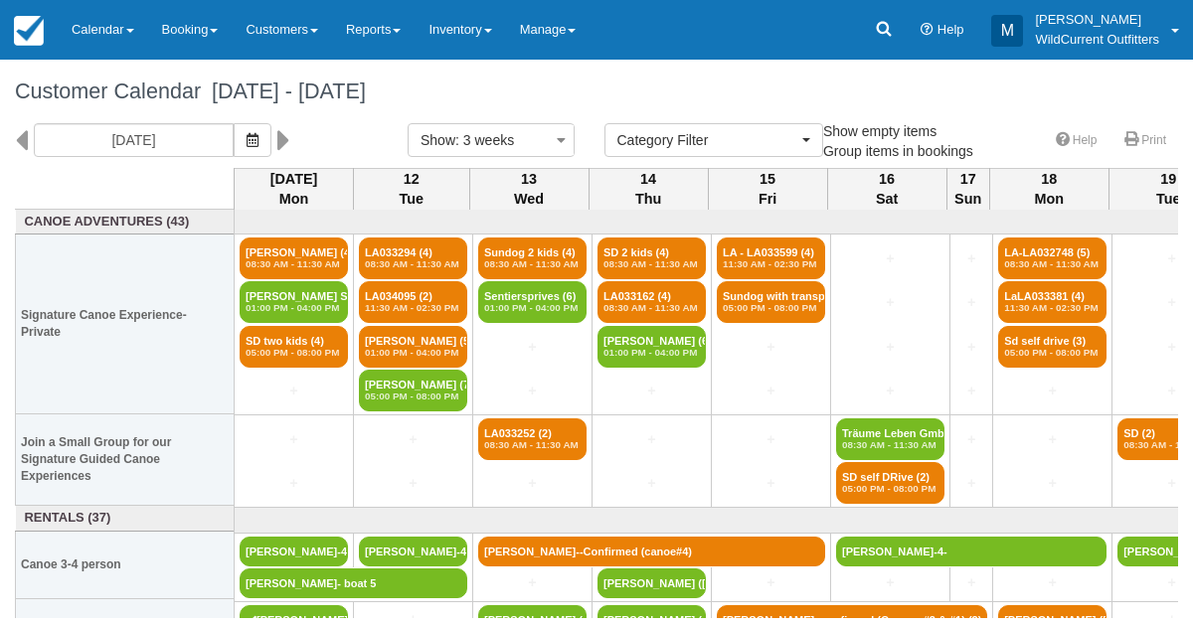
select select
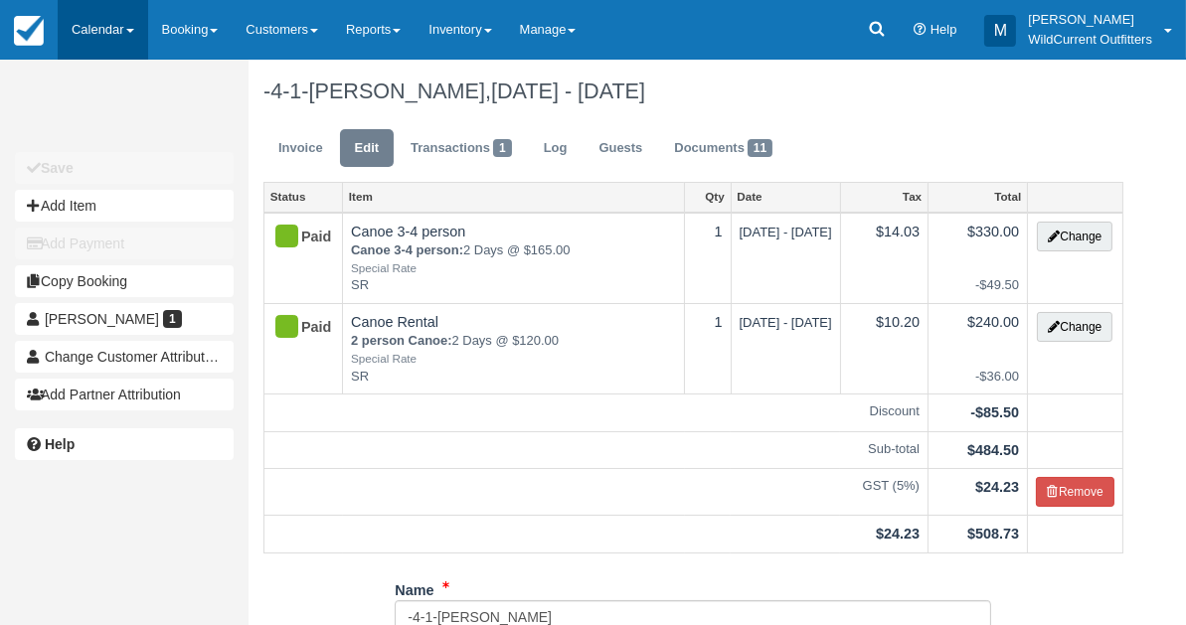
click at [94, 21] on link "Calendar" at bounding box center [103, 30] width 90 height 60
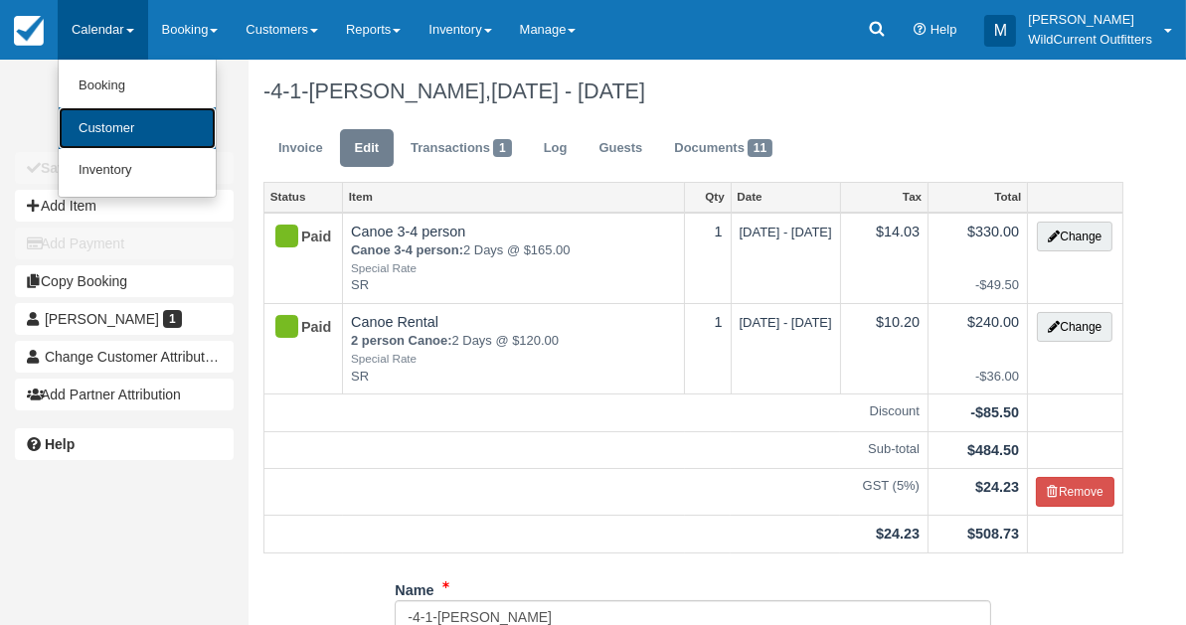
click at [95, 117] on link "Customer" at bounding box center [137, 128] width 157 height 43
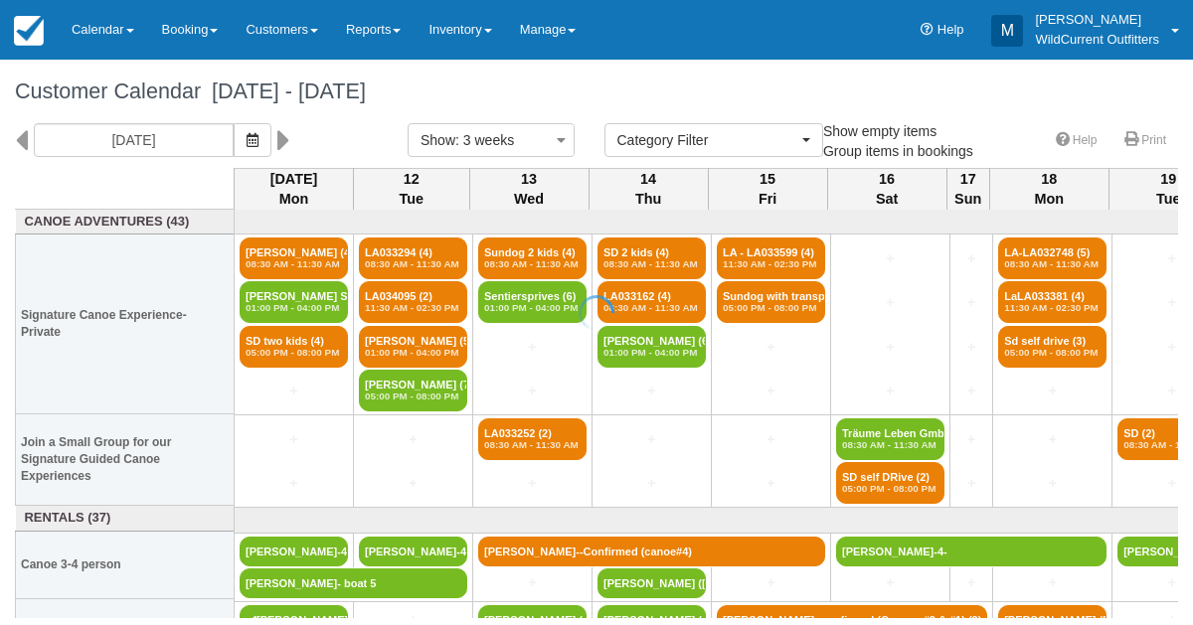
select select
